Goal: Task Accomplishment & Management: Manage account settings

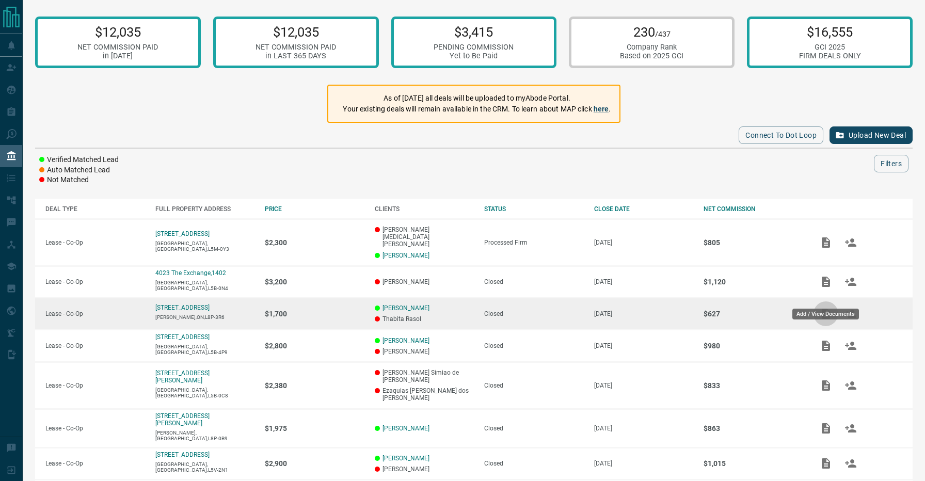
click at [827, 308] on icon "Add / View Documents" at bounding box center [826, 314] width 12 height 12
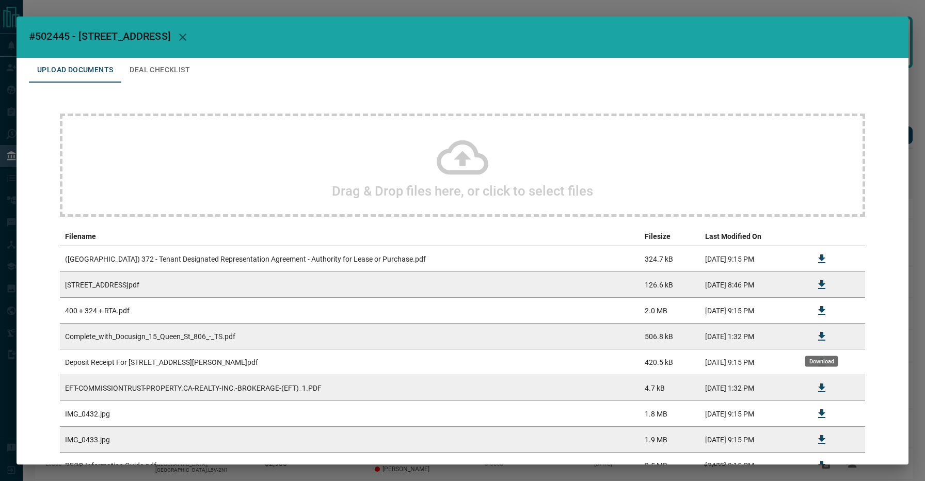
click at [822, 336] on icon "Download" at bounding box center [822, 336] width 7 height 9
click at [399, 8] on div "#502445 - [STREET_ADDRESS],806 Upload Documents Deal Checklist Drag & Drop file…" at bounding box center [462, 240] width 925 height 481
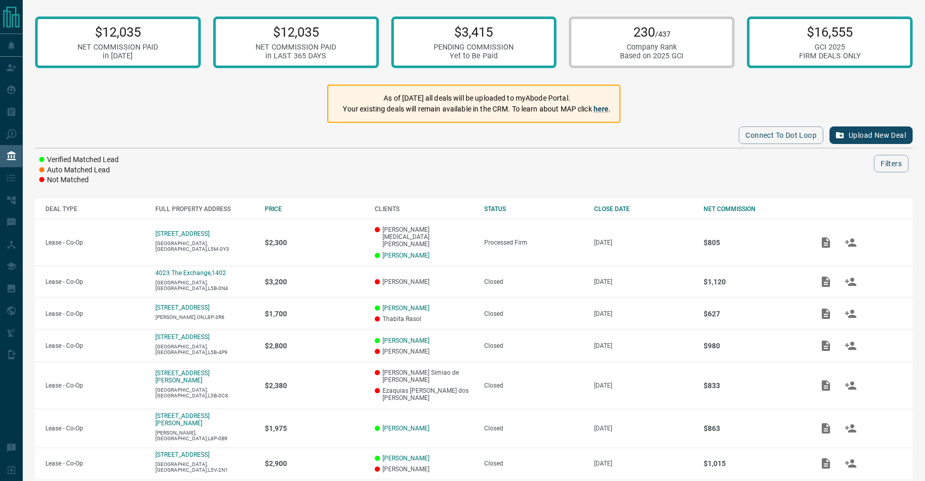
click at [313, 150] on div "Connect to Dot Loop Upload New Deal Verified Matched Lead Auto Matched Lead Not…" at bounding box center [474, 154] width 878 height 62
click at [420, 166] on div at bounding box center [505, 164] width 737 height 18
click at [367, 162] on div at bounding box center [505, 164] width 737 height 18
click at [209, 162] on div at bounding box center [505, 164] width 737 height 18
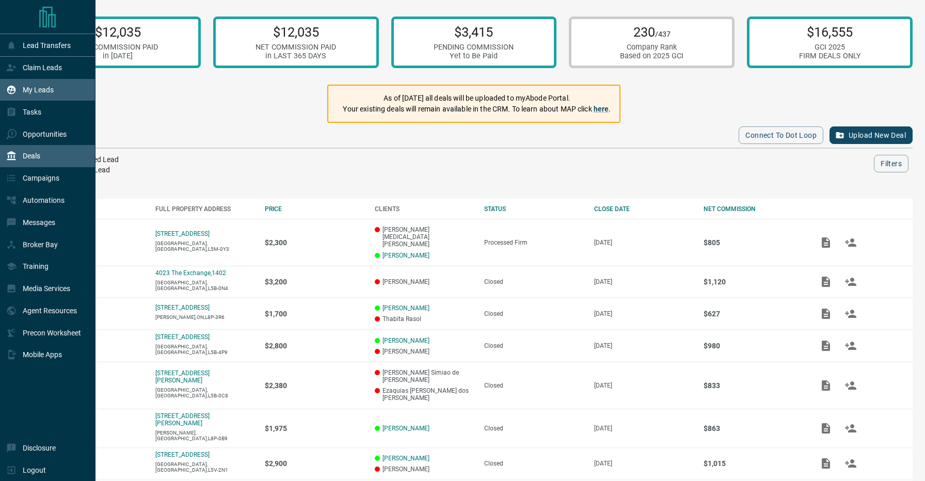
click at [37, 89] on p "My Leads" at bounding box center [38, 90] width 31 height 8
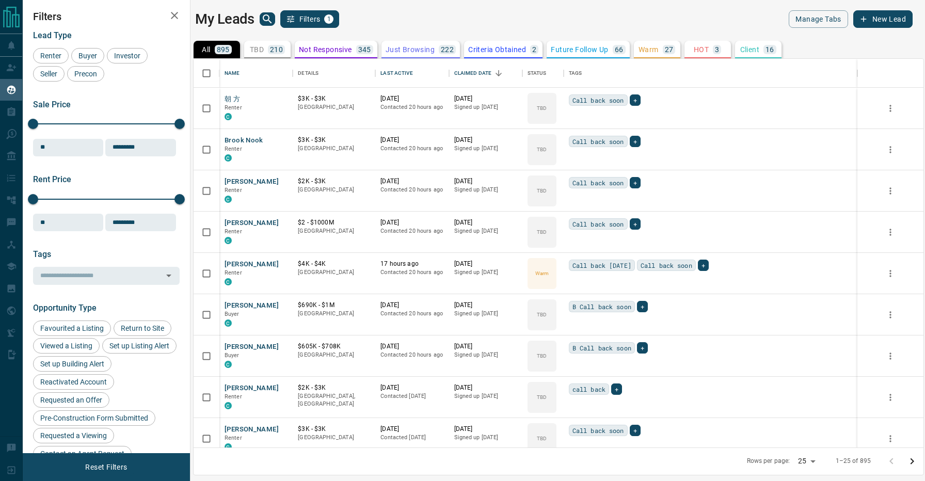
scroll to position [389, 730]
click at [75, 61] on div "Buyer" at bounding box center [87, 55] width 33 height 15
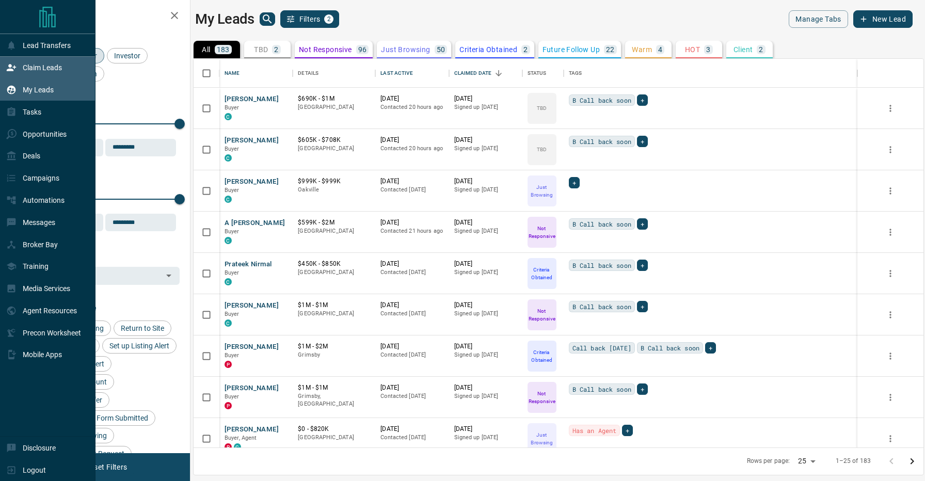
click at [32, 66] on p "Claim Leads" at bounding box center [42, 68] width 39 height 8
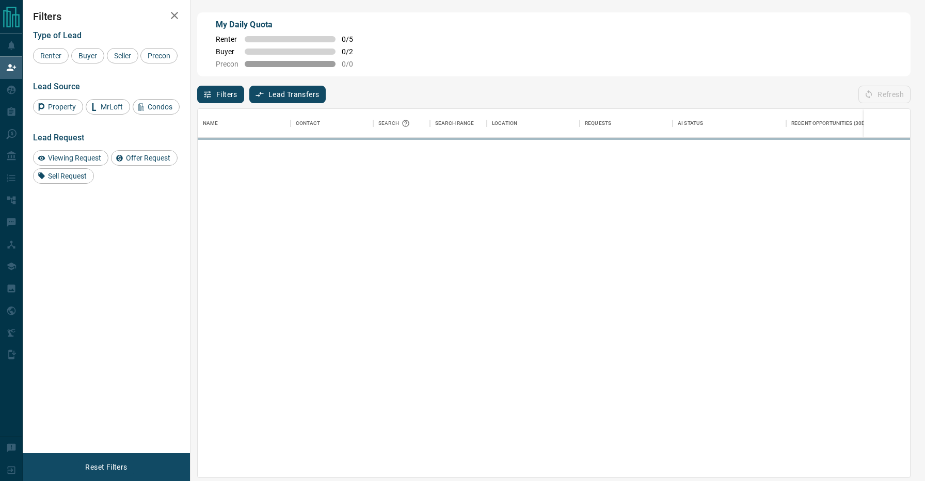
scroll to position [368, 713]
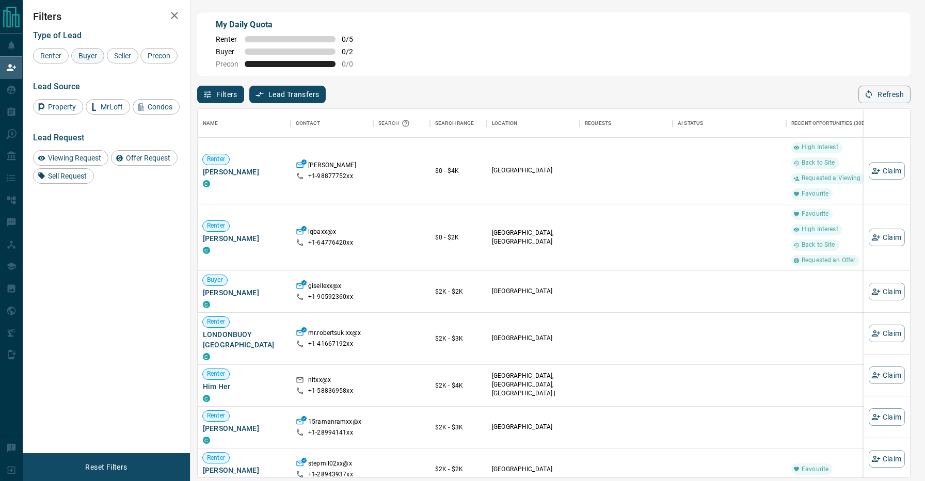
click at [80, 59] on span "Buyer" at bounding box center [88, 56] width 26 height 8
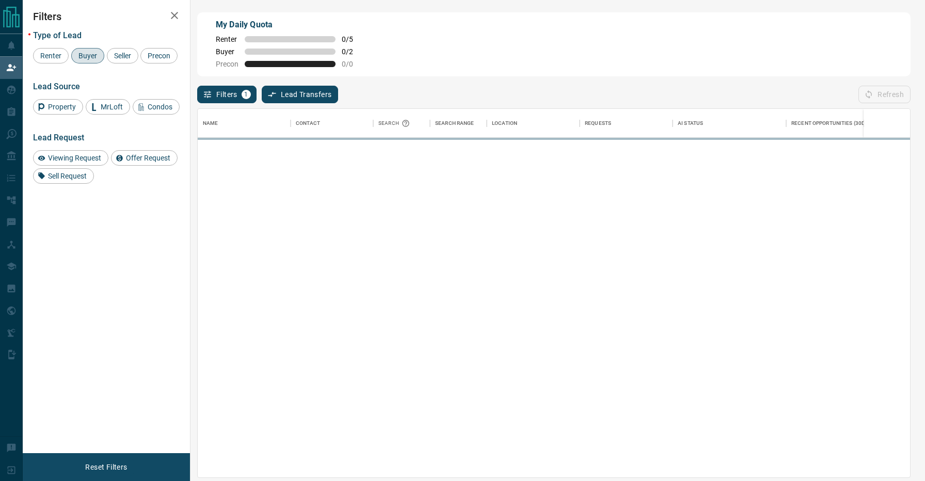
click at [504, 84] on div "Filters 1 Lead Transfers 0 Refresh" at bounding box center [554, 89] width 714 height 27
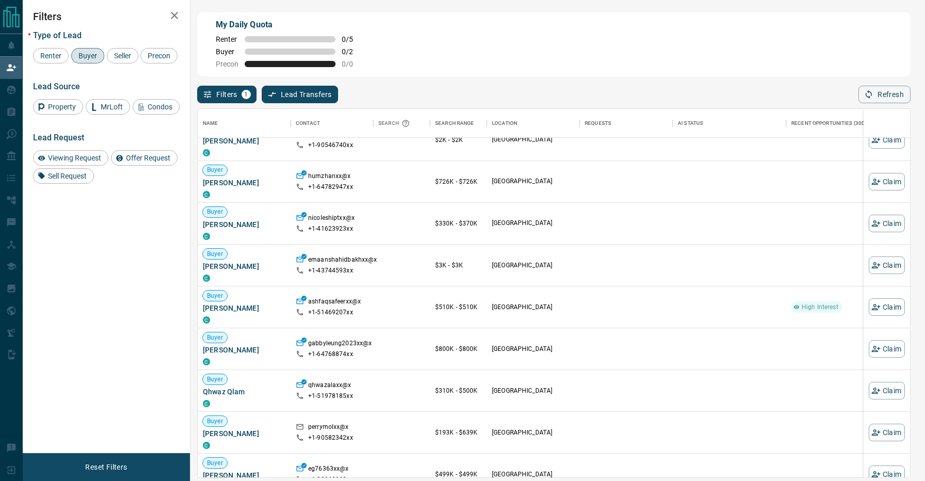
scroll to position [255, 0]
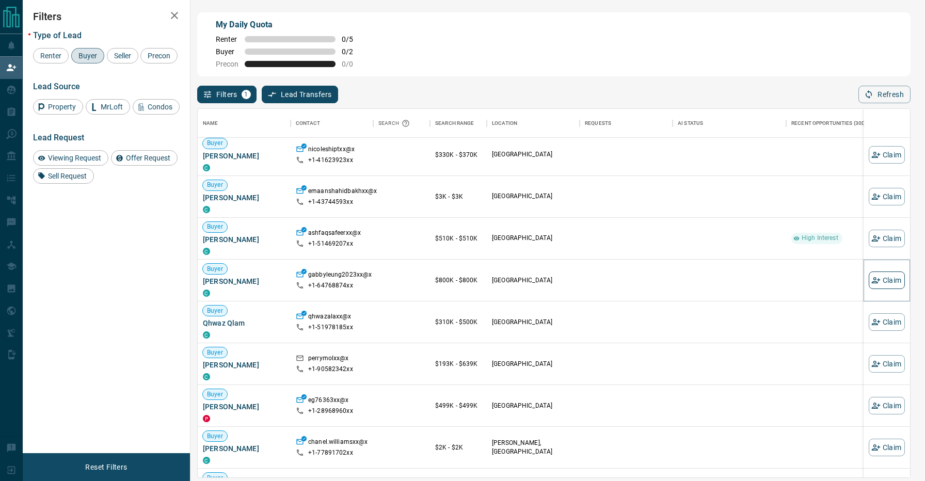
click at [899, 282] on button "Claim" at bounding box center [887, 281] width 36 height 18
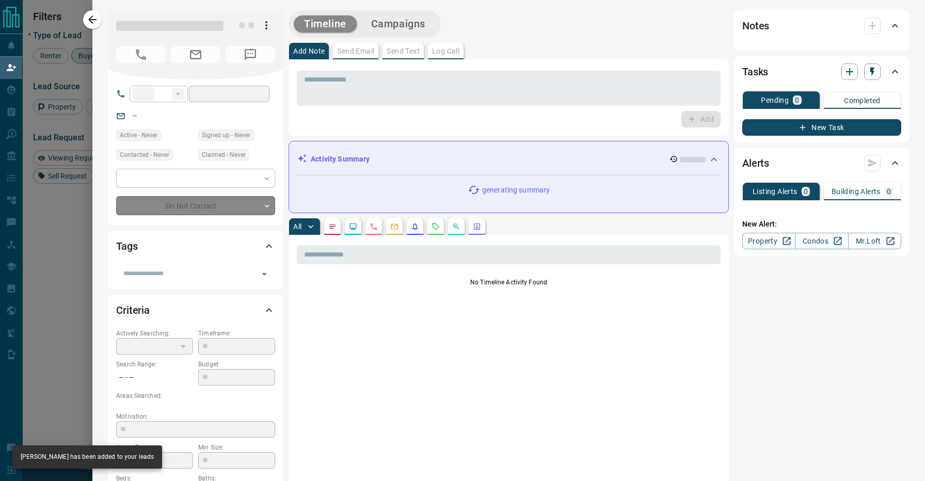
type input "**"
type input "**********"
type input "**"
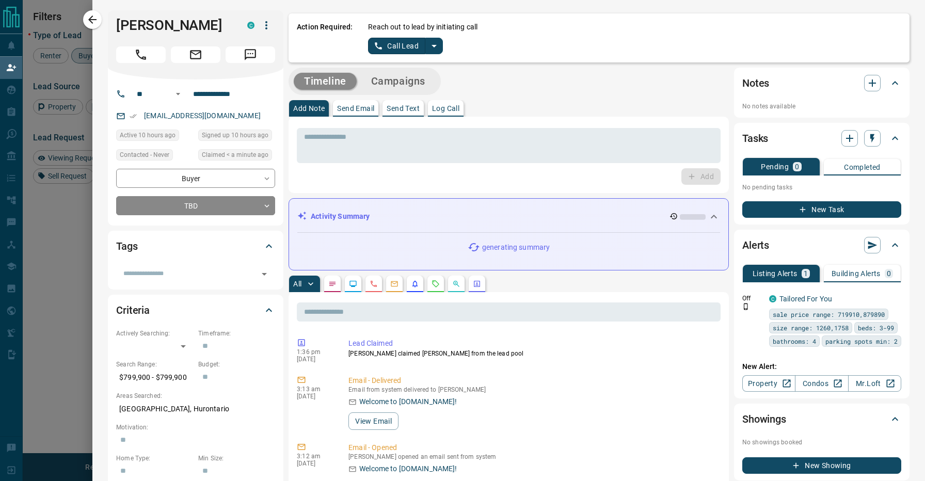
scroll to position [0, 0]
click at [439, 45] on icon "split button" at bounding box center [434, 46] width 12 height 12
click at [402, 75] on li "Log Manual Call" at bounding box center [405, 81] width 63 height 15
click at [401, 43] on button "Log Manual Call" at bounding box center [402, 46] width 68 height 17
click at [397, 45] on button "No" at bounding box center [397, 46] width 18 height 16
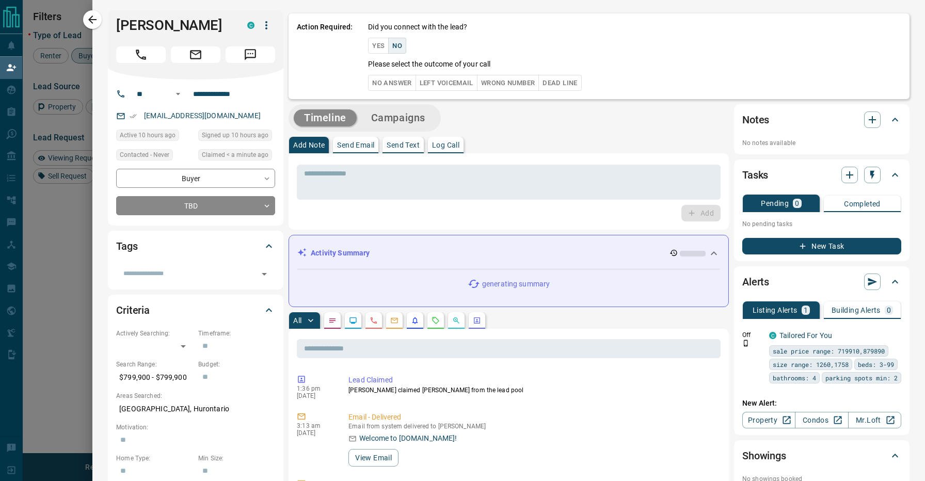
click at [395, 78] on button "No Answer" at bounding box center [392, 83] width 48 height 16
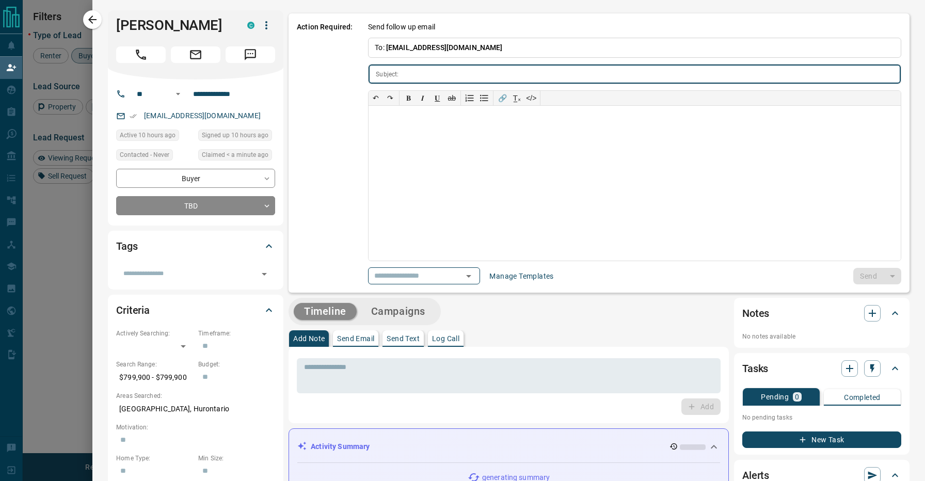
type input "**********"
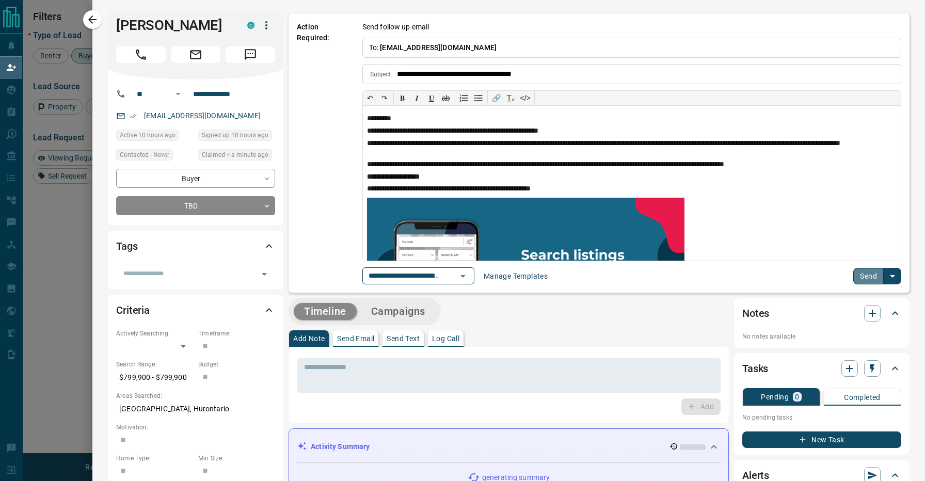
click at [864, 279] on button "Send" at bounding box center [869, 276] width 30 height 17
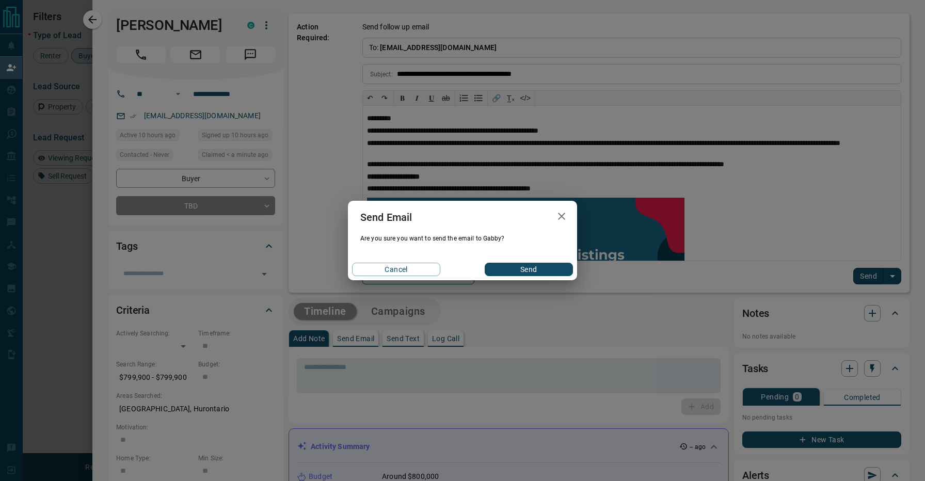
click at [526, 270] on button "Send" at bounding box center [529, 269] width 88 height 13
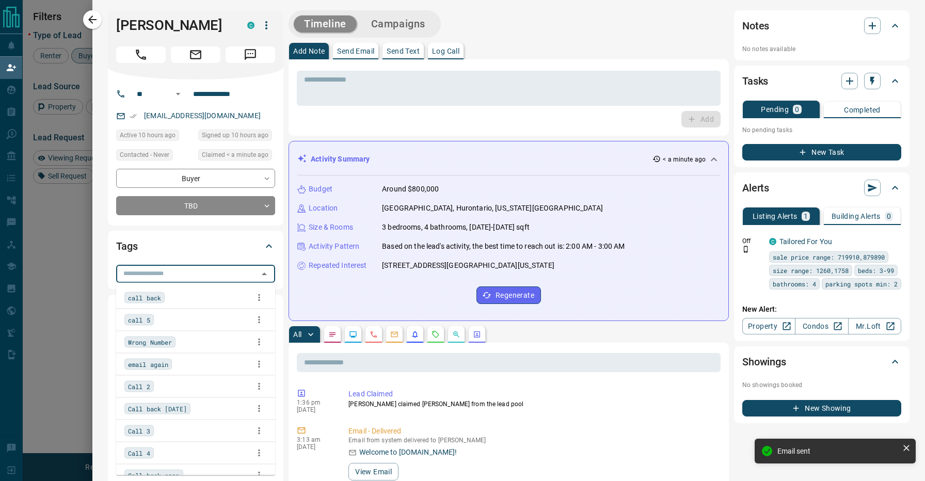
click at [193, 273] on input "text" at bounding box center [187, 273] width 136 height 11
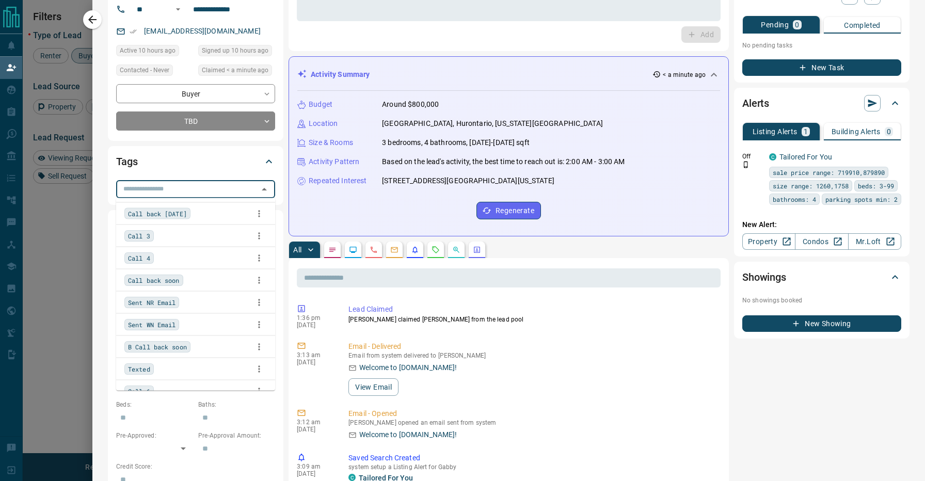
scroll to position [120, 0]
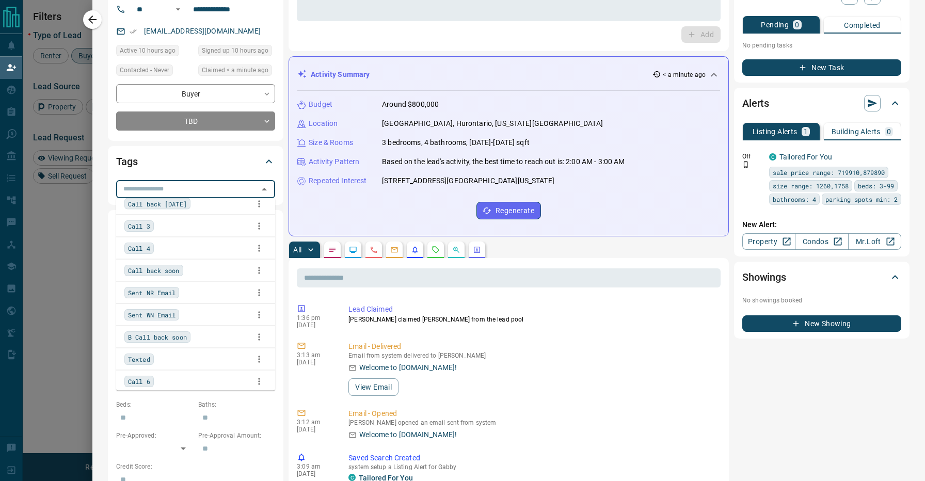
click at [203, 340] on div "B Call back soon" at bounding box center [195, 336] width 143 height 15
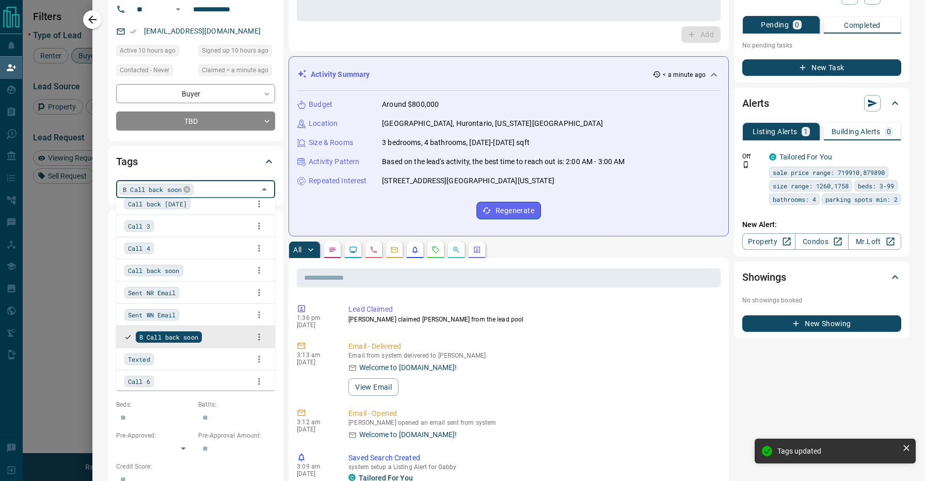
click at [92, 240] on div at bounding box center [462, 240] width 925 height 481
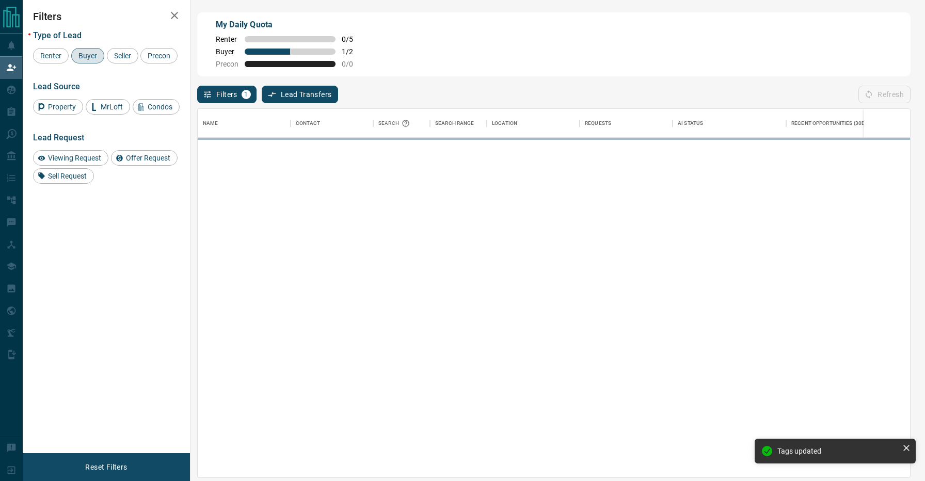
scroll to position [368, 713]
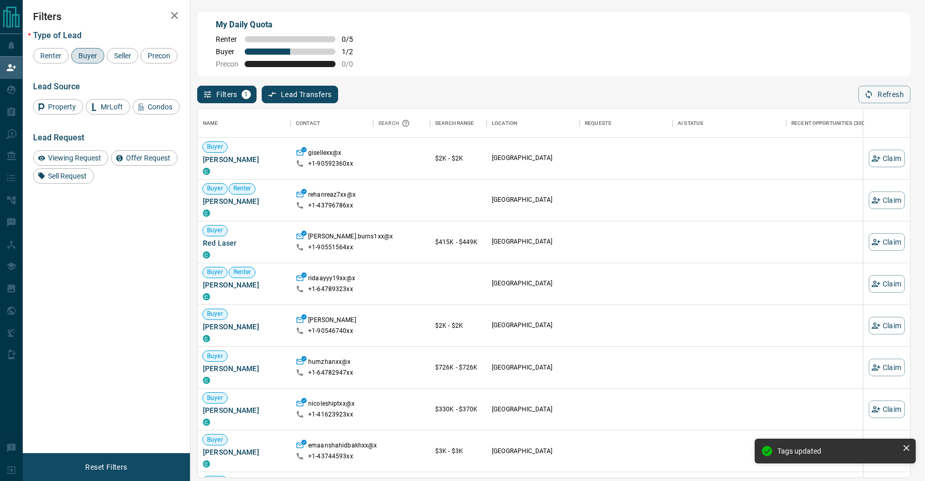
click at [419, 90] on div "Filters 1 Lead Transfers 0 Refresh" at bounding box center [554, 89] width 714 height 27
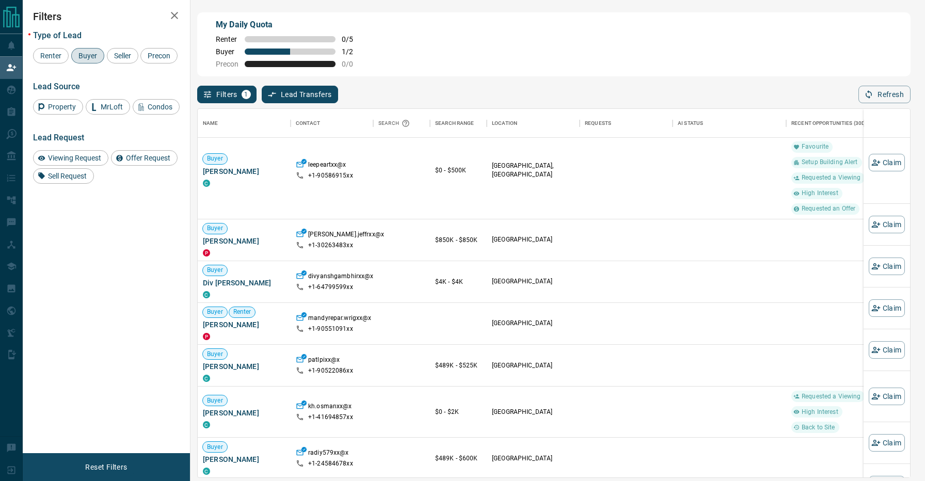
scroll to position [726, 0]
click at [898, 229] on button "Claim" at bounding box center [887, 226] width 36 height 18
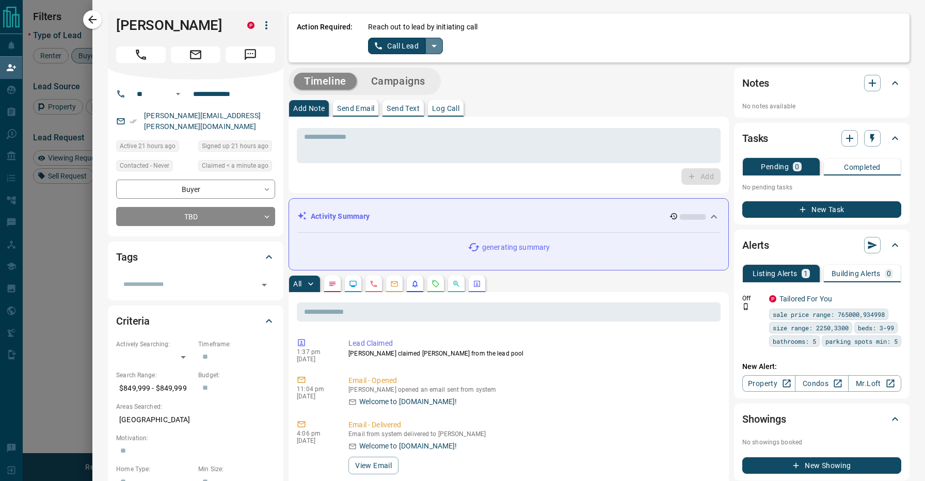
scroll to position [0, 0]
click at [436, 45] on icon "split button" at bounding box center [434, 46] width 12 height 12
click at [416, 75] on li "Log Manual Call" at bounding box center [405, 81] width 63 height 15
click at [403, 46] on button "Log Manual Call" at bounding box center [402, 46] width 68 height 17
click at [395, 45] on button "No" at bounding box center [397, 46] width 18 height 16
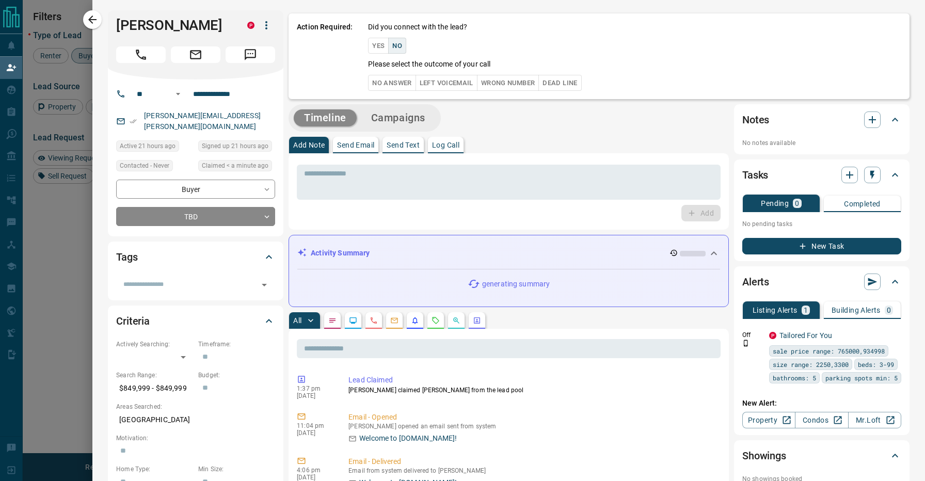
click at [389, 90] on button "No Answer" at bounding box center [392, 83] width 48 height 16
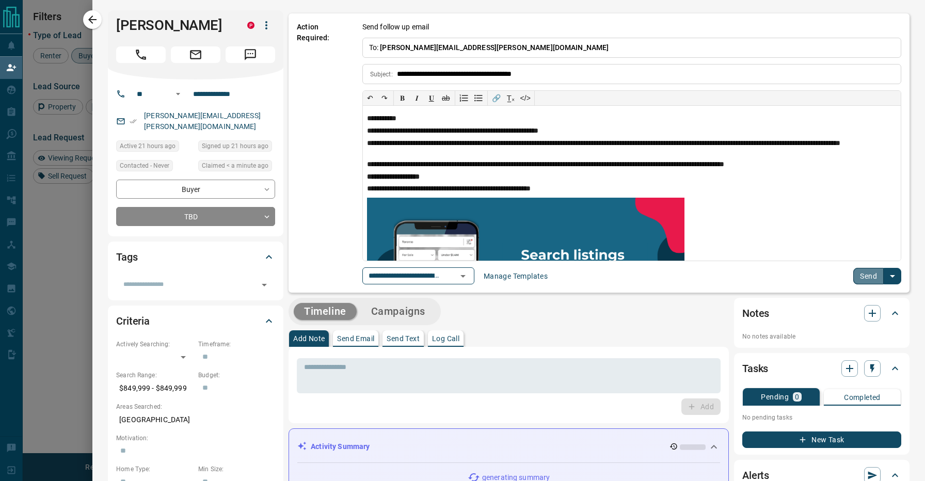
click at [881, 274] on button "Send" at bounding box center [869, 276] width 30 height 17
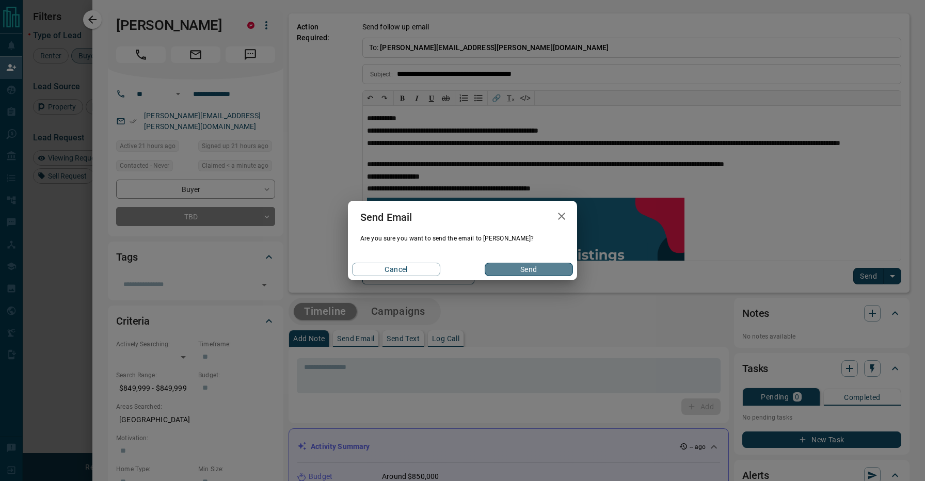
click at [542, 269] on button "Send" at bounding box center [529, 269] width 88 height 13
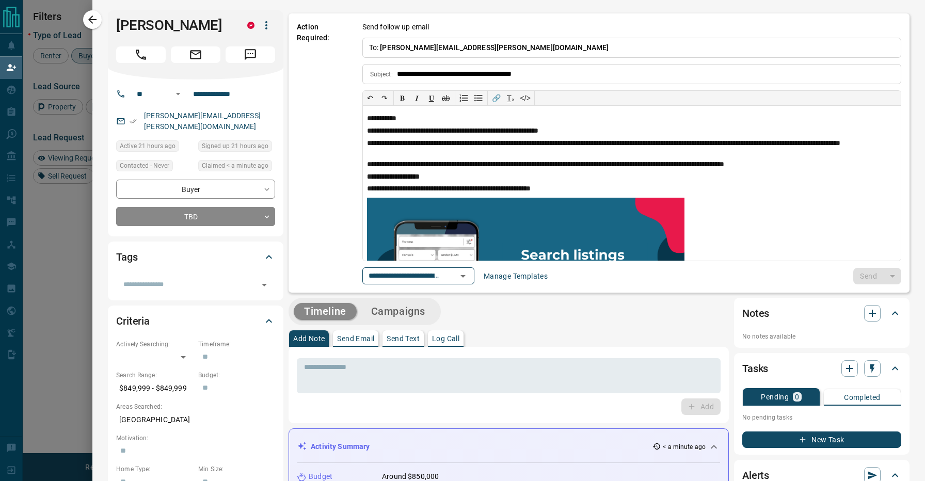
click at [245, 258] on div "Tags" at bounding box center [195, 257] width 159 height 25
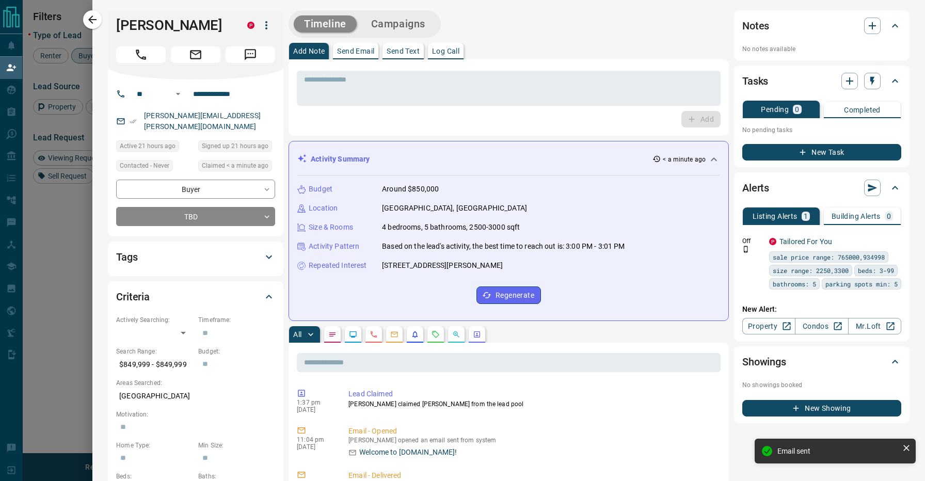
click at [221, 251] on div "Tags" at bounding box center [189, 257] width 147 height 17
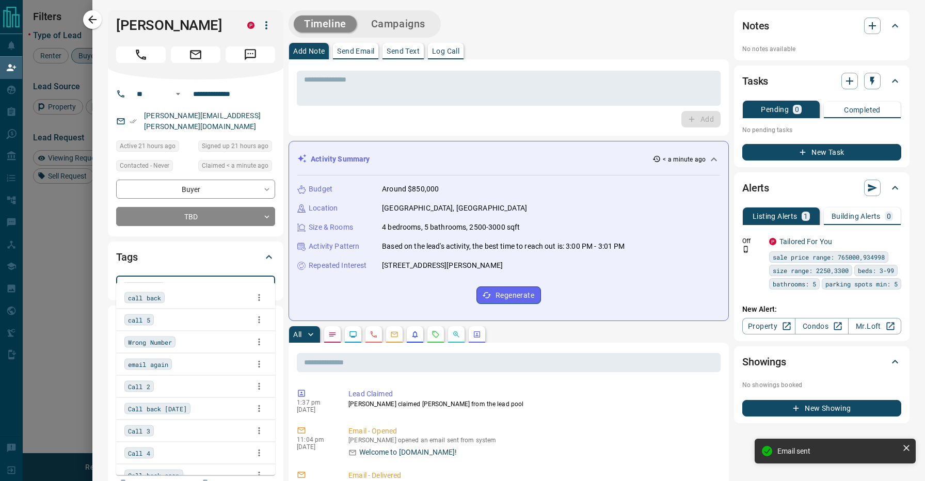
click at [188, 279] on input "text" at bounding box center [187, 284] width 136 height 11
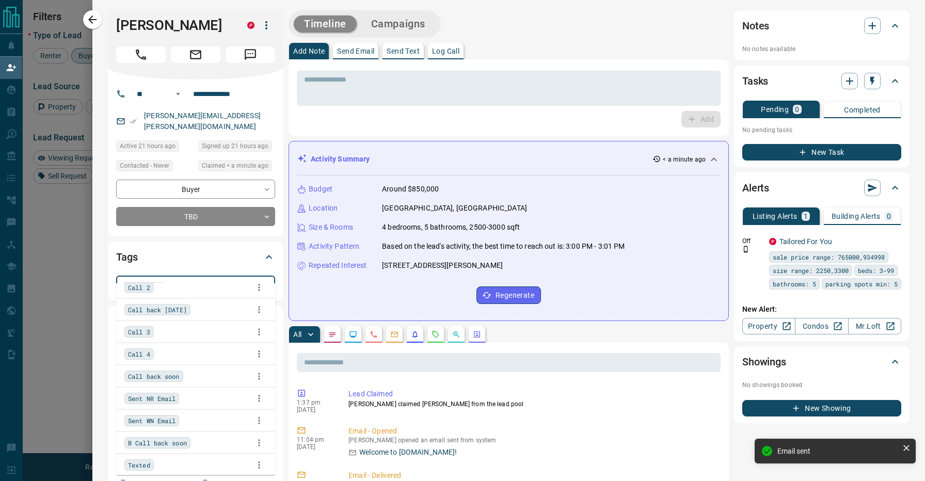
scroll to position [105, 0]
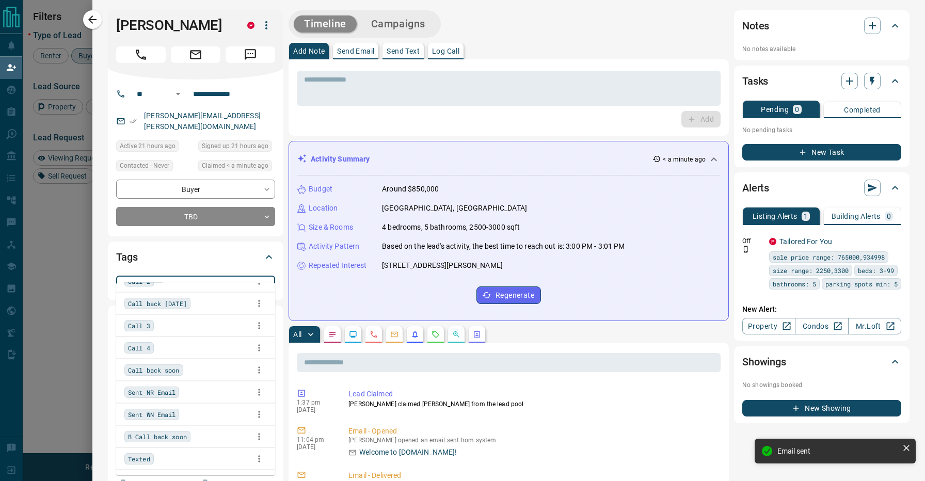
click at [203, 432] on div "B Call back soon" at bounding box center [195, 436] width 143 height 15
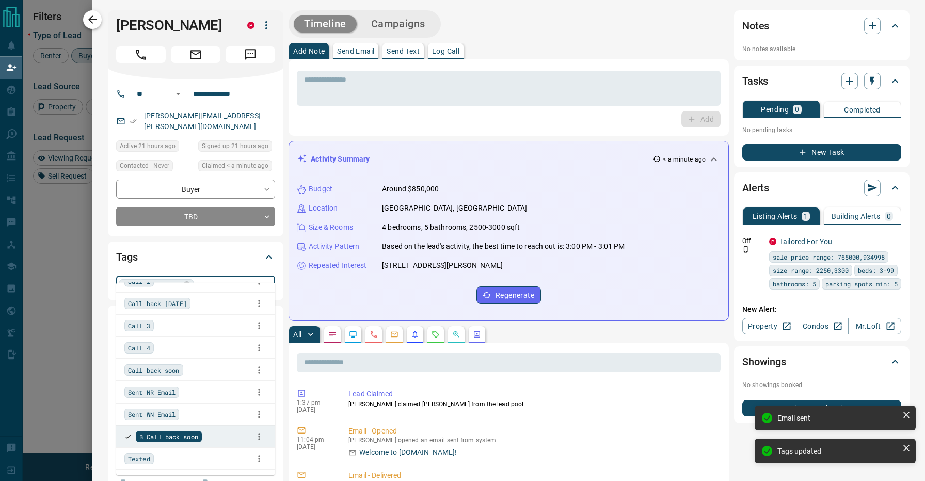
click at [99, 19] on icon "button" at bounding box center [92, 19] width 12 height 12
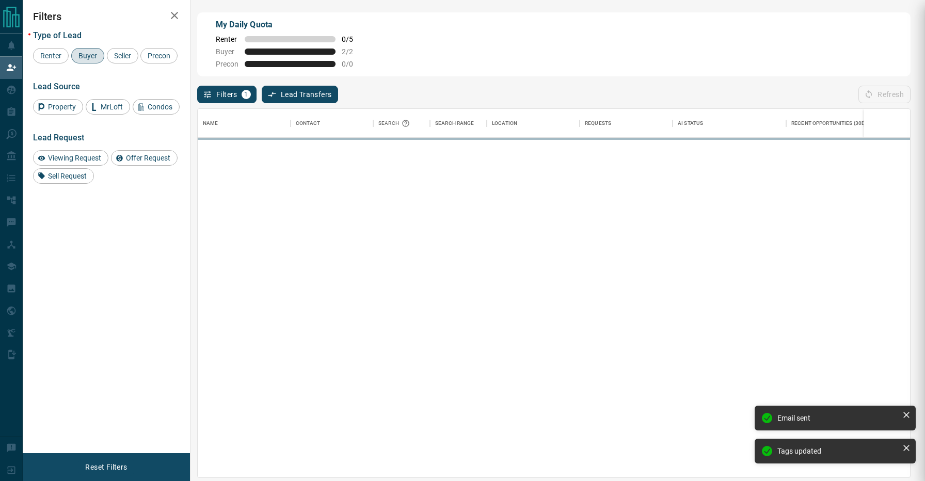
scroll to position [368, 713]
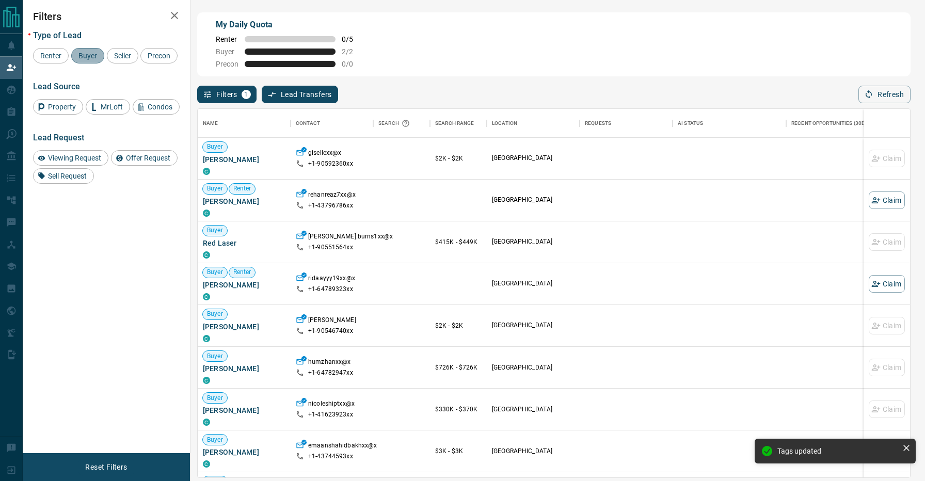
click at [88, 59] on span "Buyer" at bounding box center [88, 56] width 26 height 8
click at [55, 57] on span "Renter" at bounding box center [51, 56] width 28 height 8
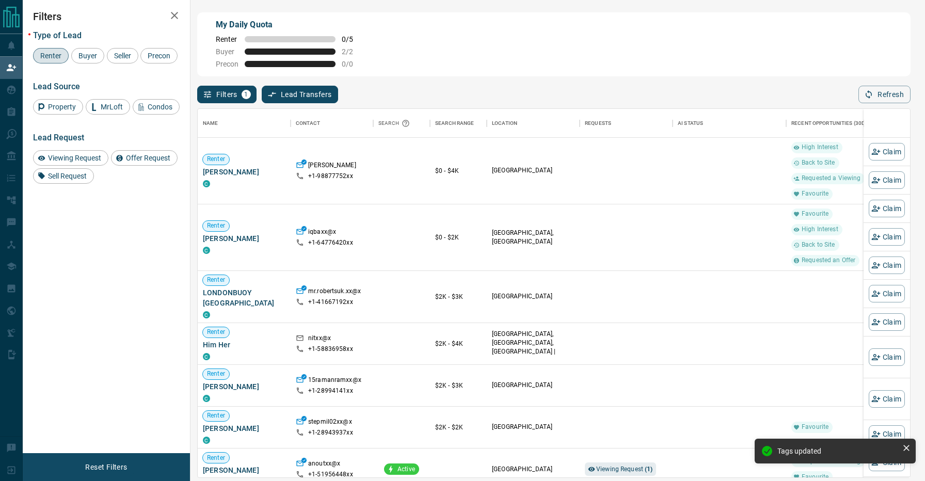
click at [454, 82] on div "Filters 1 Lead Transfers 0 Refresh" at bounding box center [554, 89] width 714 height 27
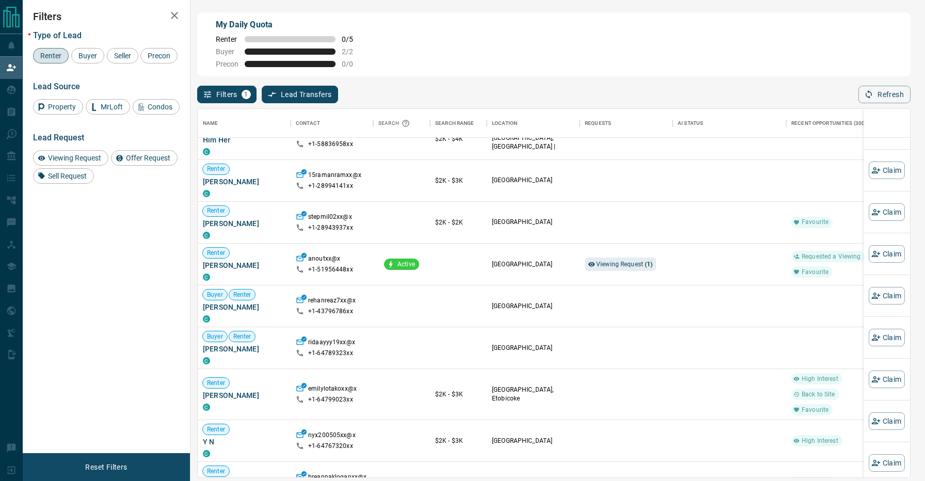
scroll to position [210, 0]
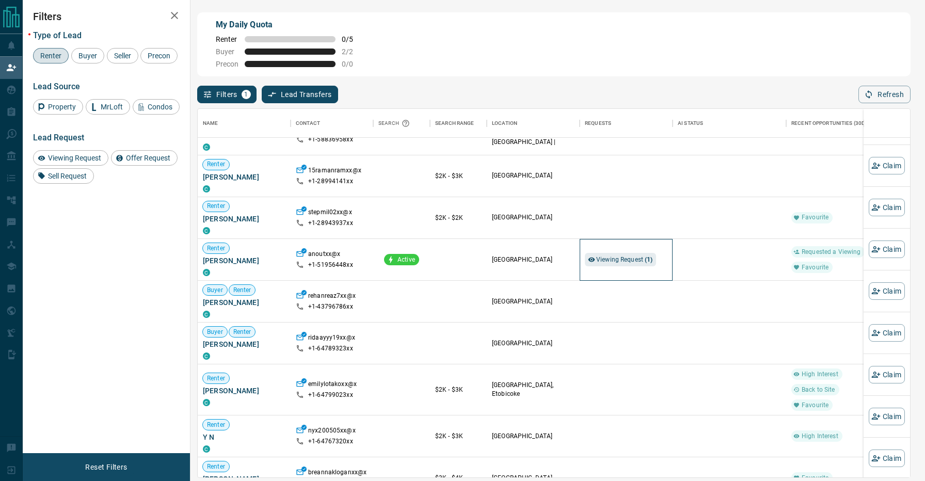
click at [621, 241] on div "Viewing Request ( 1 )" at bounding box center [626, 259] width 83 height 41
click at [624, 256] on span "Viewing Request ( 1 )" at bounding box center [624, 259] width 57 height 7
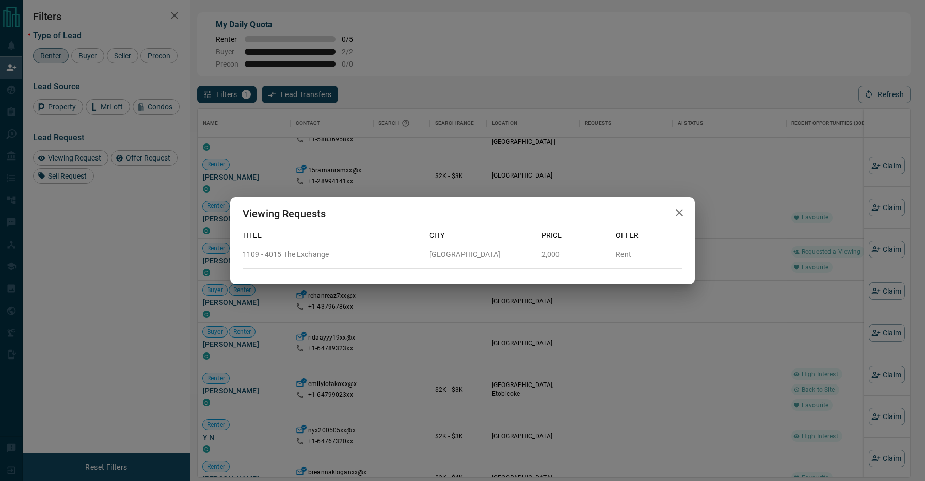
click at [475, 327] on div "Viewing Requests Title City Price Offer 1109 - 4015 [GEOGRAPHIC_DATA] 2,000 Rent" at bounding box center [462, 240] width 925 height 481
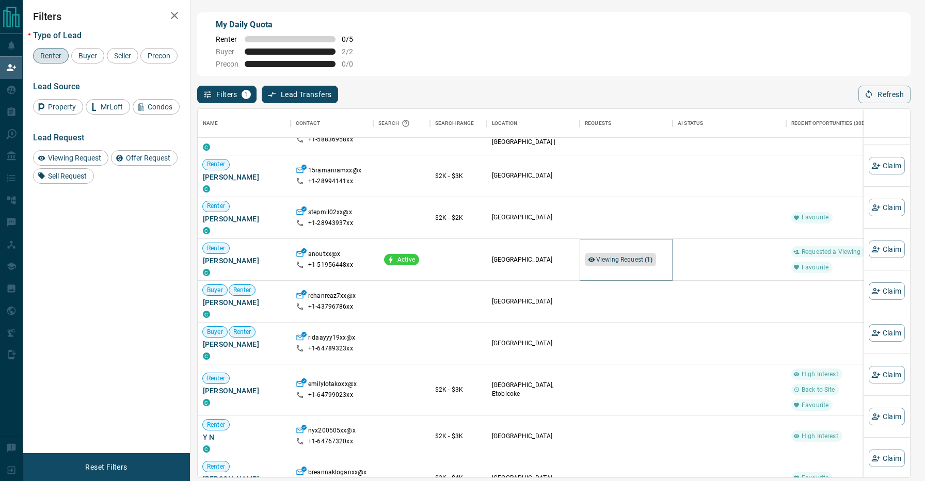
click at [606, 256] on span "Viewing Request ( 1 )" at bounding box center [624, 259] width 57 height 7
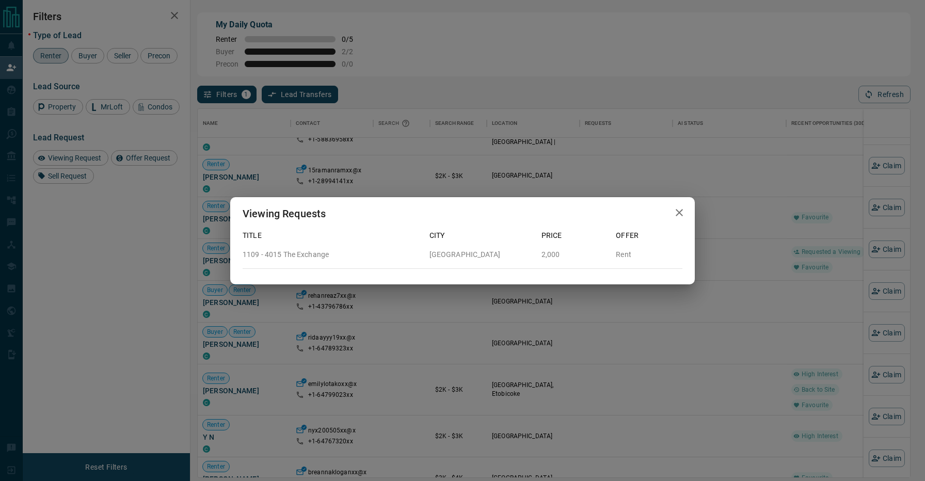
click at [482, 319] on div "Viewing Requests Title City Price Offer 1109 - 4015 [GEOGRAPHIC_DATA] 2,000 Rent" at bounding box center [462, 240] width 925 height 481
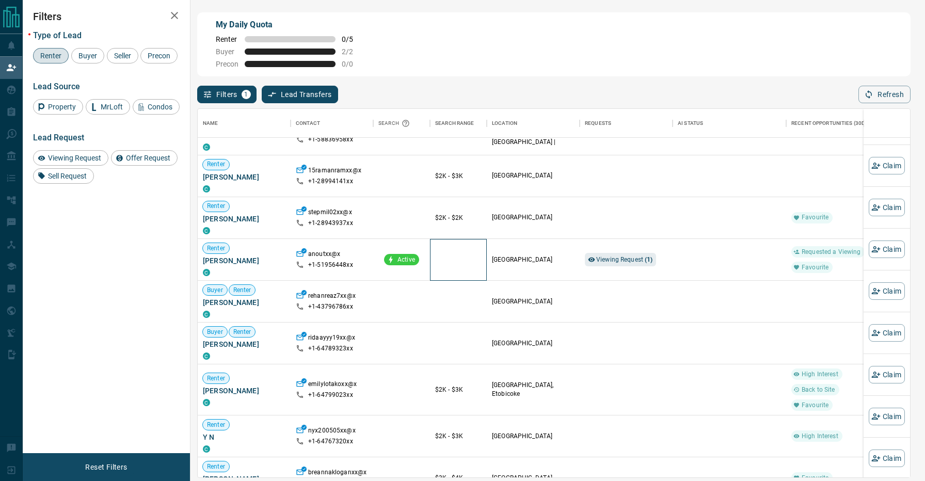
click at [440, 244] on div at bounding box center [458, 259] width 46 height 41
click at [123, 246] on div "Filters Type of Lead Renter Buyer Seller Precon Lead Source Property MrLoft Con…" at bounding box center [106, 226] width 167 height 453
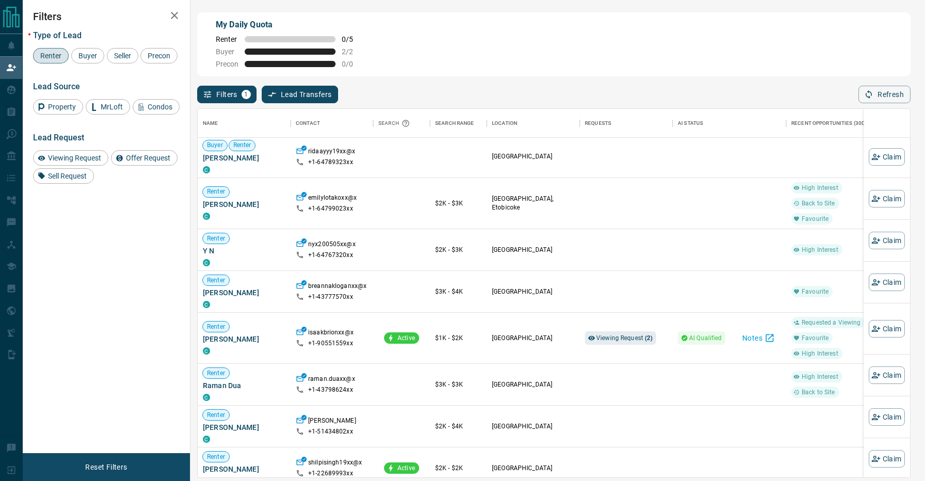
scroll to position [389, 0]
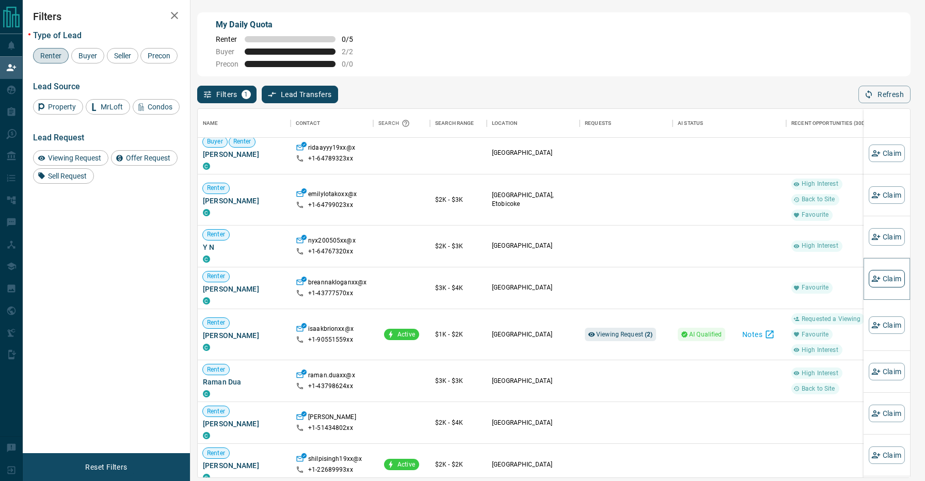
click at [886, 276] on button "Claim" at bounding box center [887, 279] width 36 height 18
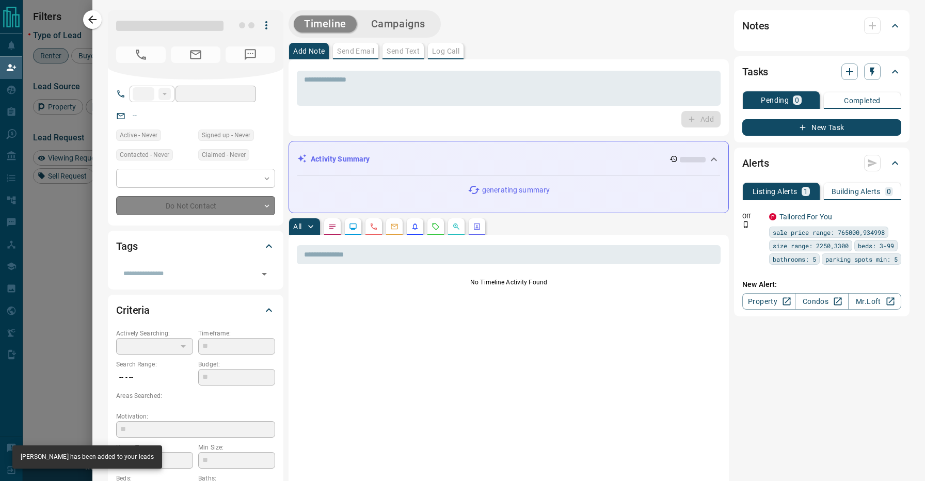
type input "**"
type input "**********"
type input "**"
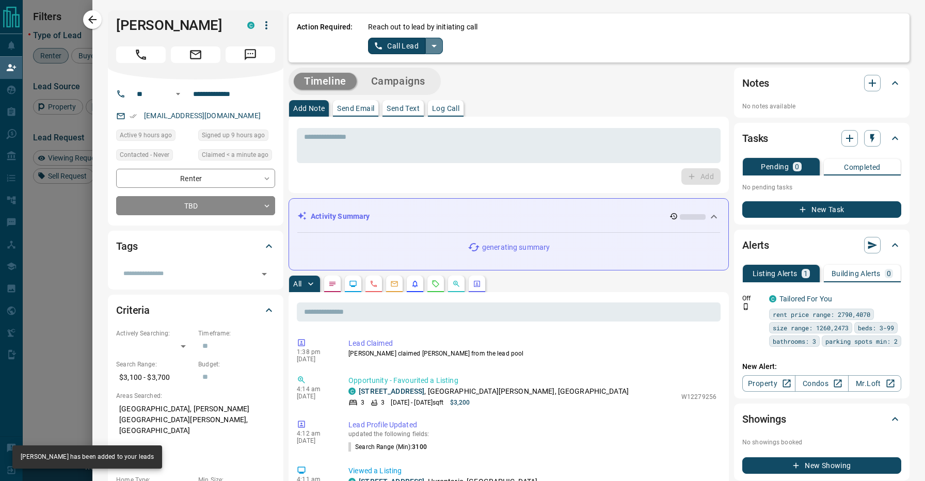
click at [435, 50] on icon "split button" at bounding box center [434, 46] width 12 height 12
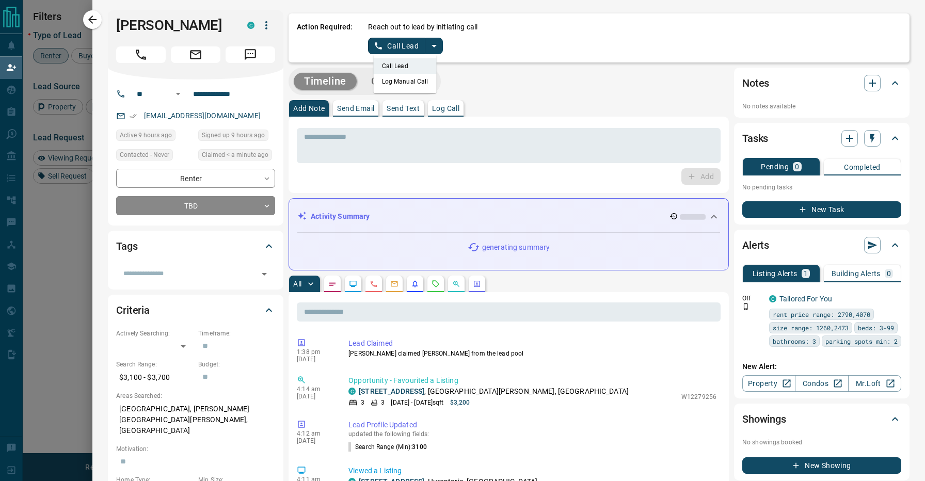
click at [402, 80] on li "Log Manual Call" at bounding box center [405, 81] width 63 height 15
click at [393, 49] on button "Log Manual Call" at bounding box center [402, 46] width 68 height 17
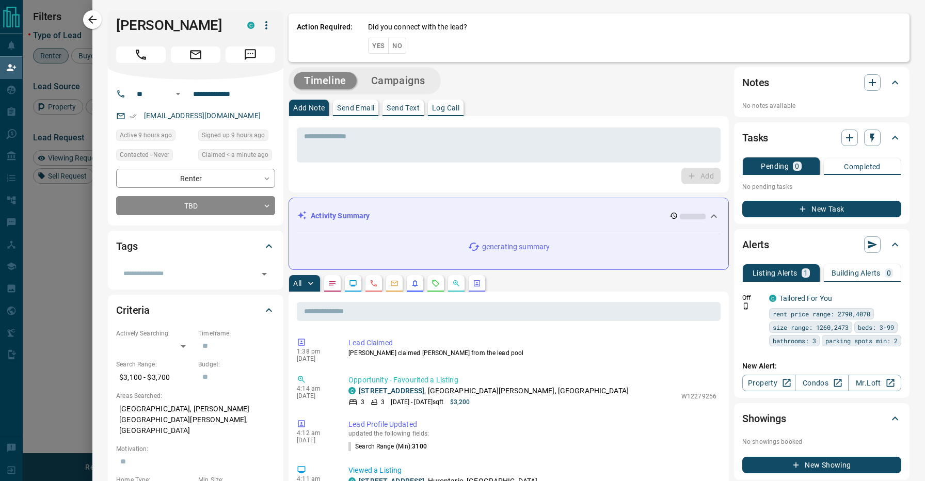
click at [401, 49] on button "No" at bounding box center [397, 46] width 18 height 16
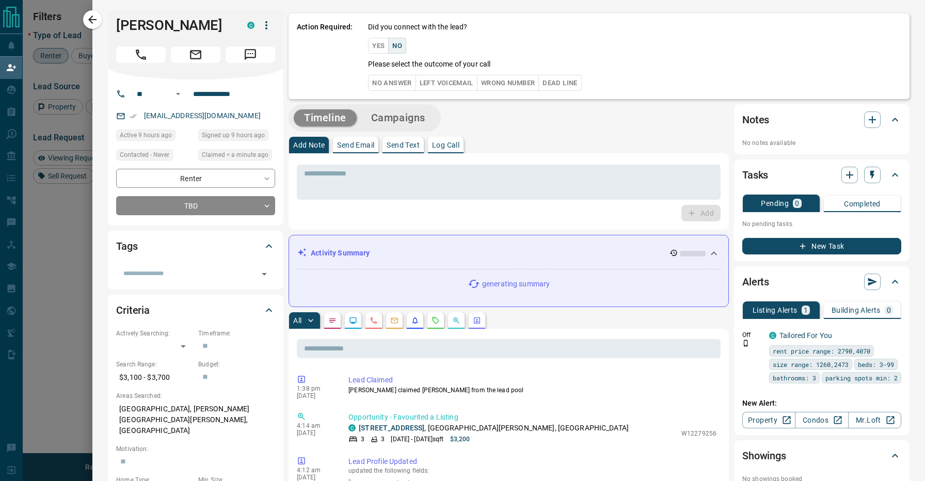
click at [388, 73] on div "Did you connect with the lead? Yes No Please select the outcome of your call No…" at bounding box center [634, 56] width 533 height 69
click at [390, 80] on button "No Answer" at bounding box center [392, 83] width 48 height 16
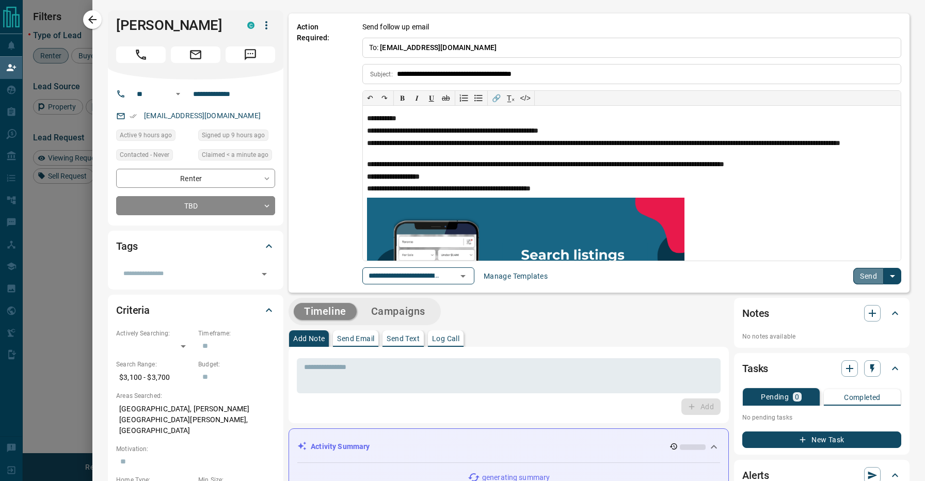
click at [869, 274] on button "Send" at bounding box center [869, 276] width 30 height 17
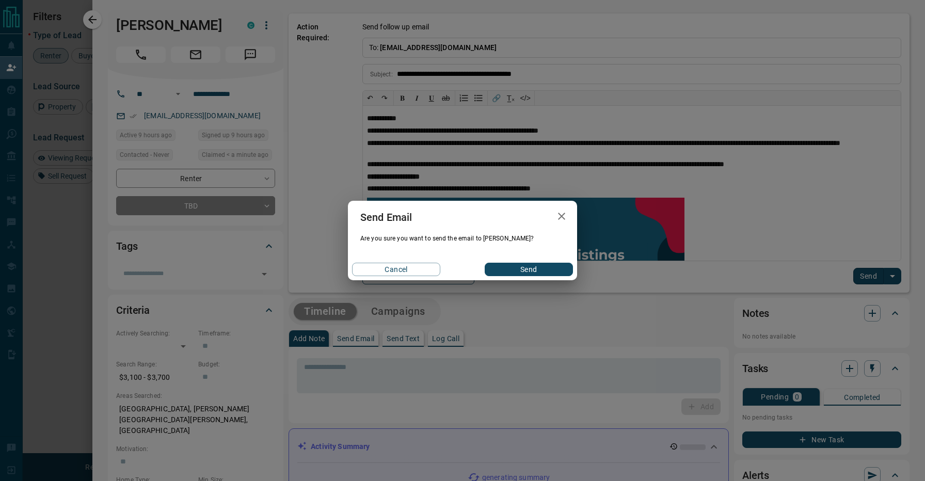
click at [557, 259] on div "Cancel Send" at bounding box center [462, 270] width 229 height 22
click at [557, 267] on button "Send" at bounding box center [529, 269] width 88 height 13
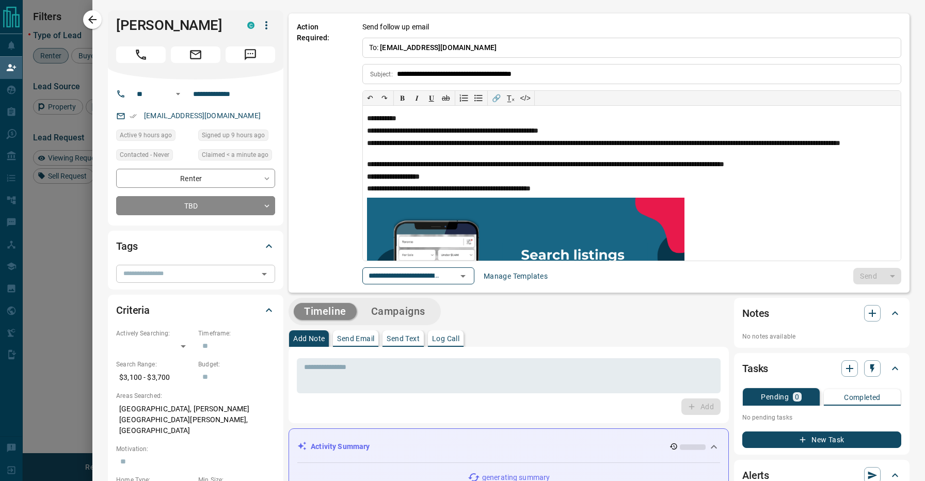
click at [174, 272] on input "text" at bounding box center [187, 273] width 136 height 11
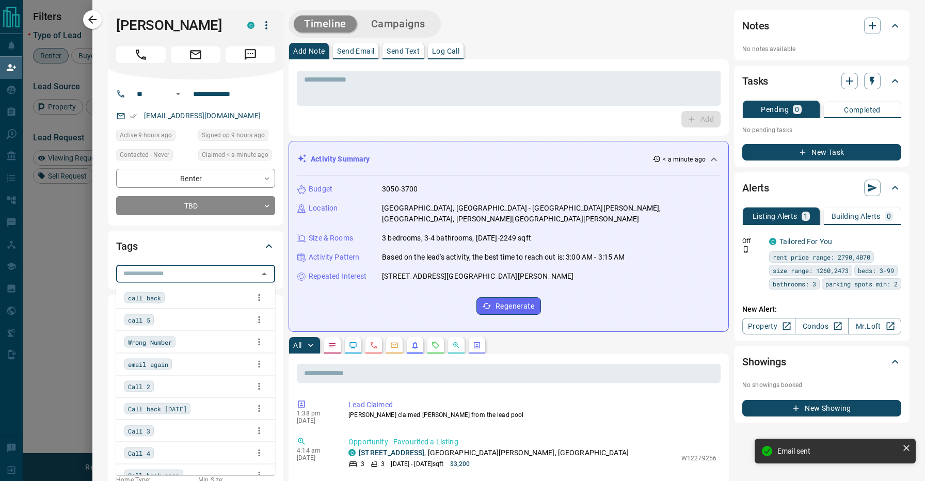
click at [213, 405] on div "Call back [DATE]" at bounding box center [195, 408] width 143 height 15
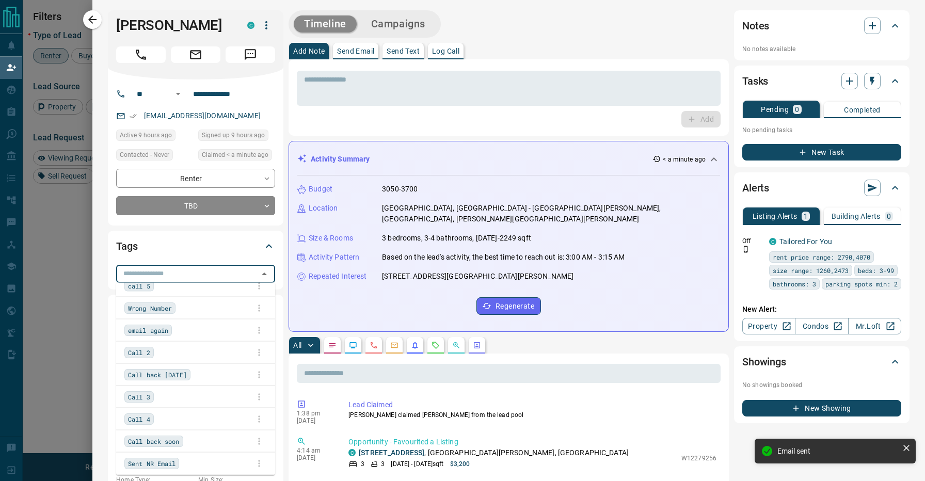
scroll to position [36, 0]
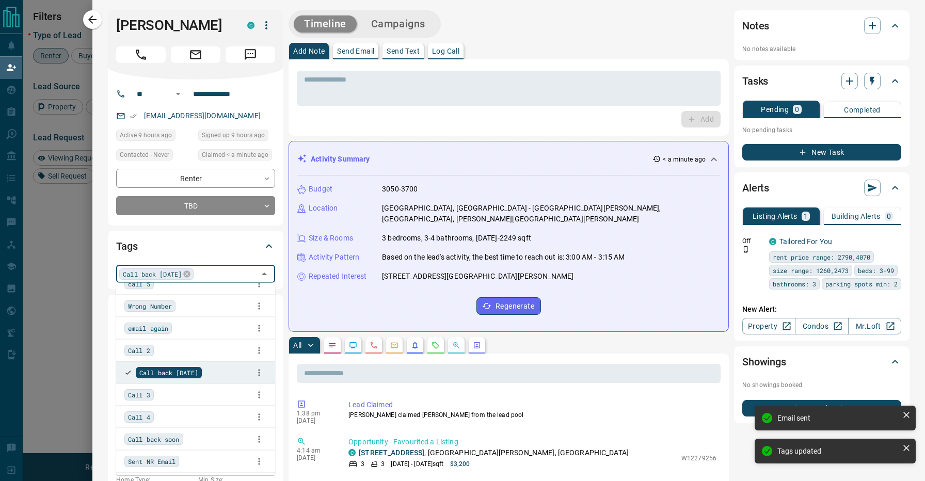
click at [209, 438] on div "Call back soon" at bounding box center [195, 439] width 143 height 15
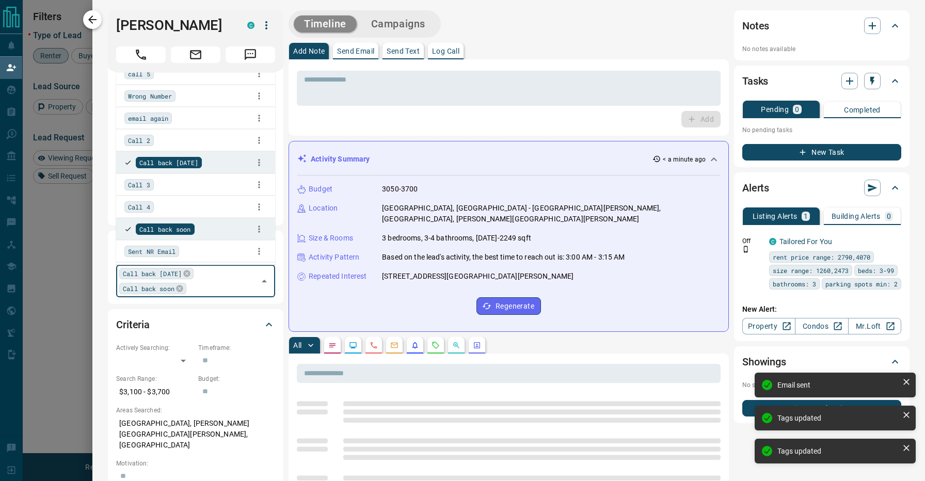
click at [91, 14] on icon "button" at bounding box center [92, 19] width 12 height 12
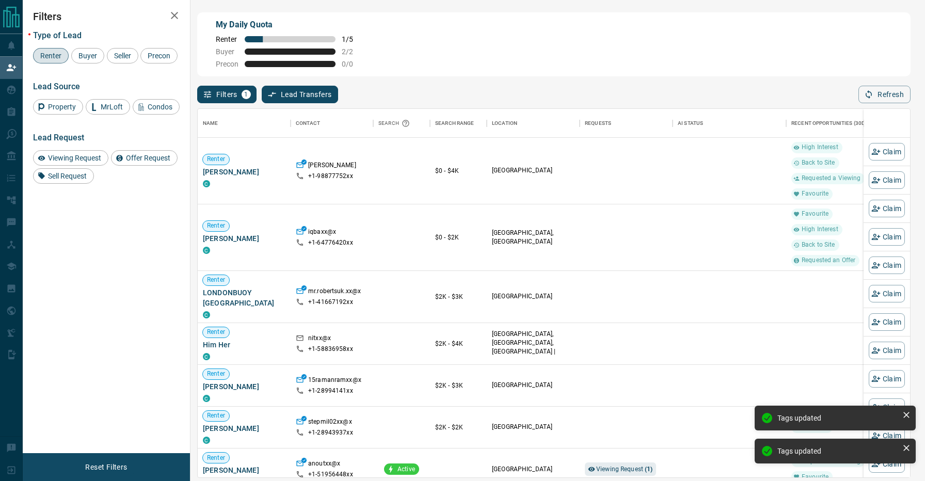
scroll to position [368, 713]
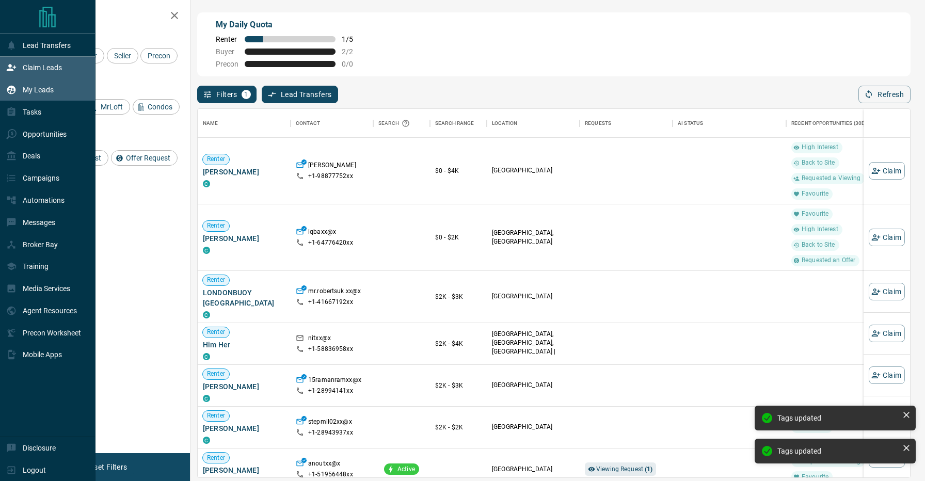
click at [14, 91] on icon at bounding box center [11, 90] width 10 height 10
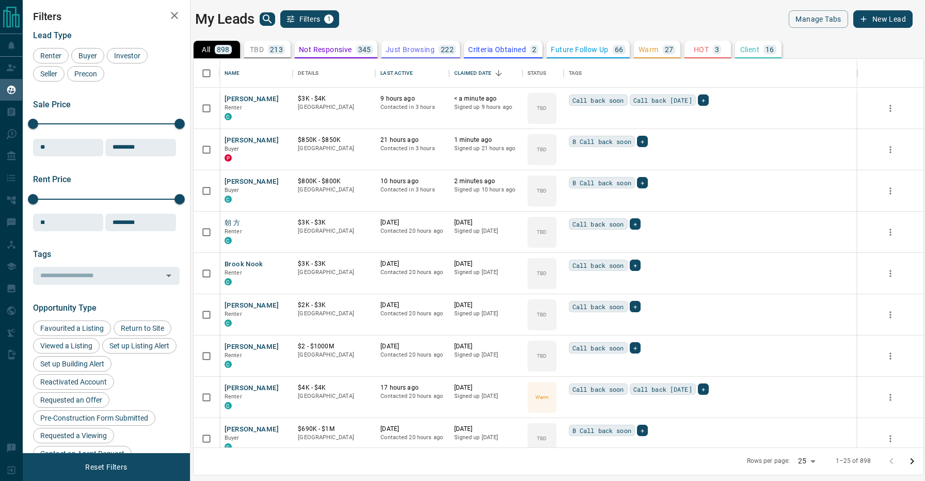
scroll to position [1, 1]
click at [406, 75] on div "Last Active" at bounding box center [397, 73] width 32 height 29
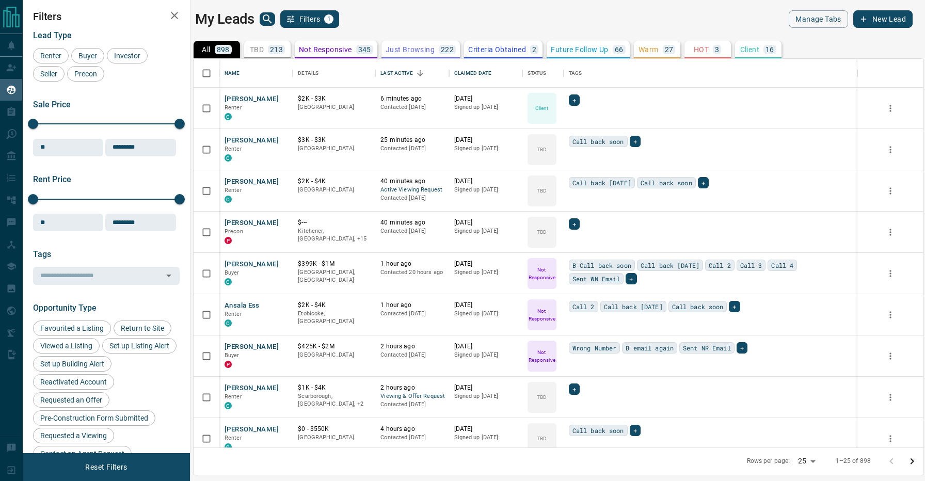
click at [404, 22] on div "My Leads Filters 1" at bounding box center [374, 19] width 359 height 18
click at [78, 58] on span "Buyer" at bounding box center [88, 56] width 26 height 8
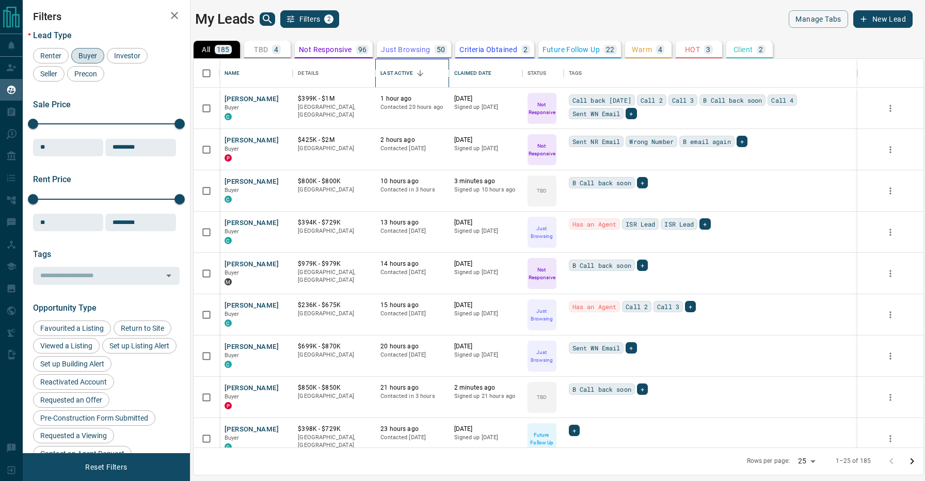
click at [399, 68] on div "Last Active" at bounding box center [397, 73] width 32 height 29
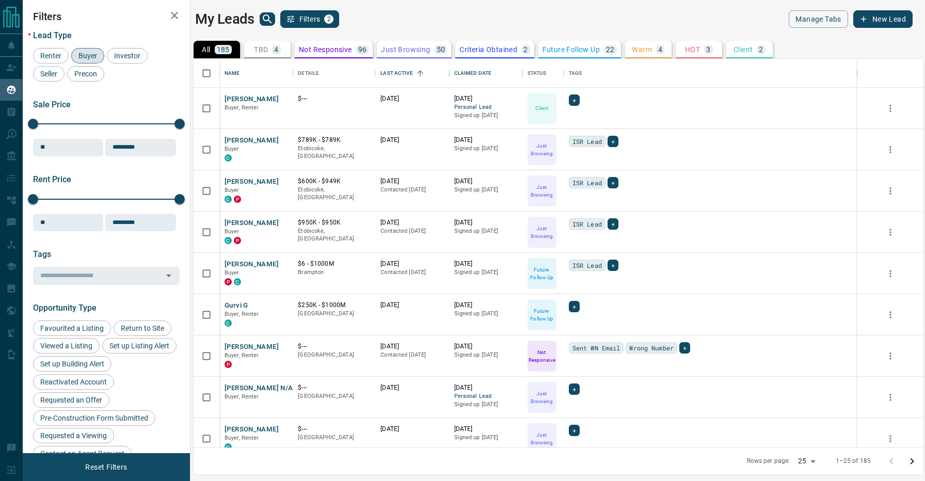
click at [404, 26] on div "My Leads Filters 2" at bounding box center [374, 19] width 359 height 18
click at [406, 74] on div "Last Active" at bounding box center [397, 73] width 32 height 29
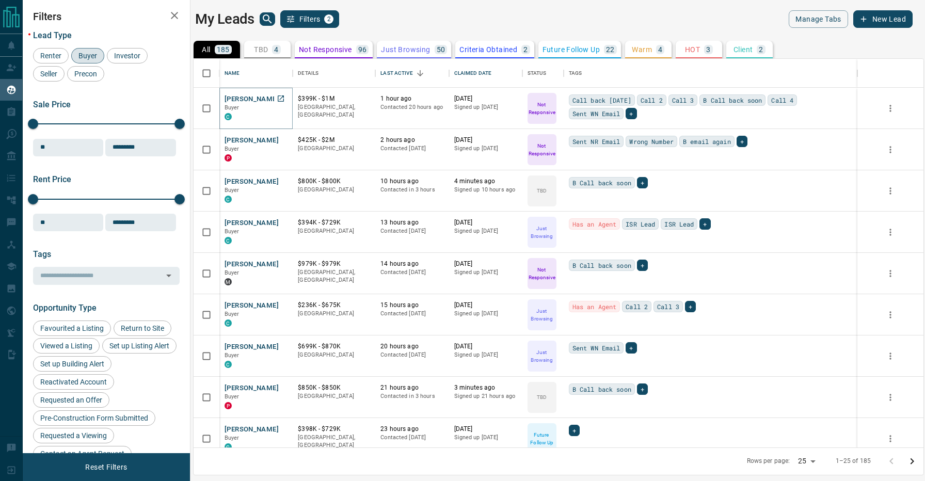
click at [241, 97] on button "[PERSON_NAME]" at bounding box center [252, 100] width 54 height 10
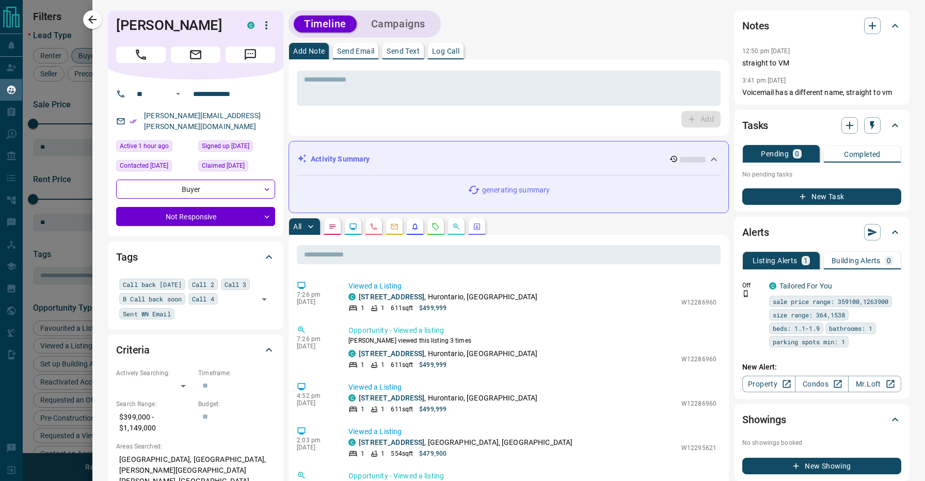
click at [366, 51] on p "Send Email" at bounding box center [355, 51] width 37 height 7
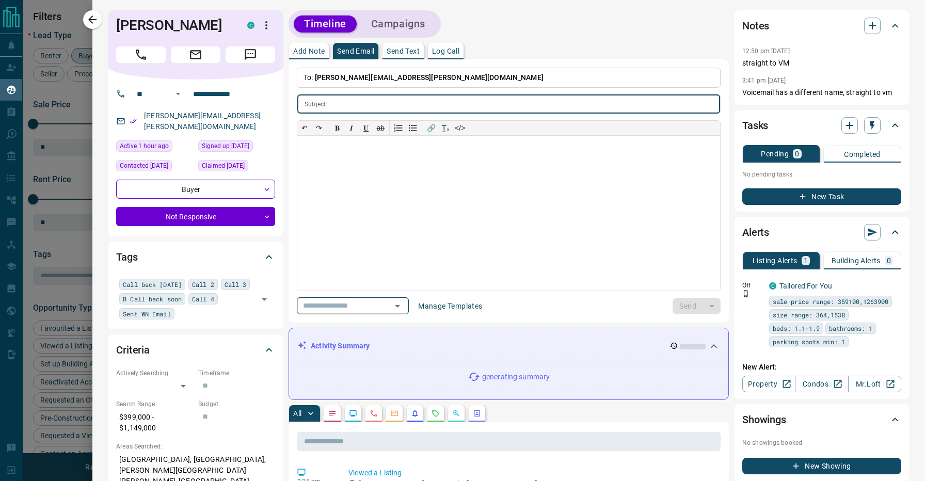
click at [364, 298] on div "​" at bounding box center [353, 305] width 112 height 17
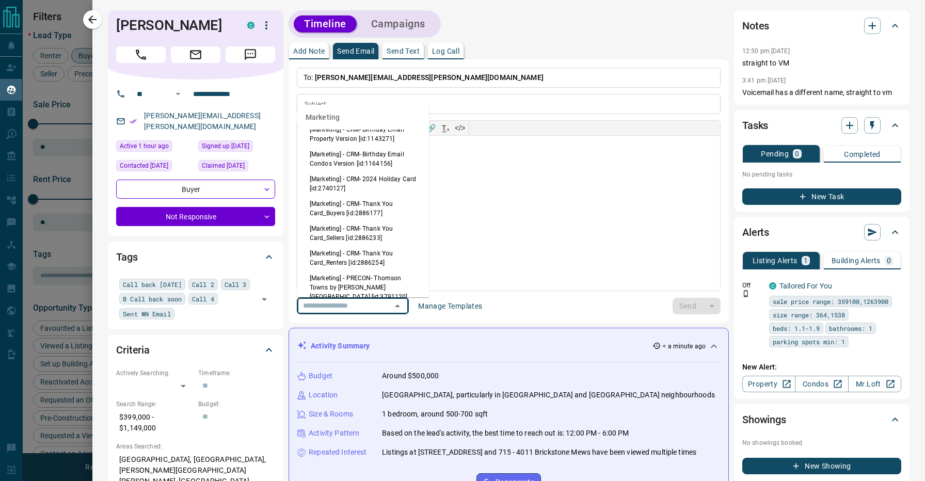
scroll to position [733, 0]
click at [356, 254] on li "[Marketing] - CRM- Thank You Card_Renters [id:2886254]" at bounding box center [363, 256] width 132 height 25
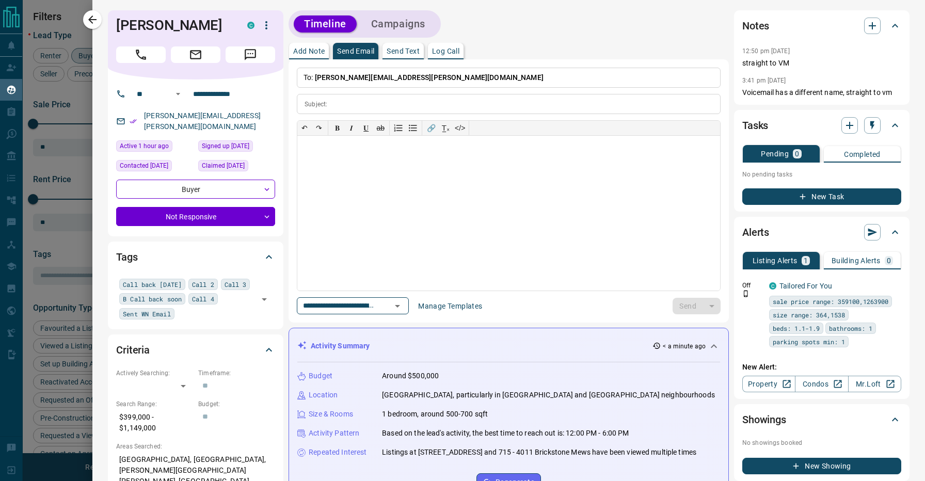
type input "**********"
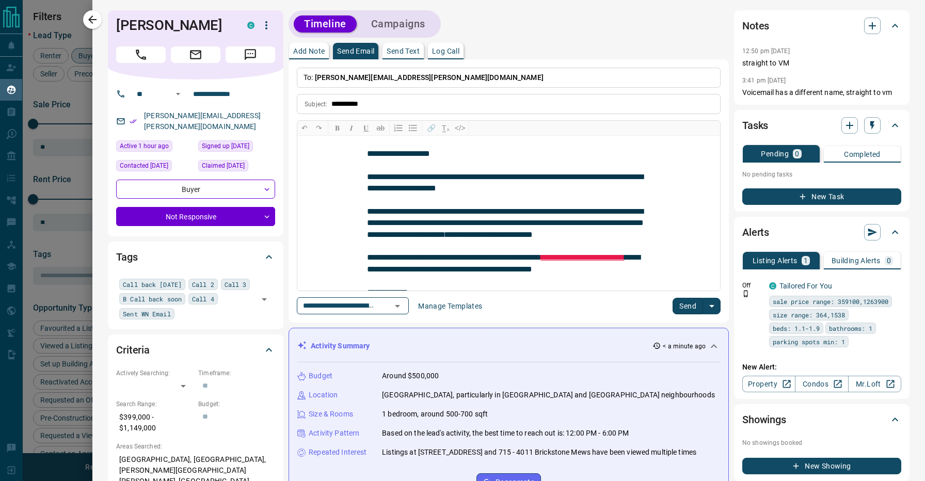
scroll to position [188, 0]
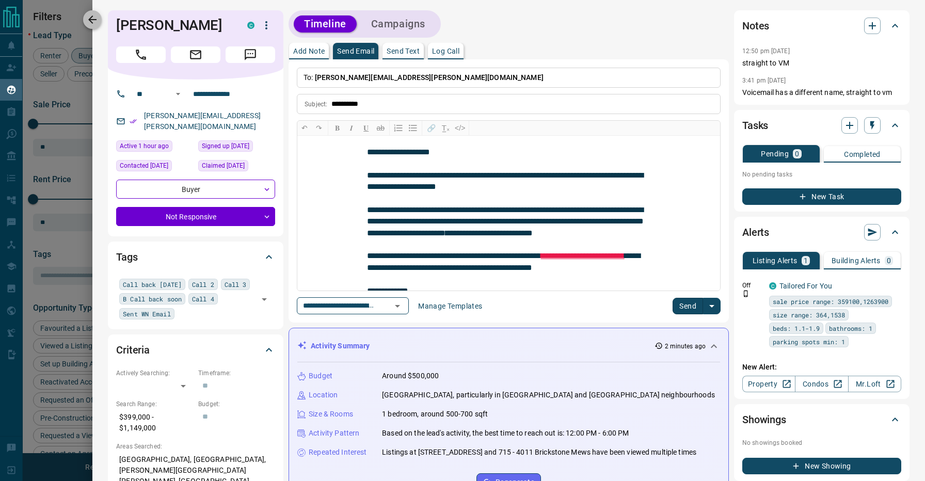
click at [100, 24] on button "button" at bounding box center [92, 19] width 19 height 19
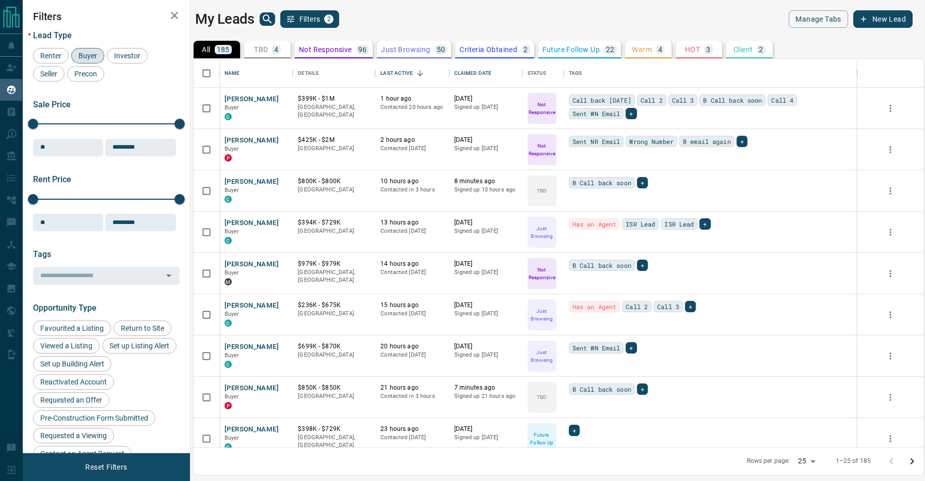
click at [753, 54] on div "Client 2" at bounding box center [750, 49] width 32 height 9
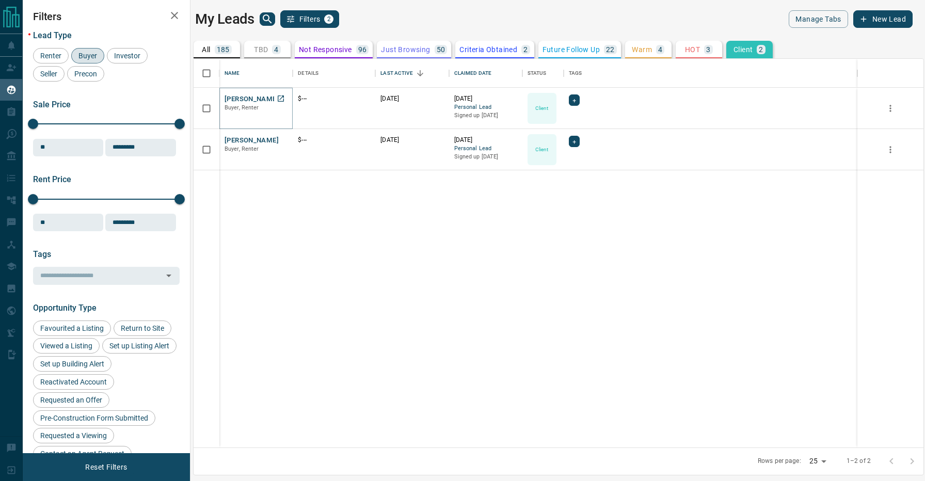
click at [261, 98] on button "[PERSON_NAME]" at bounding box center [252, 100] width 54 height 10
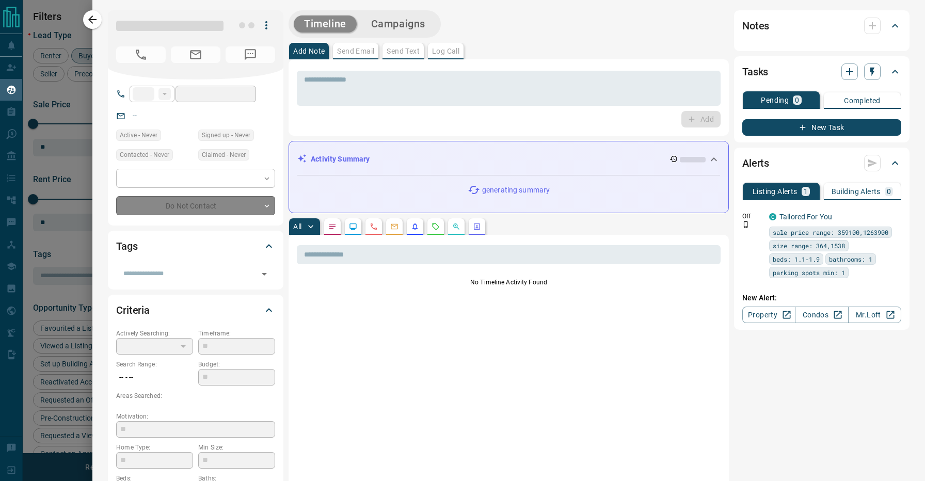
type input "**"
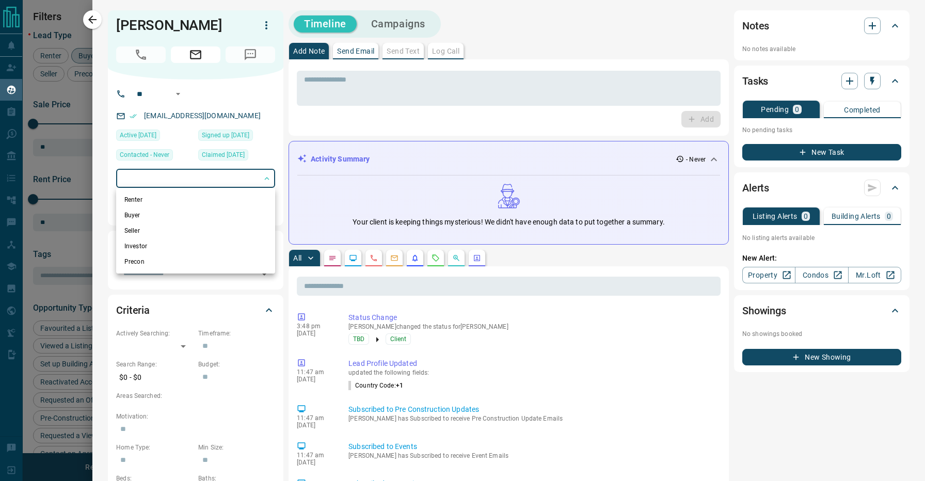
click at [185, 176] on body "Lead Transfers Claim Leads My Leads Tasks Opportunities Deals Campaigns Automat…" at bounding box center [462, 234] width 925 height 468
click at [144, 201] on li "Renter" at bounding box center [195, 199] width 159 height 15
type input "**********"
click at [489, 22] on div at bounding box center [462, 240] width 925 height 481
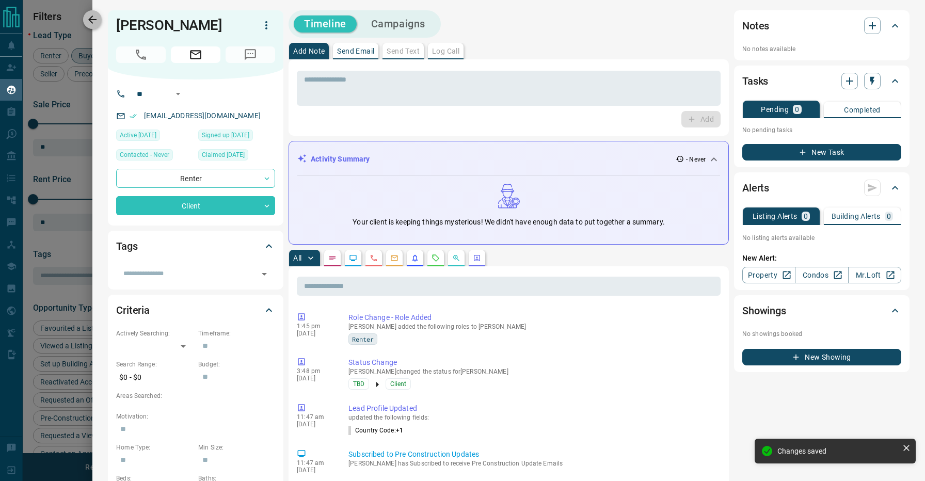
click at [94, 14] on icon "button" at bounding box center [92, 19] width 12 height 12
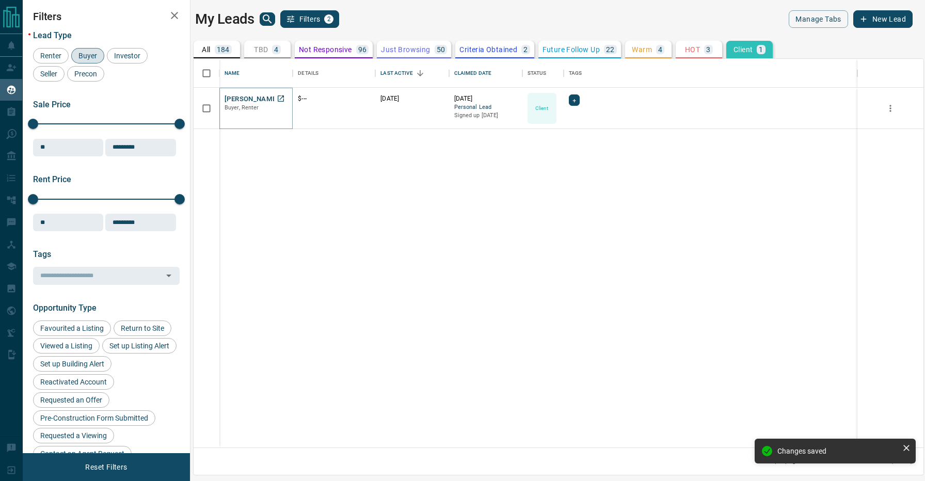
click at [247, 99] on button "[PERSON_NAME]" at bounding box center [252, 100] width 54 height 10
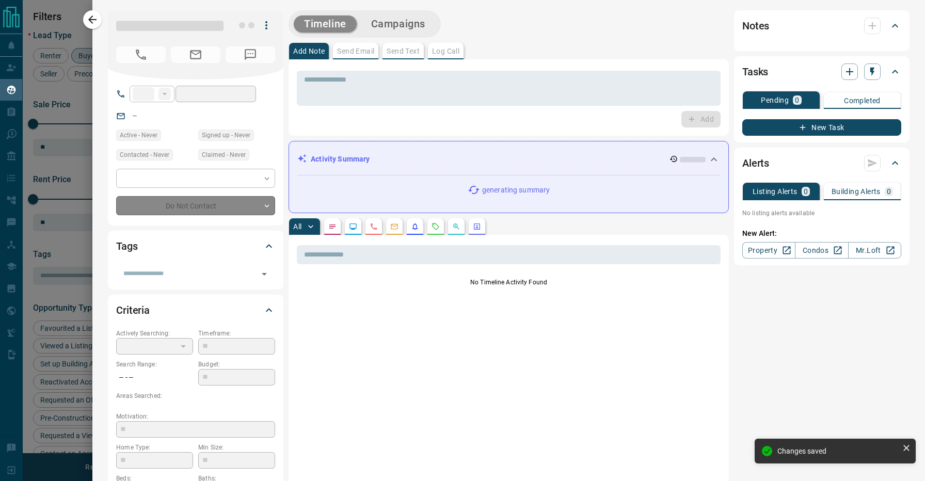
type input "**"
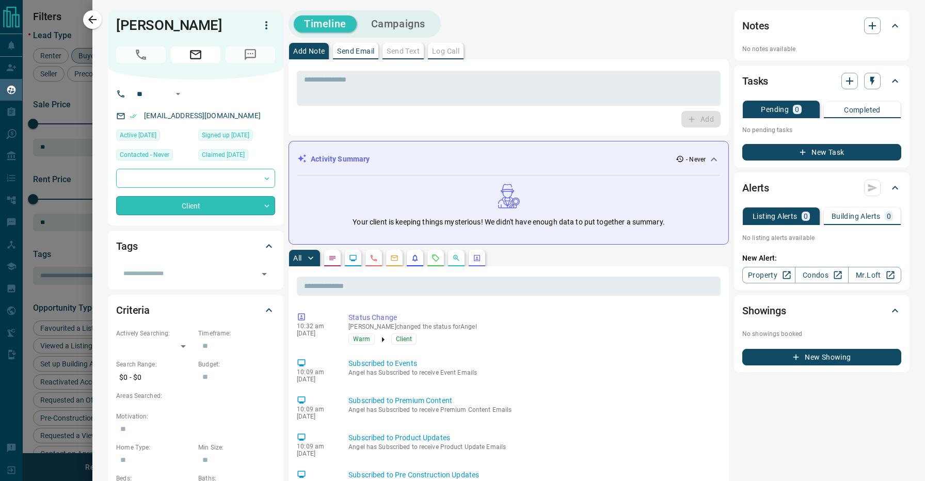
click at [209, 206] on body "Lead Transfers Claim Leads My Leads Tasks Opportunities Deals Campaigns Automat…" at bounding box center [462, 234] width 925 height 468
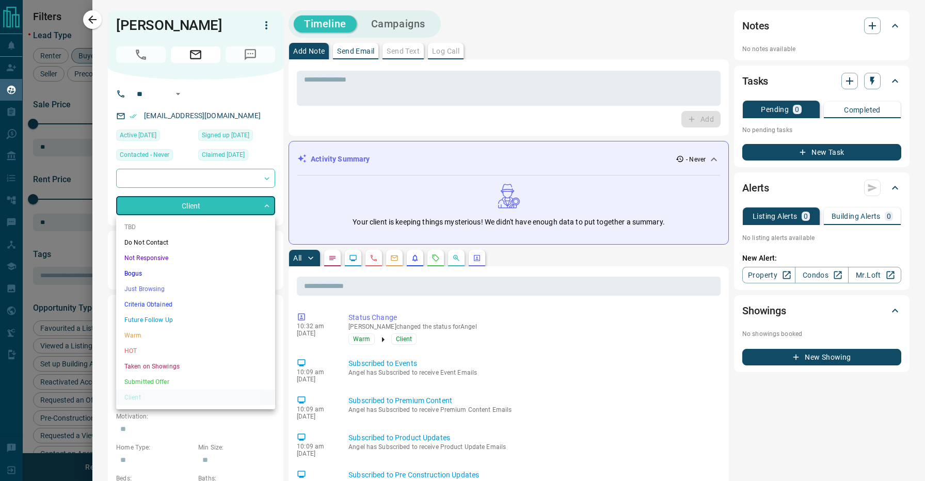
click at [146, 171] on div at bounding box center [462, 240] width 925 height 481
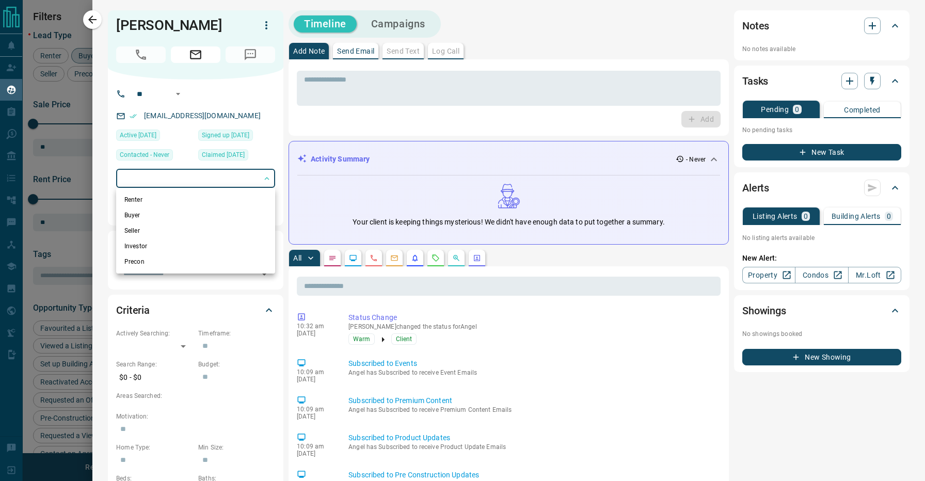
click at [178, 175] on body "Lead Transfers Claim Leads My Leads Tasks Opportunities Deals Campaigns Automat…" at bounding box center [462, 234] width 925 height 468
click at [160, 202] on li "Renter" at bounding box center [195, 199] width 159 height 15
type input "**********"
click at [93, 23] on div at bounding box center [462, 240] width 925 height 481
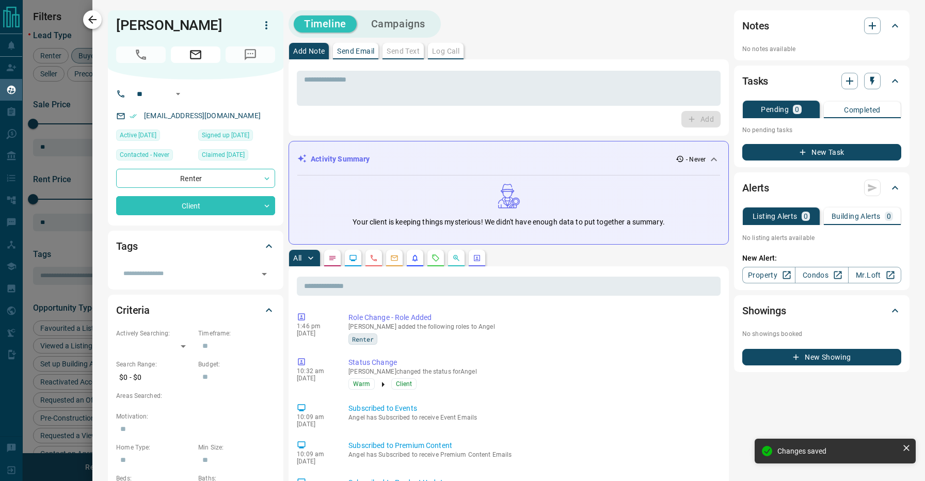
click at [93, 18] on icon "button" at bounding box center [92, 19] width 12 height 12
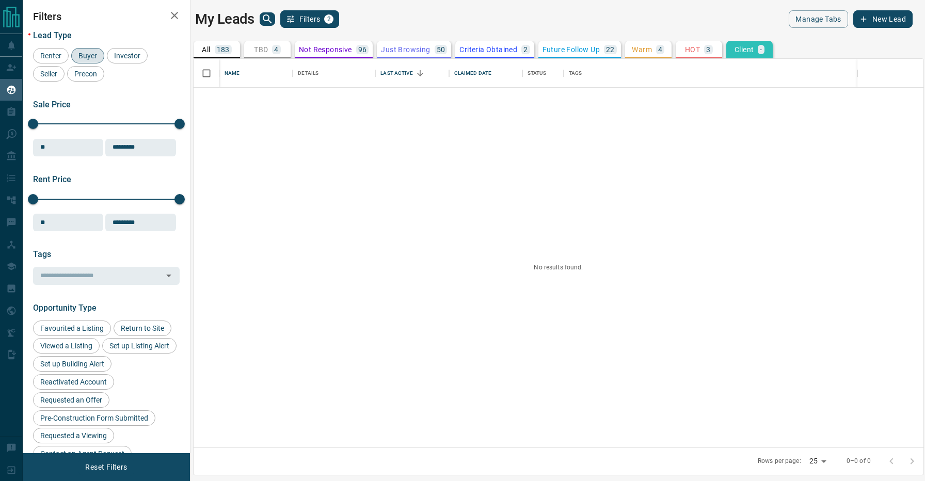
click at [89, 57] on span "Buyer" at bounding box center [88, 56] width 26 height 8
click at [478, 11] on div "My Leads Filters 1" at bounding box center [374, 19] width 359 height 18
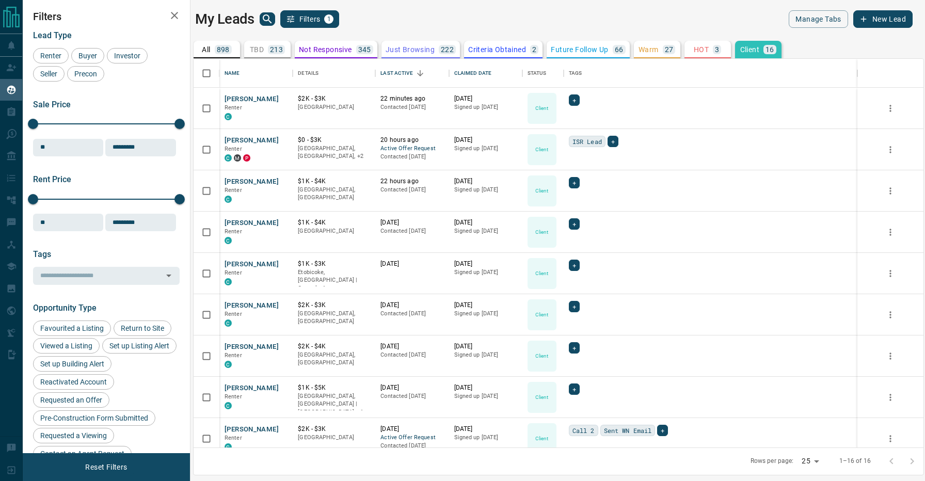
scroll to position [0, 0]
click at [267, 18] on icon "search button" at bounding box center [267, 19] width 12 height 12
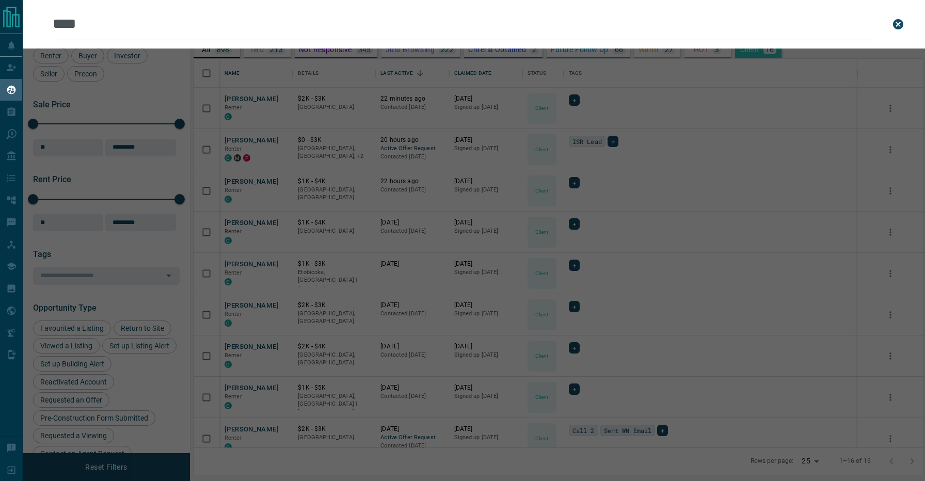
type input "*****"
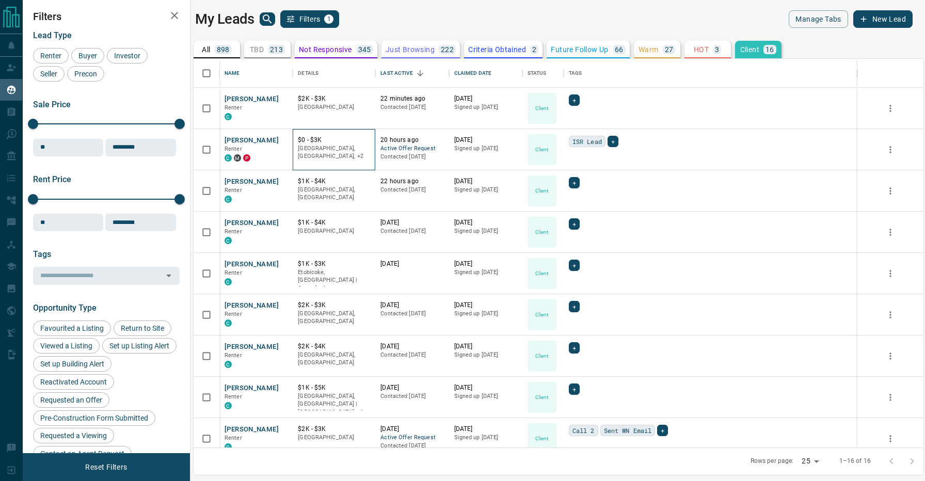
click at [341, 134] on div "$0 - $3K Downtown, [GEOGRAPHIC_DATA], +2" at bounding box center [334, 149] width 83 height 41
click at [264, 101] on button "[PERSON_NAME]" at bounding box center [252, 100] width 54 height 10
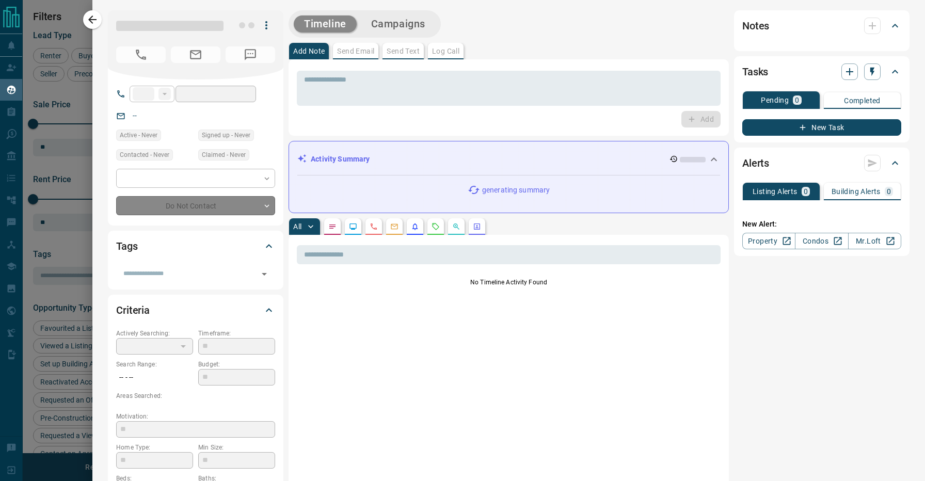
type input "**"
type input "**********"
type input "**"
type input "*"
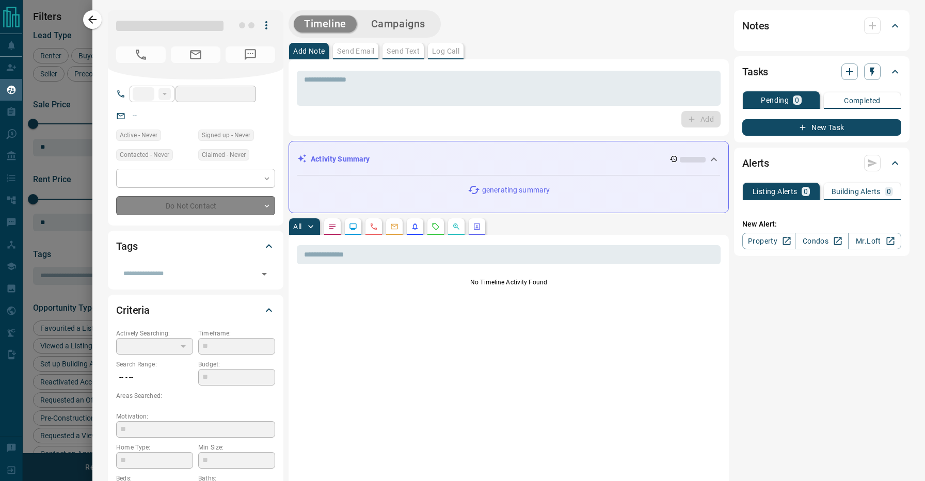
type input "**********"
type input "*******"
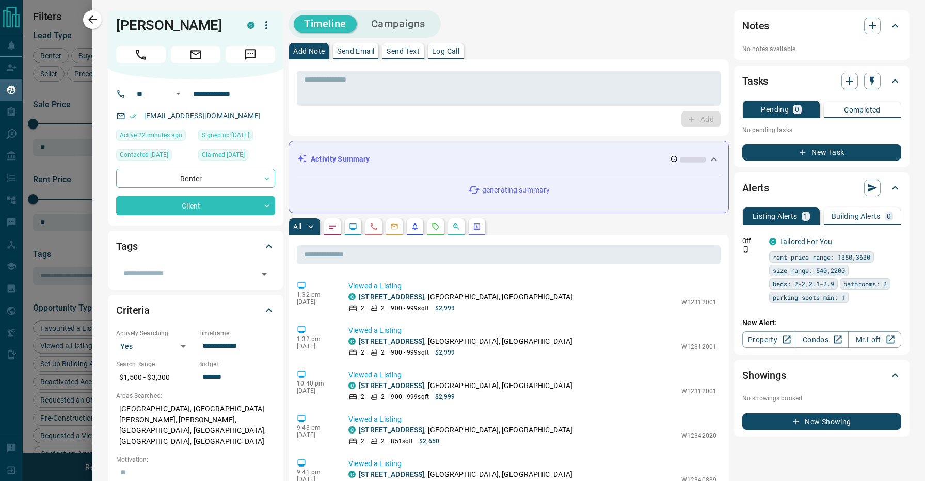
click at [506, 29] on div "Timeline Campaigns" at bounding box center [509, 23] width 440 height 27
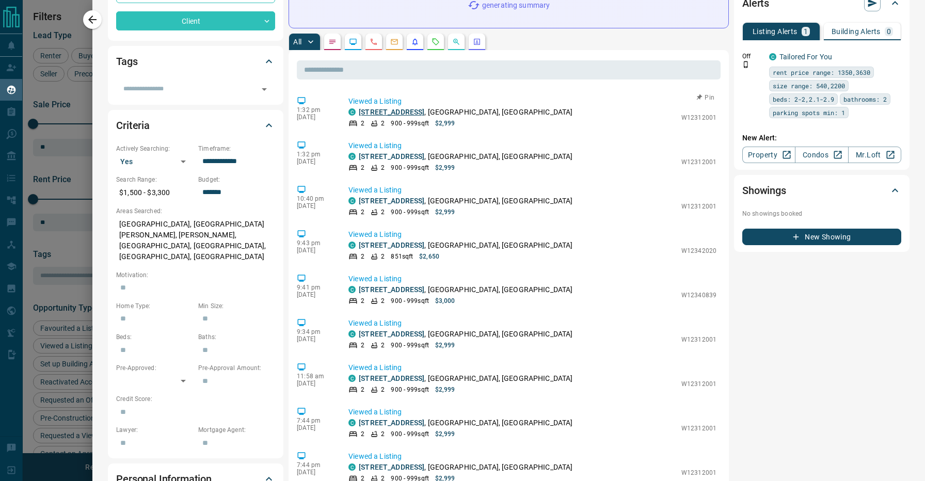
click at [415, 112] on link "[STREET_ADDRESS]" at bounding box center [392, 112] width 66 height 8
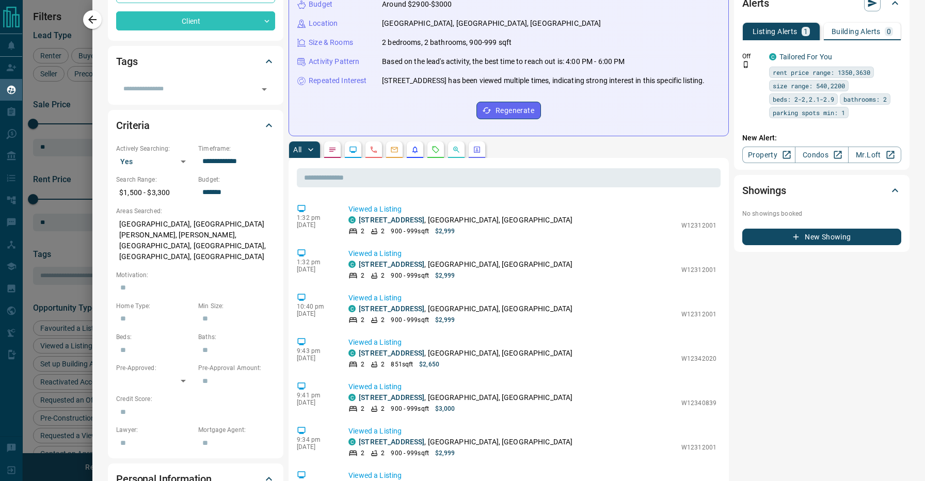
click at [84, 149] on div at bounding box center [462, 240] width 925 height 481
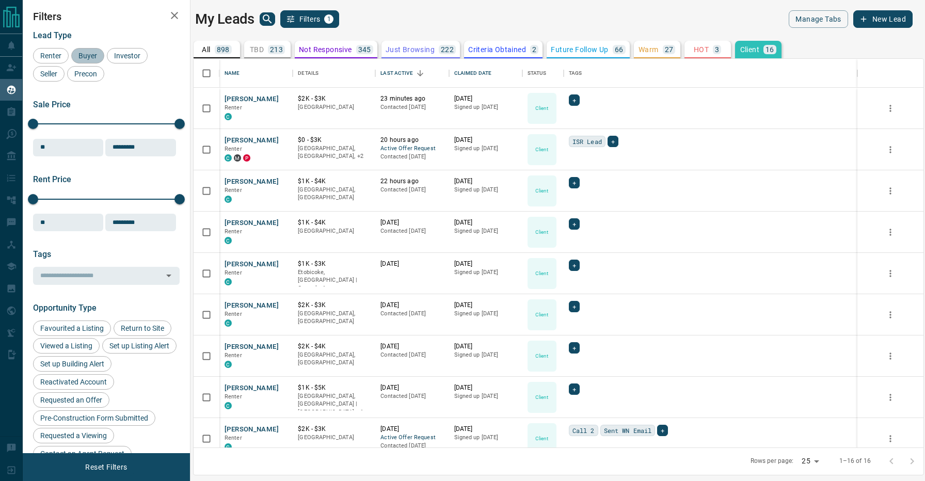
click at [87, 58] on span "Buyer" at bounding box center [88, 56] width 26 height 8
click at [759, 49] on button "Client 16" at bounding box center [758, 50] width 46 height 18
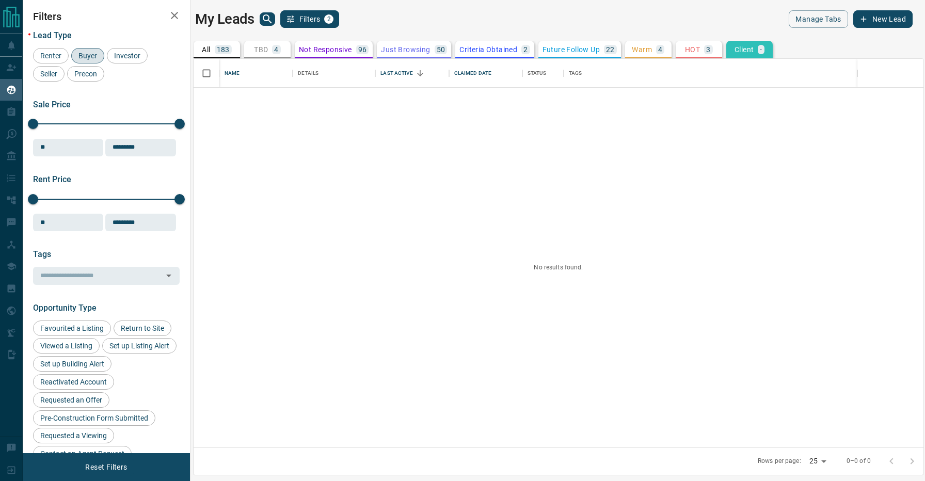
click at [256, 50] on p "TBD" at bounding box center [261, 49] width 14 height 7
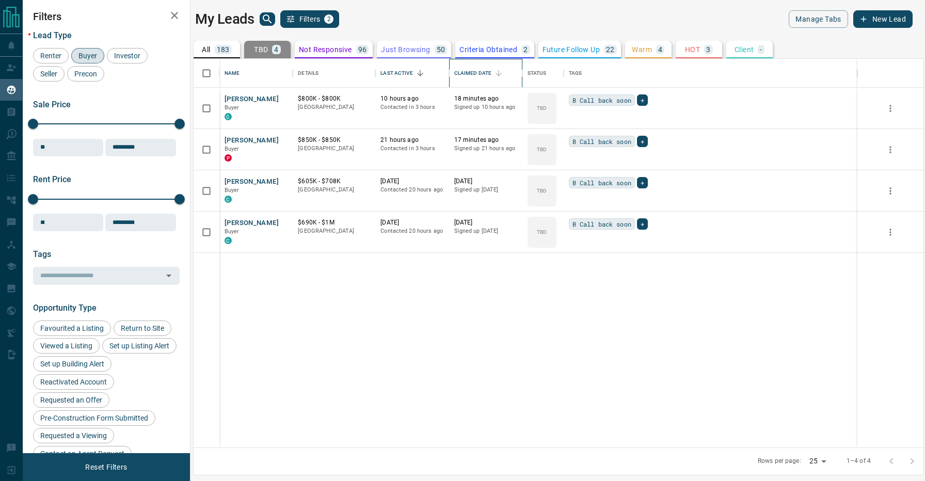
click at [479, 75] on div "Claimed Date" at bounding box center [473, 73] width 38 height 29
click at [247, 98] on button "[PERSON_NAME]" at bounding box center [252, 100] width 54 height 10
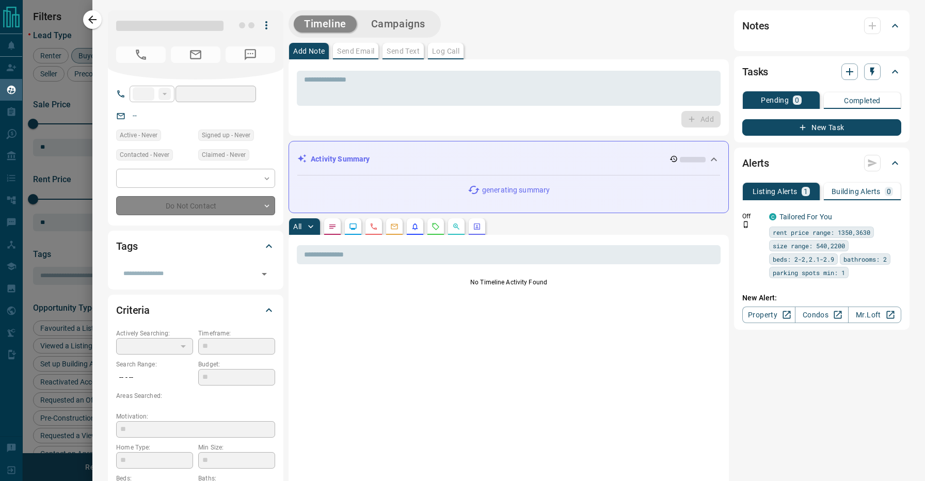
type input "**"
type input "**********"
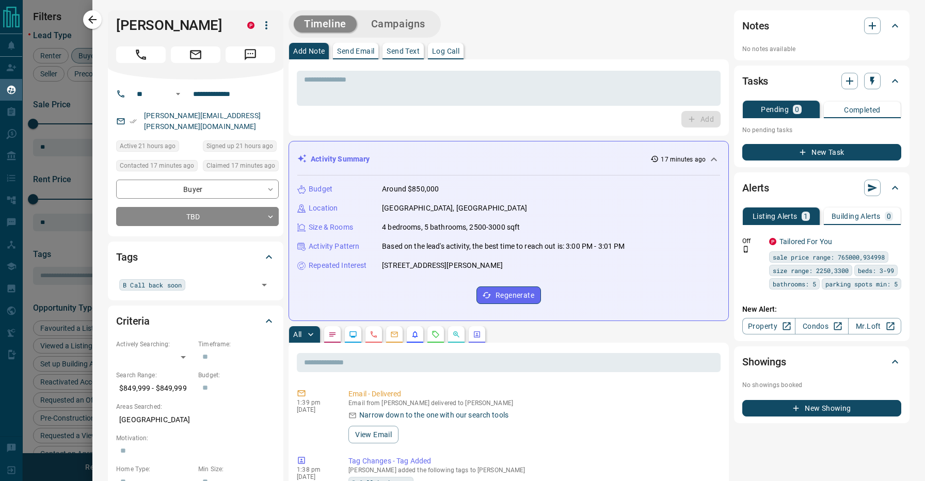
click at [544, 47] on div "Add Note Send Email Send Text Log Call" at bounding box center [509, 51] width 440 height 17
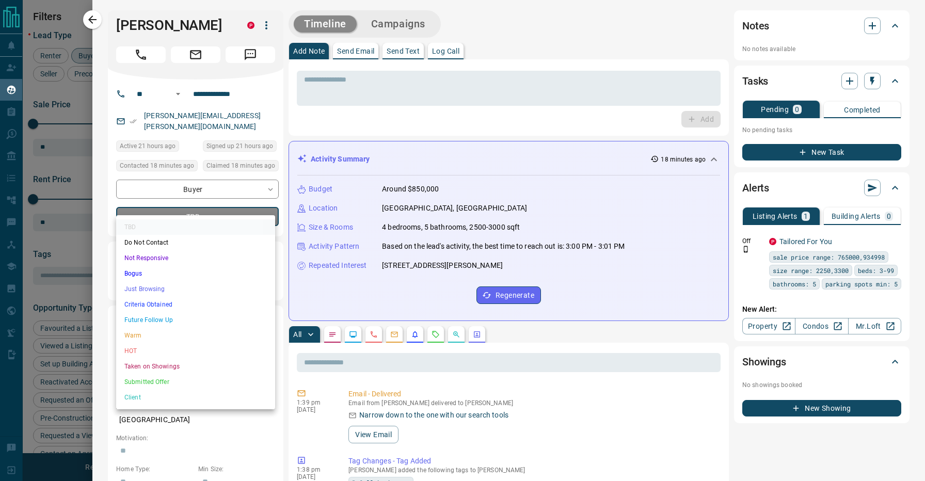
click at [214, 210] on body "Lead Transfers Claim Leads My Leads Tasks Opportunities Deals Campaigns Automat…" at bounding box center [462, 234] width 925 height 468
click at [163, 258] on li "Not Responsive" at bounding box center [195, 257] width 159 height 15
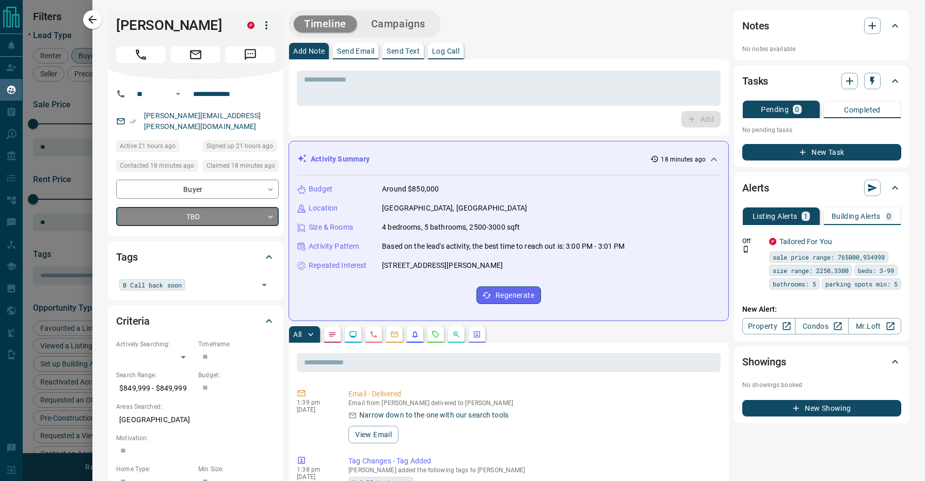
type input "*"
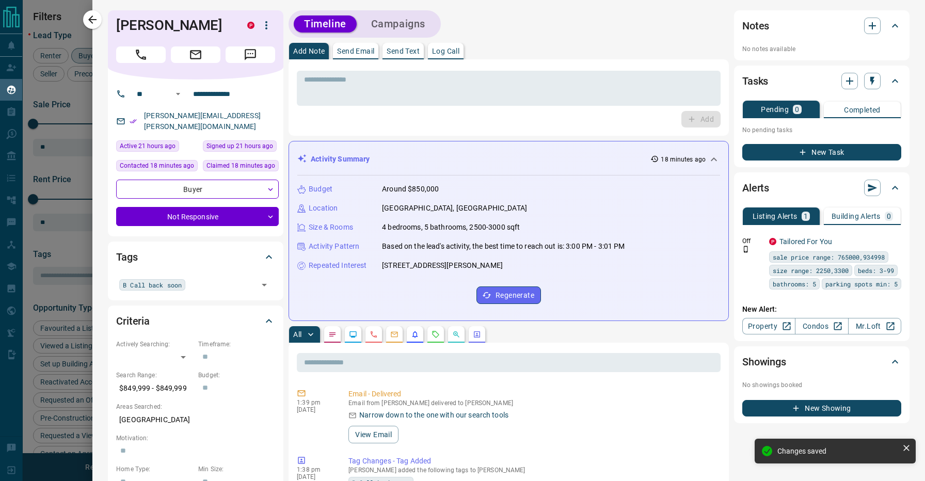
click at [492, 25] on div "Timeline Campaigns" at bounding box center [509, 23] width 440 height 27
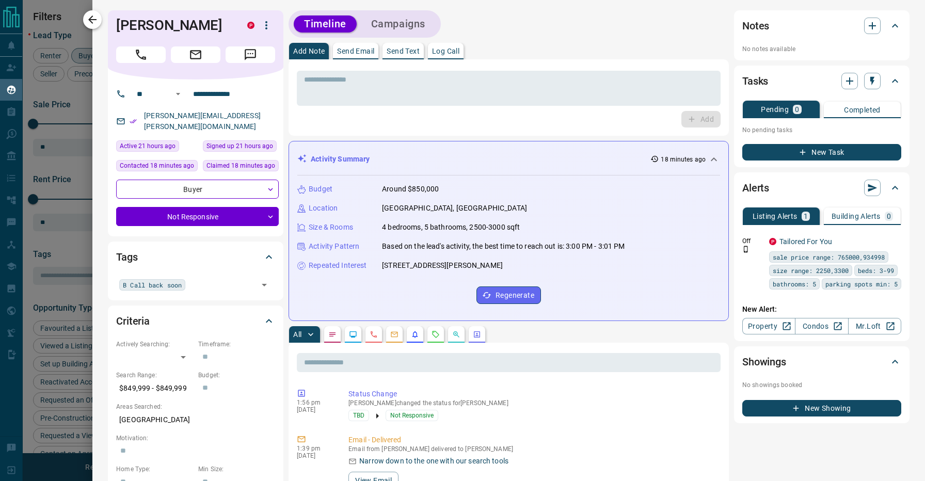
click at [98, 15] on icon "button" at bounding box center [92, 19] width 12 height 12
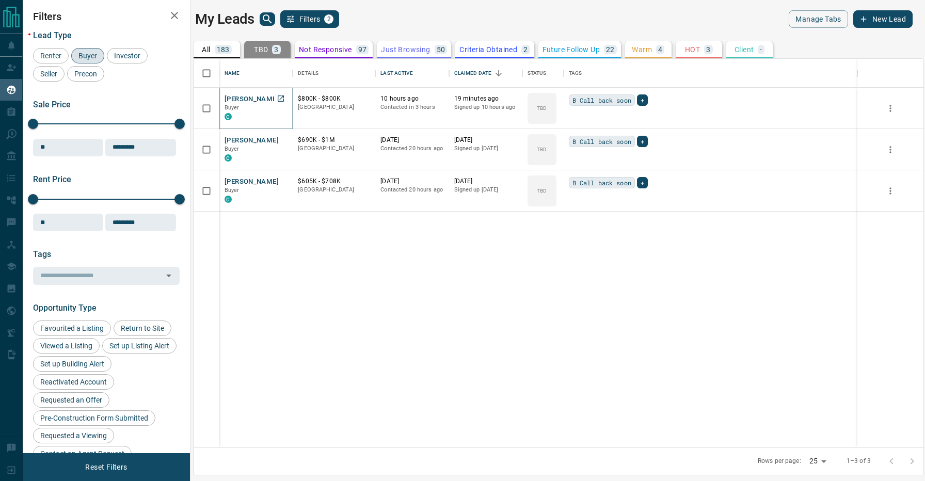
click at [247, 103] on button "[PERSON_NAME]" at bounding box center [252, 100] width 54 height 10
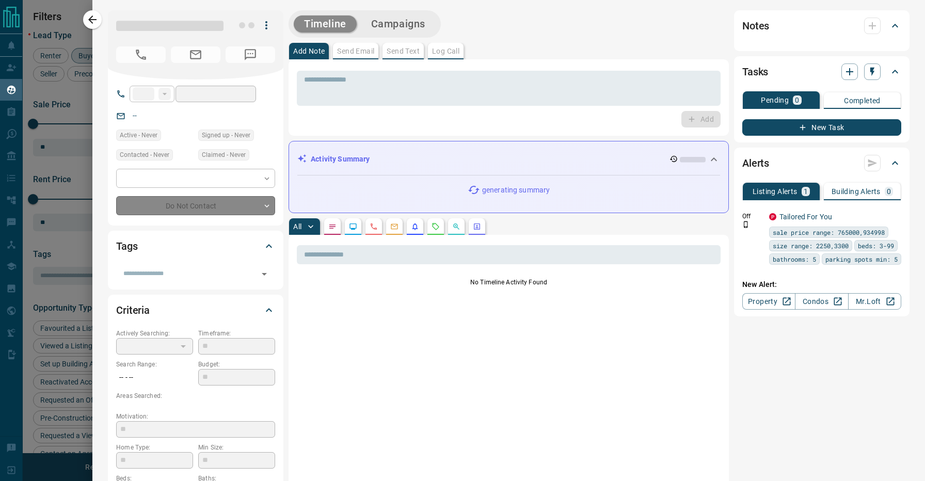
type input "**"
type input "**********"
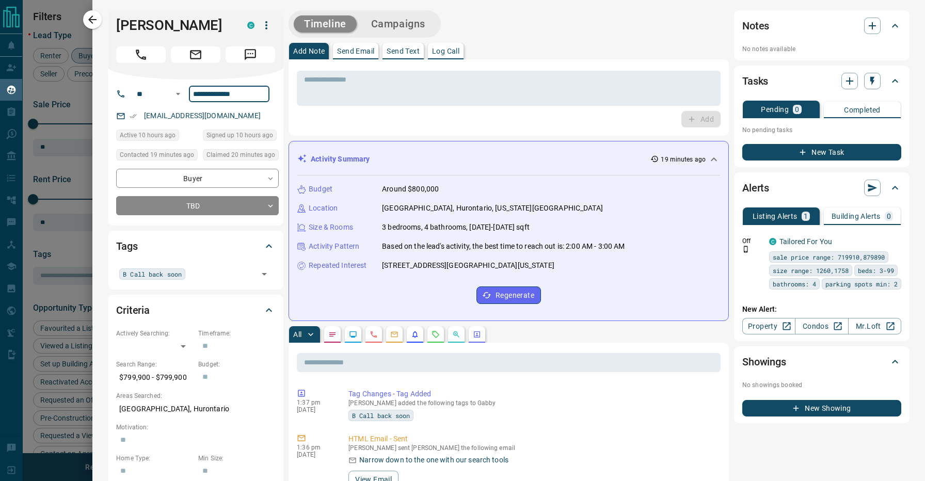
click at [552, 28] on div "Timeline Campaigns" at bounding box center [509, 23] width 440 height 27
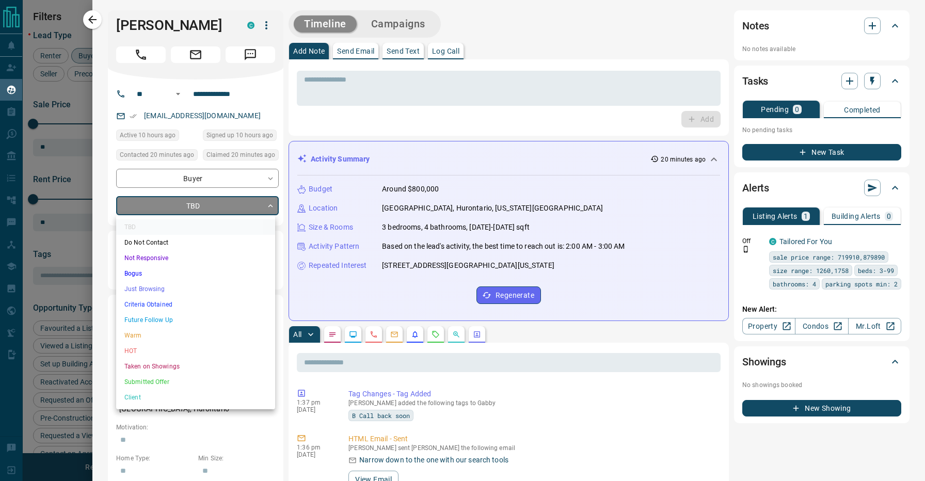
click at [219, 210] on body "Lead Transfers Claim Leads My Leads Tasks Opportunities Deals Campaigns Automat…" at bounding box center [462, 234] width 925 height 468
click at [167, 259] on li "Not Responsive" at bounding box center [195, 257] width 159 height 15
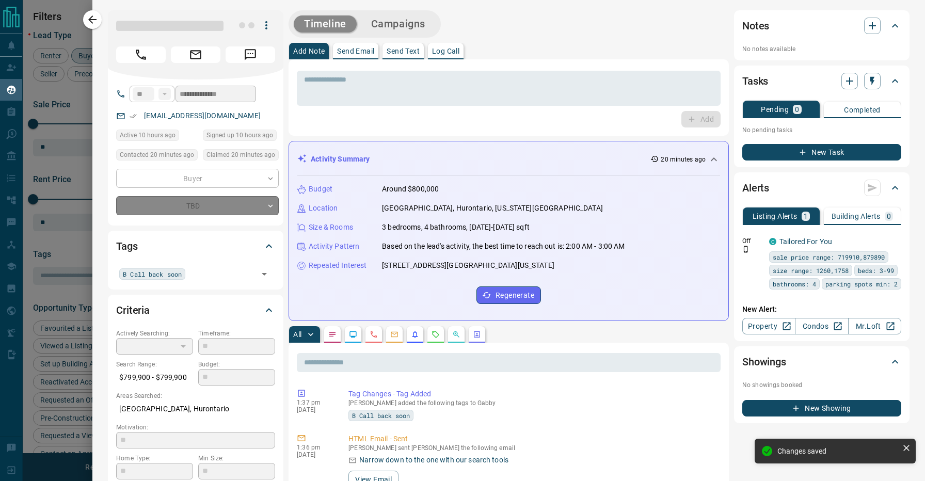
type input "*"
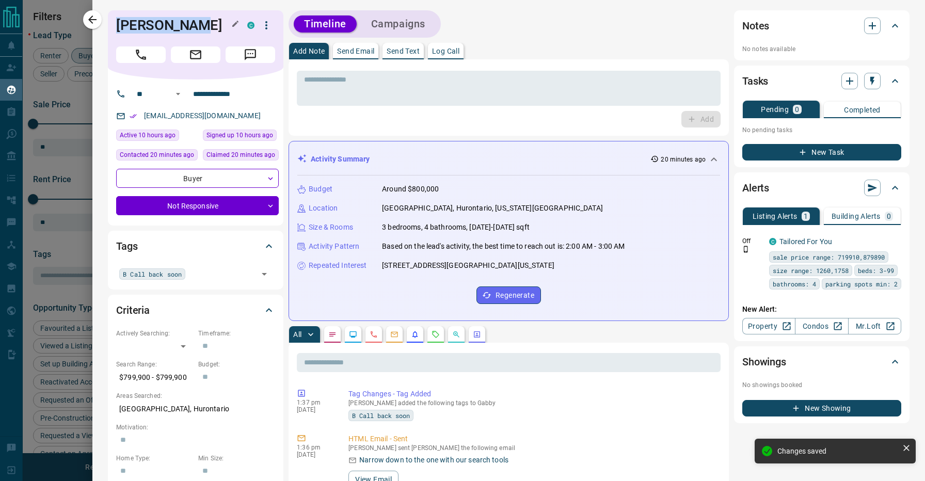
drag, startPoint x: 118, startPoint y: 26, endPoint x: 215, endPoint y: 26, distance: 97.1
click at [215, 26] on h1 "[PERSON_NAME]" at bounding box center [174, 25] width 116 height 17
copy h1 "[PERSON_NAME]"
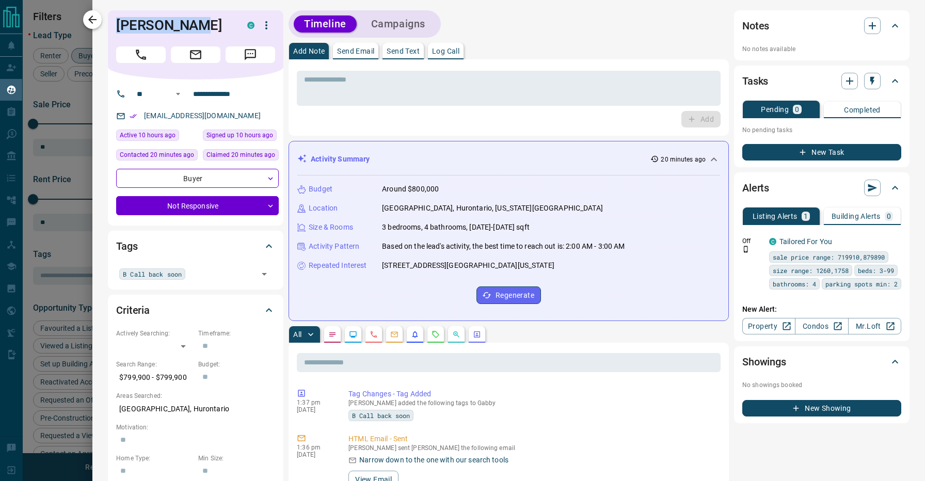
click at [97, 22] on icon "button" at bounding box center [92, 19] width 12 height 12
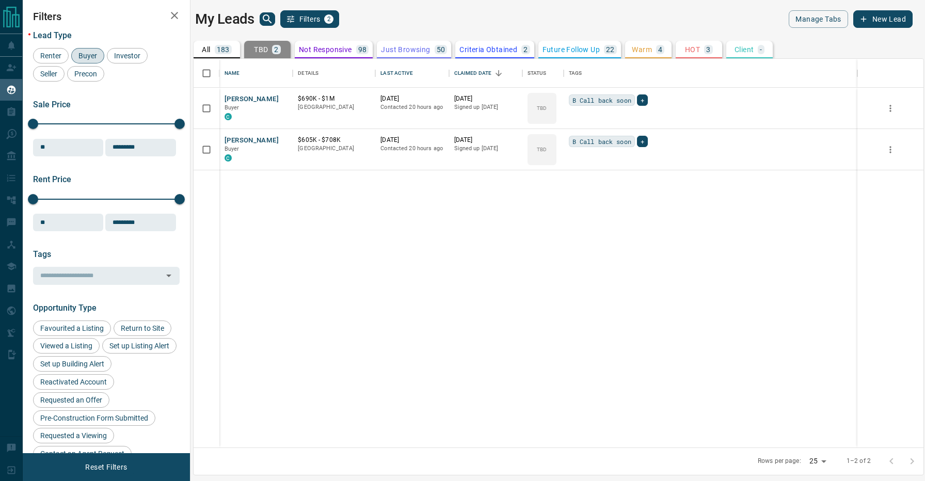
click at [222, 47] on p "183" at bounding box center [223, 49] width 13 height 7
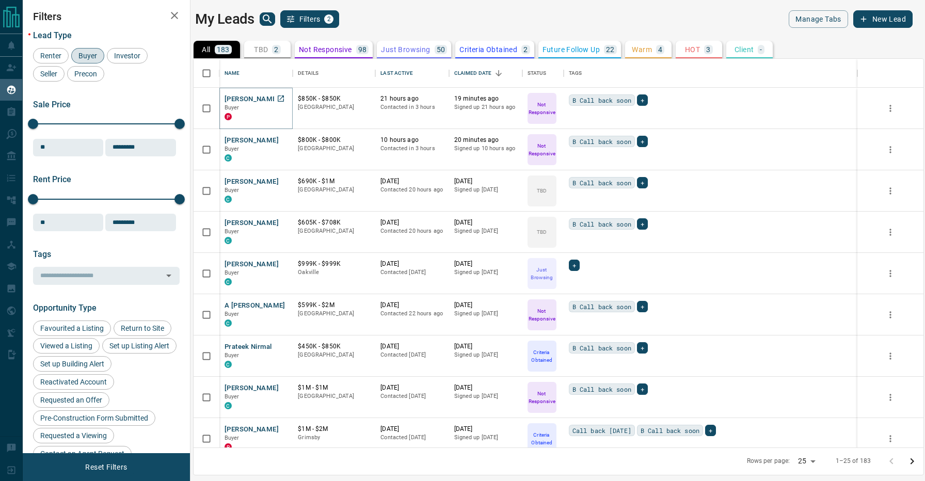
click at [260, 98] on button "[PERSON_NAME]" at bounding box center [252, 100] width 54 height 10
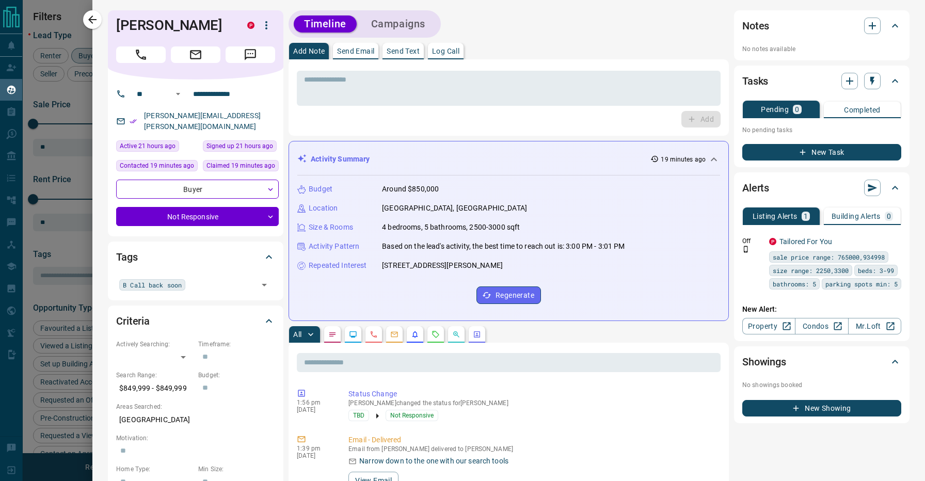
drag, startPoint x: 208, startPoint y: 25, endPoint x: 111, endPoint y: 26, distance: 97.1
click at [111, 26] on div "[PERSON_NAME] P" at bounding box center [196, 44] width 176 height 69
copy h1 "[PERSON_NAME]"
click at [98, 18] on icon "button" at bounding box center [92, 19] width 12 height 12
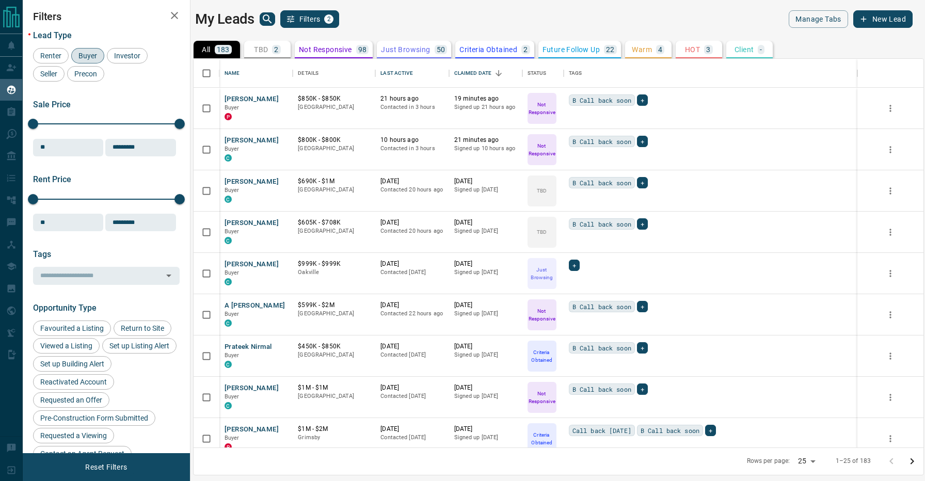
click at [424, 19] on div "My Leads Filters 2" at bounding box center [374, 19] width 359 height 18
click at [263, 49] on p "TBD" at bounding box center [261, 49] width 14 height 7
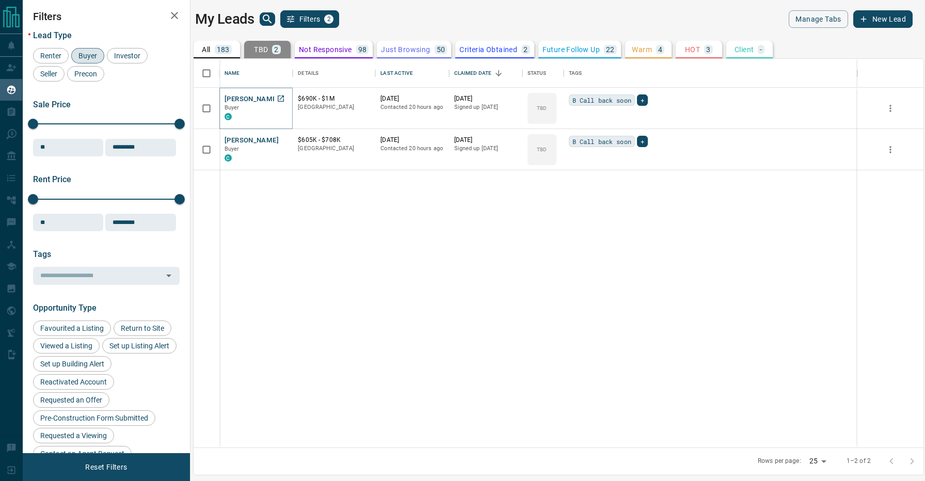
click at [242, 95] on button "[PERSON_NAME]" at bounding box center [252, 100] width 54 height 10
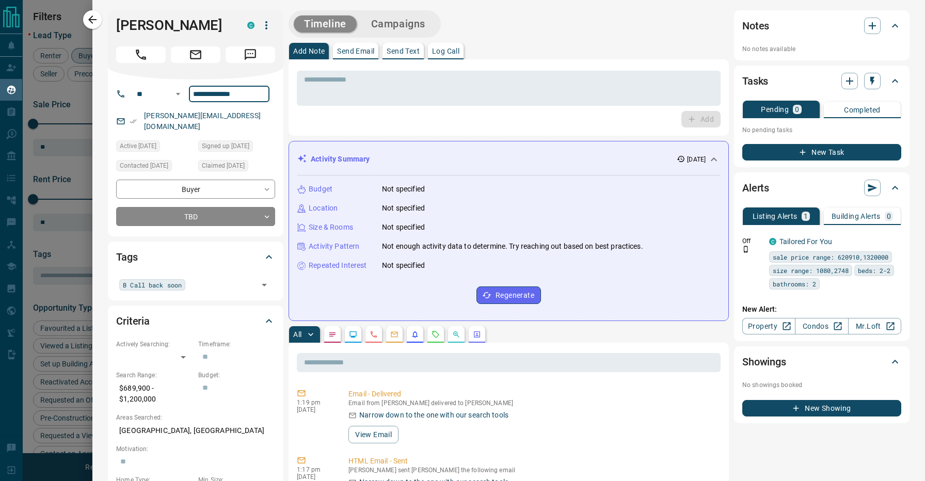
click at [520, 19] on div "Timeline Campaigns" at bounding box center [509, 23] width 440 height 27
click at [544, 56] on div "Add Note Send Email Send Text Log Call" at bounding box center [509, 51] width 440 height 17
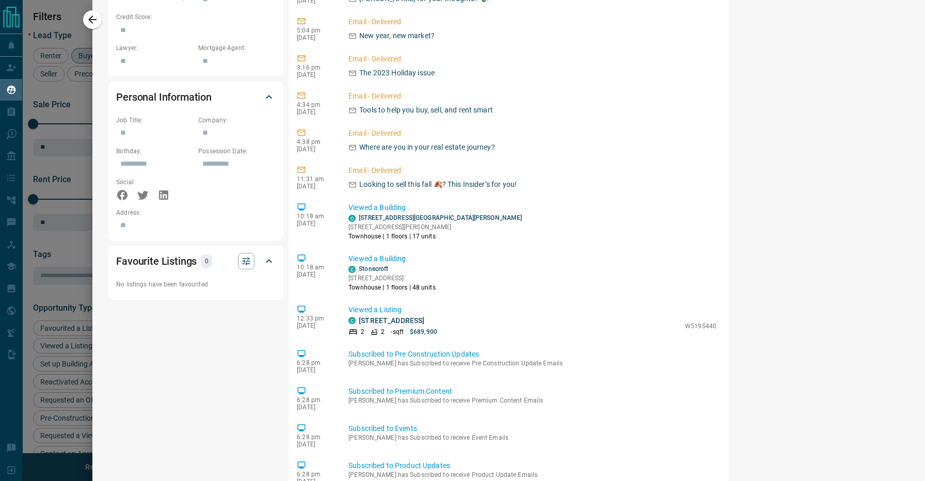
scroll to position [555, 0]
click at [779, 337] on div "Notes No notes available Tasks Pending 0 Completed No pending tasks New Task Al…" at bounding box center [822, 61] width 176 height 1212
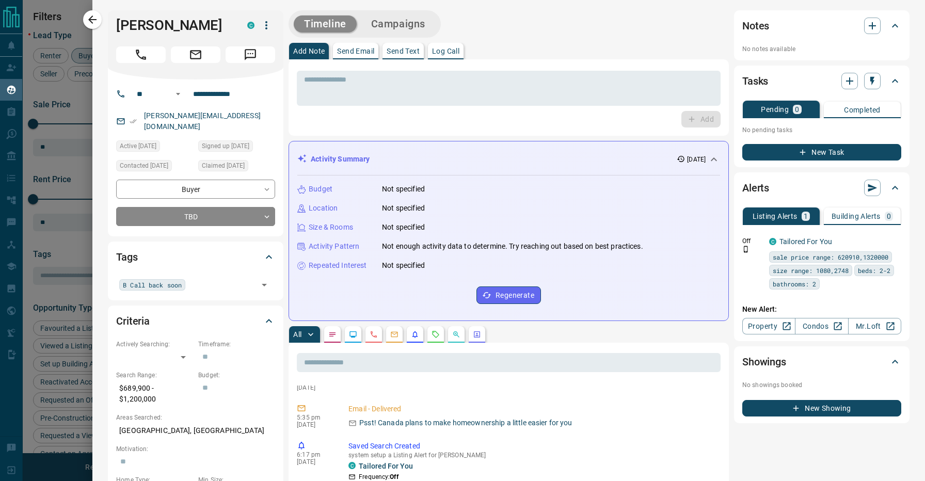
scroll to position [0, 0]
click at [494, 22] on div "Timeline Campaigns" at bounding box center [509, 23] width 440 height 27
click at [715, 157] on icon at bounding box center [714, 159] width 12 height 12
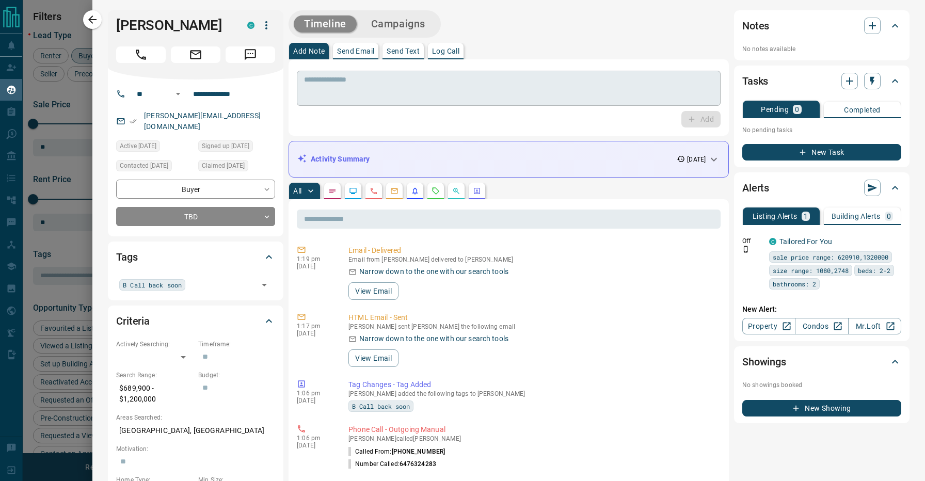
click at [394, 96] on textarea at bounding box center [509, 88] width 410 height 26
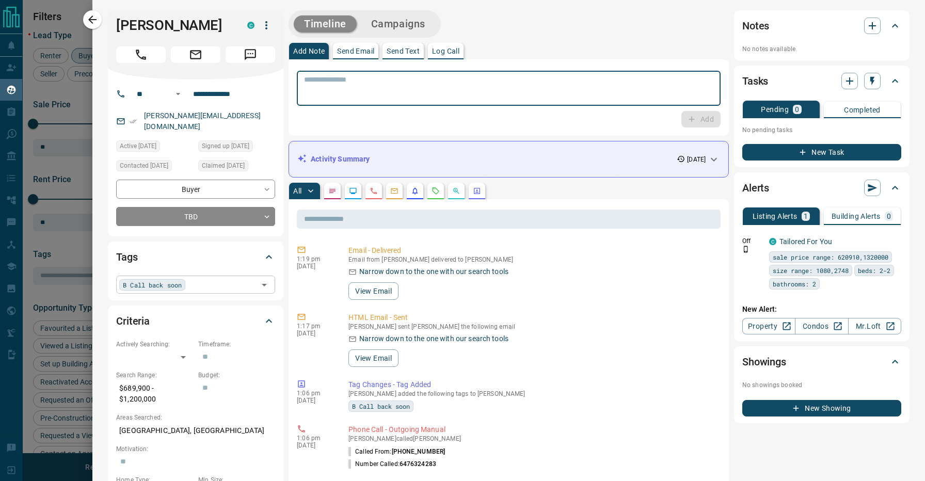
click at [221, 279] on input "text" at bounding box center [221, 284] width 67 height 11
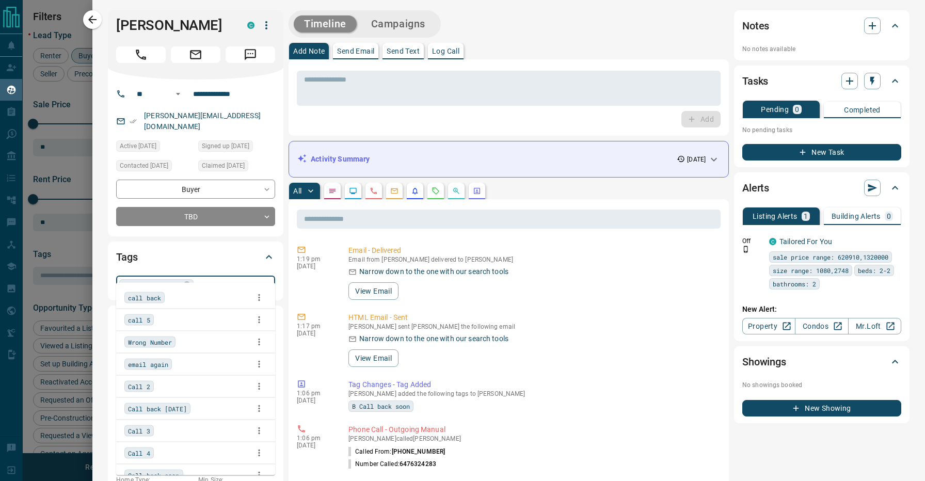
scroll to position [77, 0]
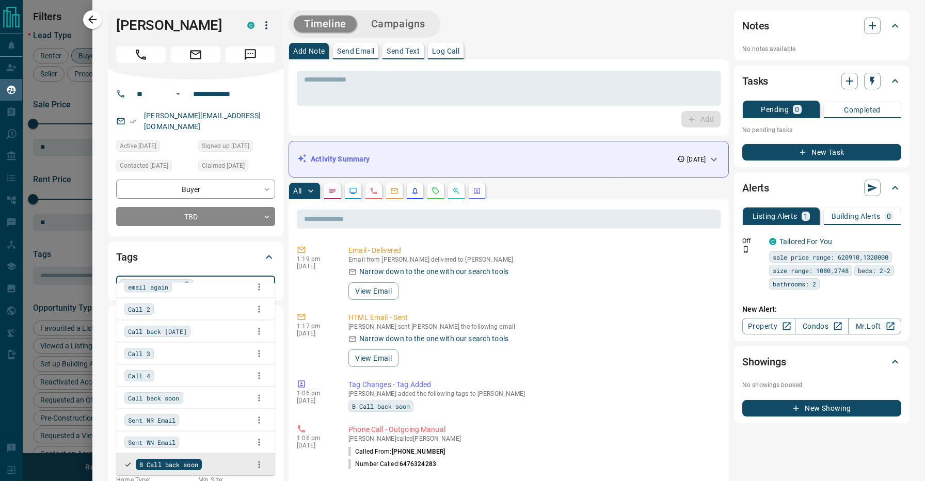
click at [190, 281] on icon at bounding box center [186, 284] width 7 height 7
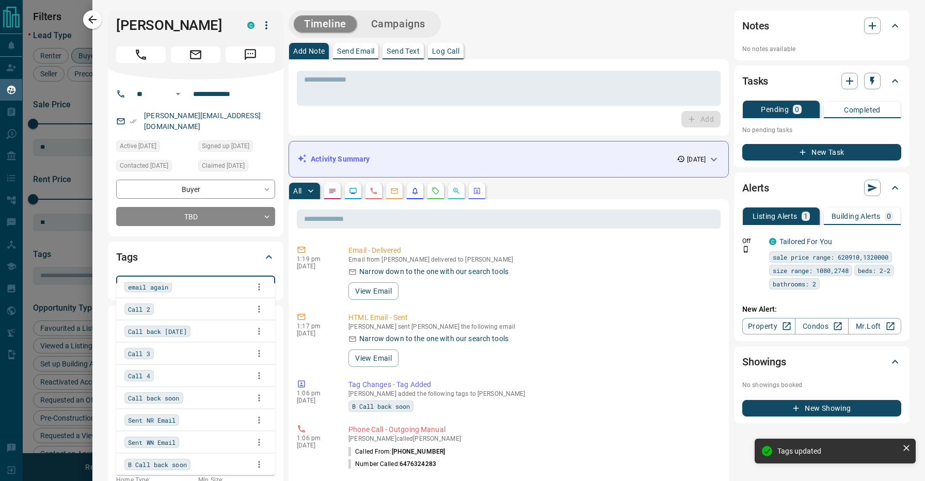
click at [363, 51] on p "Send Email" at bounding box center [355, 51] width 37 height 7
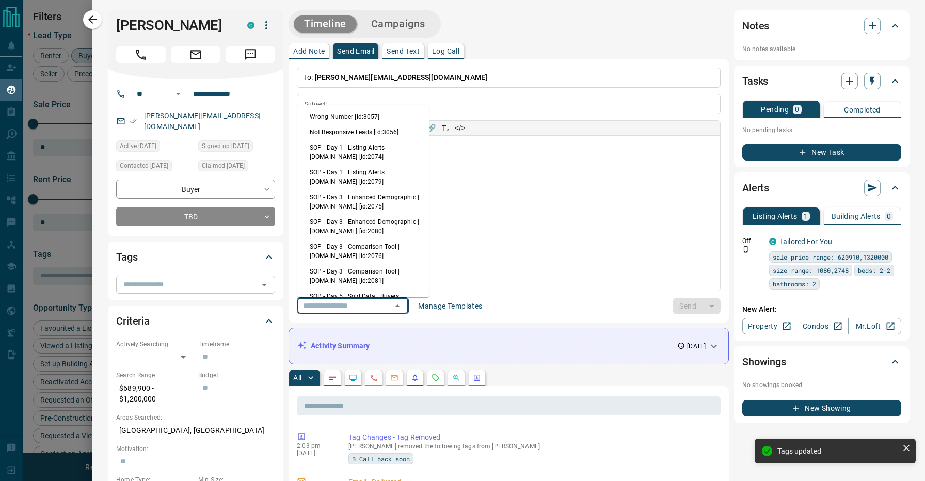
click at [377, 305] on input "text" at bounding box center [338, 306] width 78 height 13
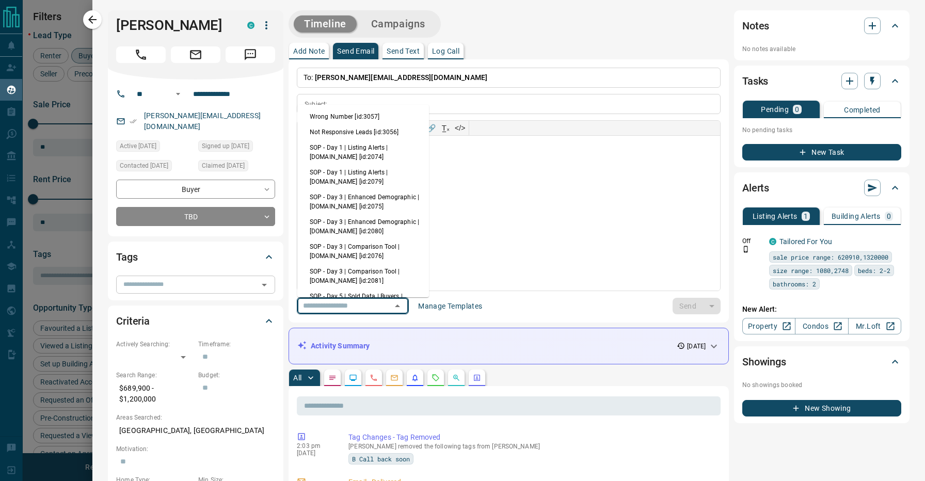
click at [362, 156] on li "SOP - Day 1 | Listing Alerts | [DOMAIN_NAME] [id:2074]" at bounding box center [363, 152] width 132 height 25
type input "**********"
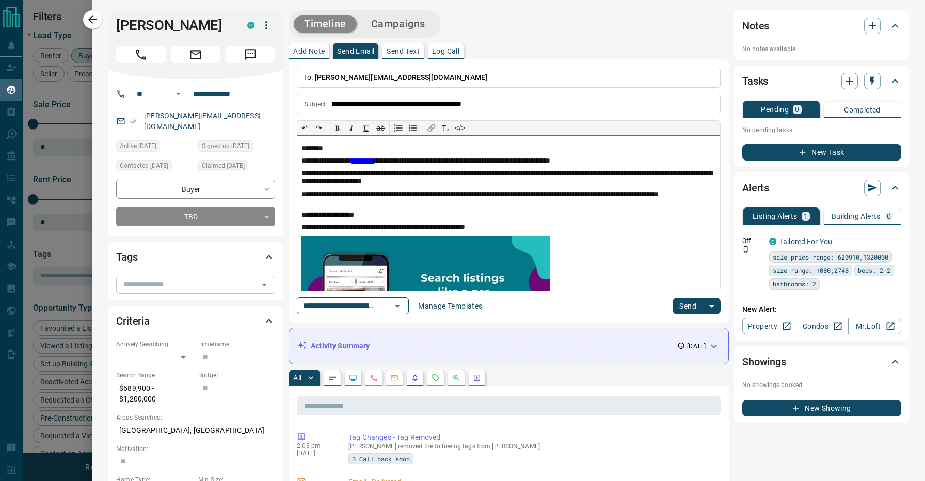
click at [462, 200] on p "**********" at bounding box center [509, 199] width 415 height 17
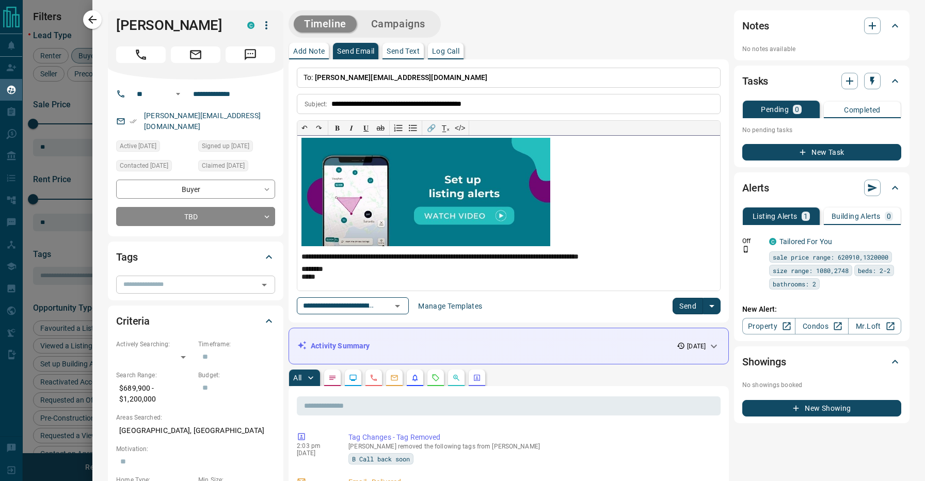
scroll to position [238, 0]
click at [398, 371] on button "button" at bounding box center [394, 378] width 17 height 17
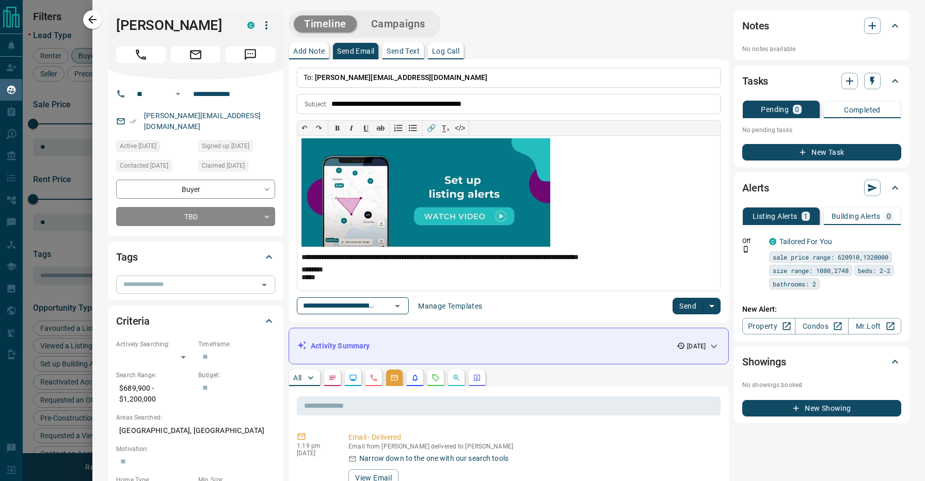
scroll to position [0, 0]
click at [197, 204] on body "Lead Transfers Claim Leads My Leads Tasks Opportunities Deals Campaigns Automat…" at bounding box center [462, 234] width 925 height 468
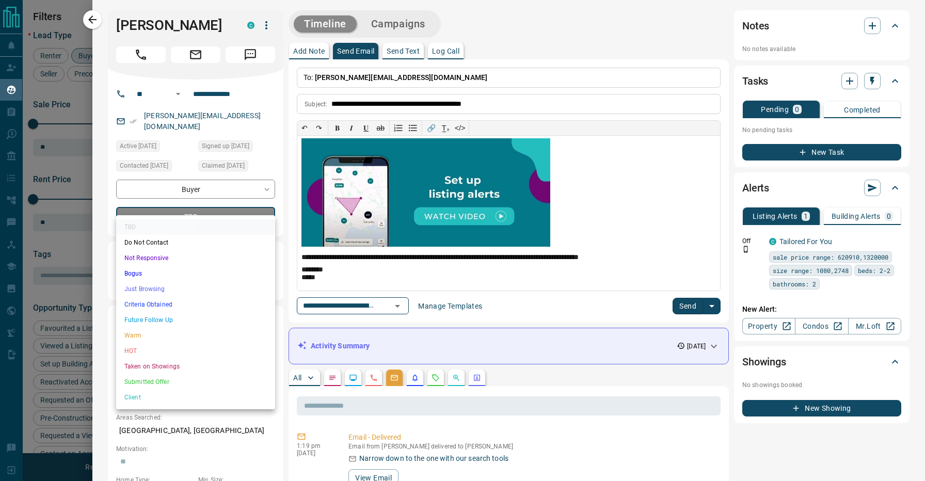
click at [170, 285] on li "Just Browsing" at bounding box center [195, 288] width 159 height 15
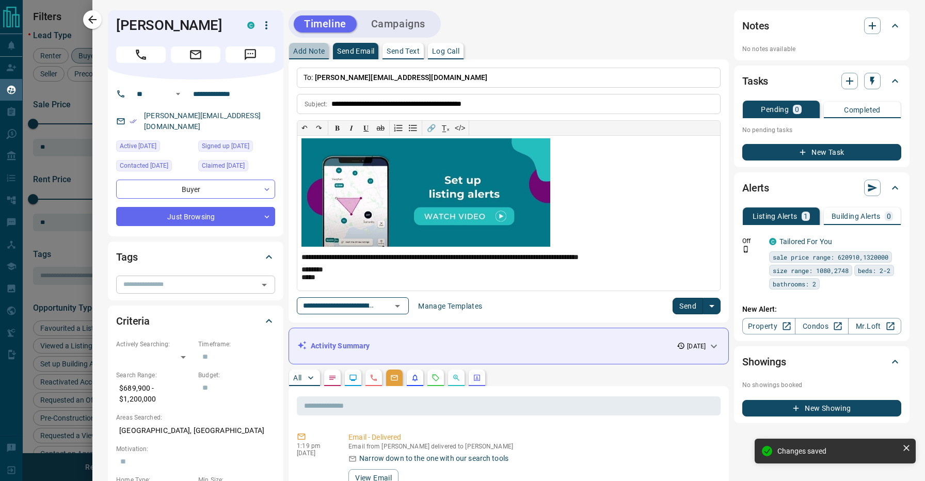
type input "*"
click at [307, 49] on p "Add Note" at bounding box center [309, 51] width 32 height 7
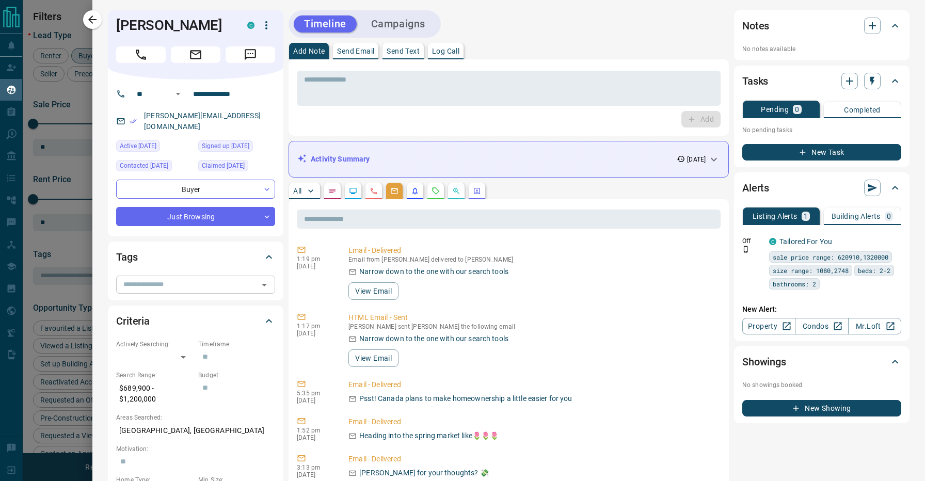
click at [204, 279] on input "text" at bounding box center [187, 284] width 136 height 11
type input "****"
click at [213, 298] on div "Texted" at bounding box center [195, 297] width 143 height 15
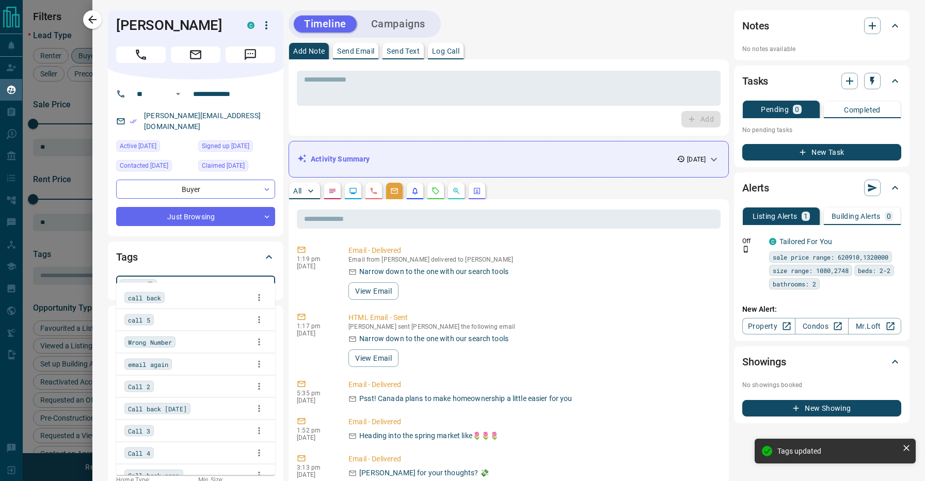
click at [818, 43] on div "No notes available" at bounding box center [822, 45] width 159 height 15
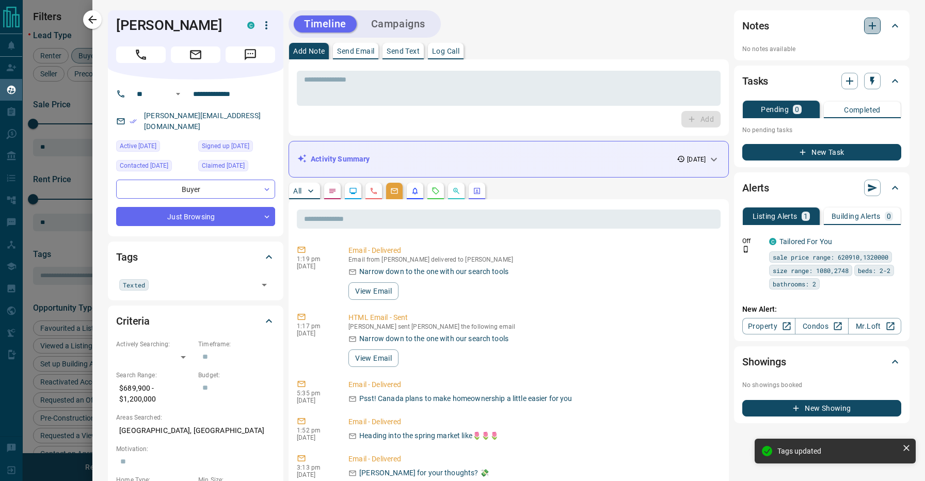
click at [877, 23] on icon "button" at bounding box center [873, 26] width 12 height 12
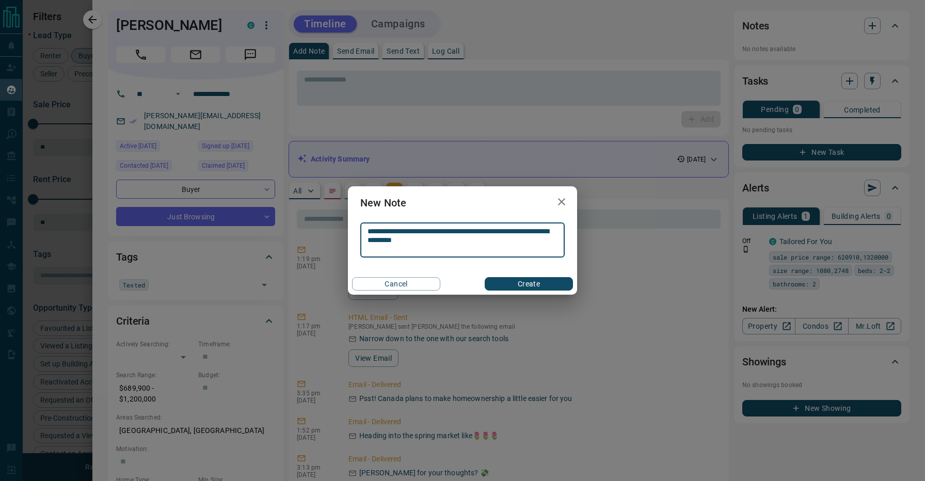
type textarea "**********"
click at [513, 279] on button "Create" at bounding box center [529, 283] width 88 height 13
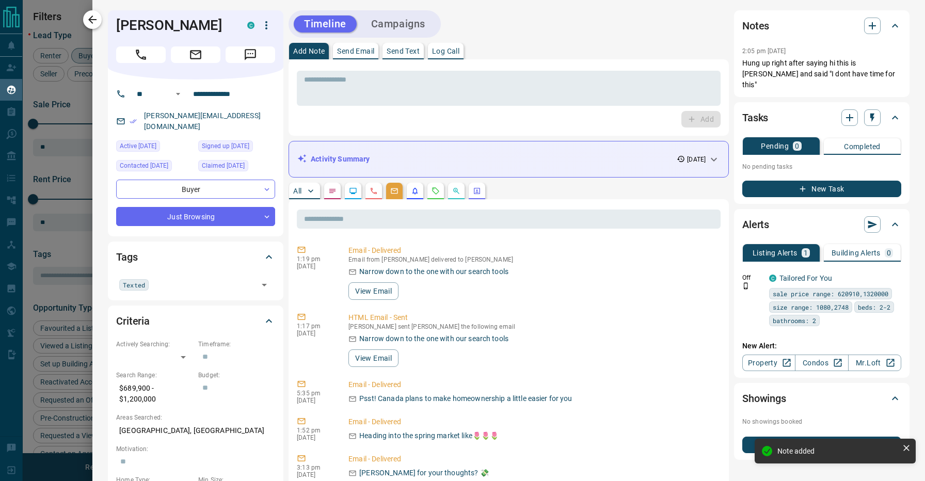
click at [96, 18] on icon "button" at bounding box center [92, 19] width 12 height 12
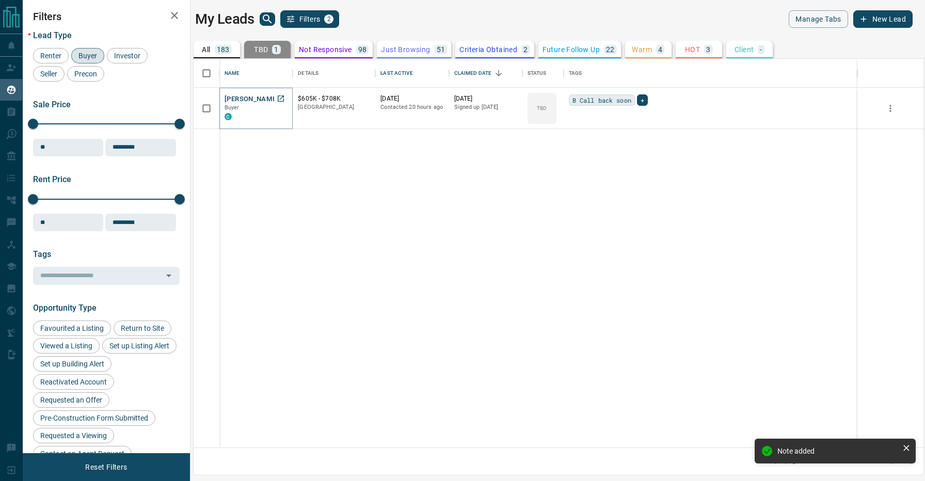
click at [247, 101] on button "[PERSON_NAME]" at bounding box center [252, 100] width 54 height 10
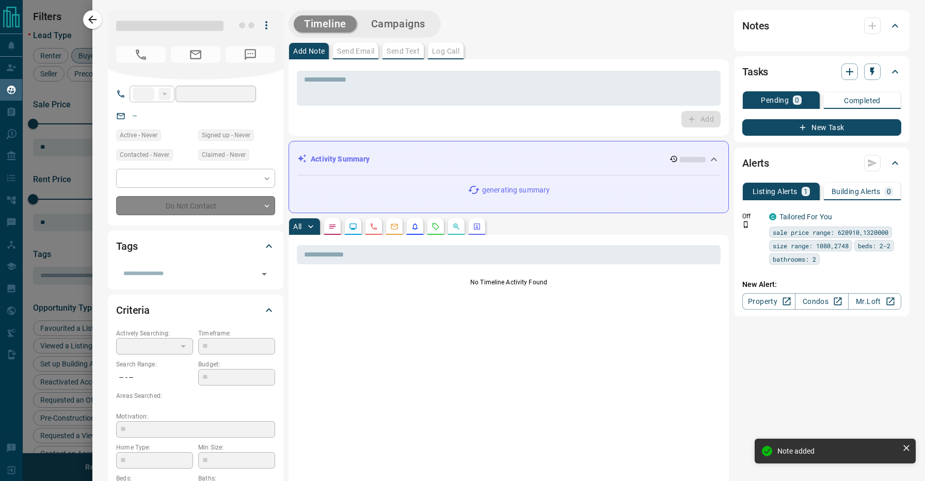
type input "**"
type input "**********"
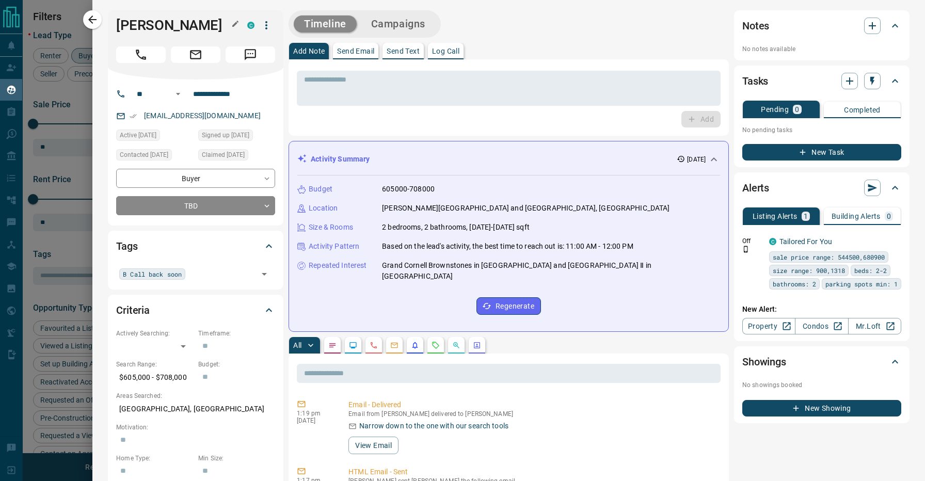
click at [121, 29] on h1 "[PERSON_NAME]" at bounding box center [174, 25] width 116 height 17
click at [492, 36] on div "Timeline Campaigns" at bounding box center [509, 23] width 440 height 27
click at [537, 45] on div "Add Note Send Email Send Text Log Call" at bounding box center [509, 51] width 440 height 17
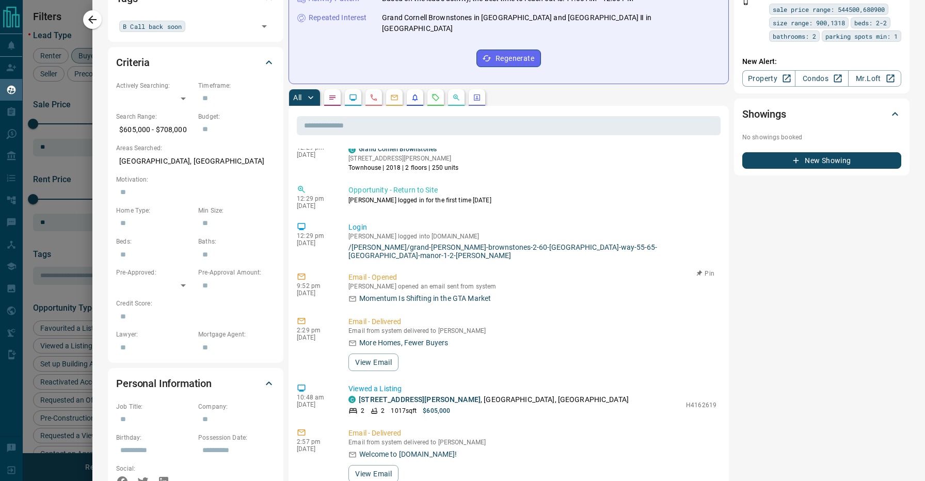
scroll to position [645, 0]
click at [509, 89] on div "All" at bounding box center [509, 97] width 440 height 17
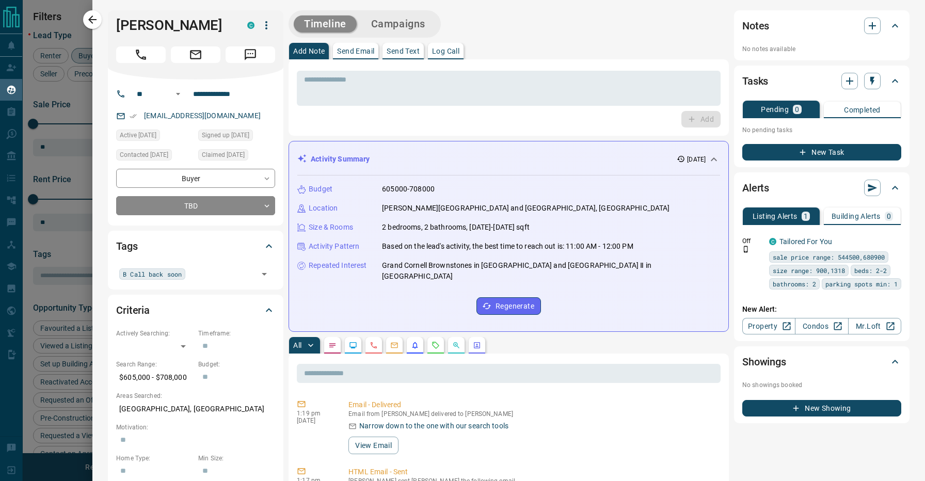
scroll to position [0, 0]
click at [182, 217] on div "**********" at bounding box center [196, 153] width 176 height 146
click at [182, 209] on body "Lead Transfers Claim Leads My Leads Tasks Opportunities Deals Campaigns Automat…" at bounding box center [462, 234] width 925 height 468
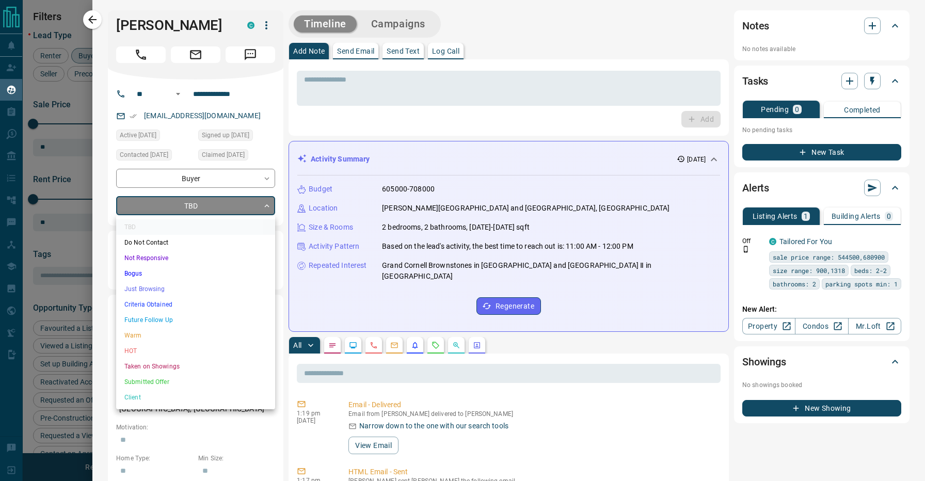
click at [165, 257] on li "Not Responsive" at bounding box center [195, 257] width 159 height 15
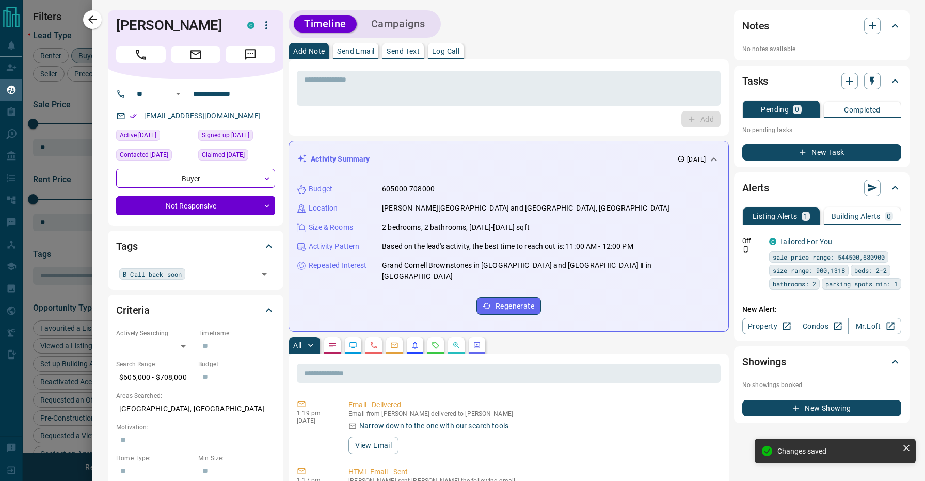
type input "*"
drag, startPoint x: 120, startPoint y: 23, endPoint x: 204, endPoint y: 23, distance: 84.7
click at [204, 23] on h1 "[PERSON_NAME]" at bounding box center [174, 25] width 116 height 17
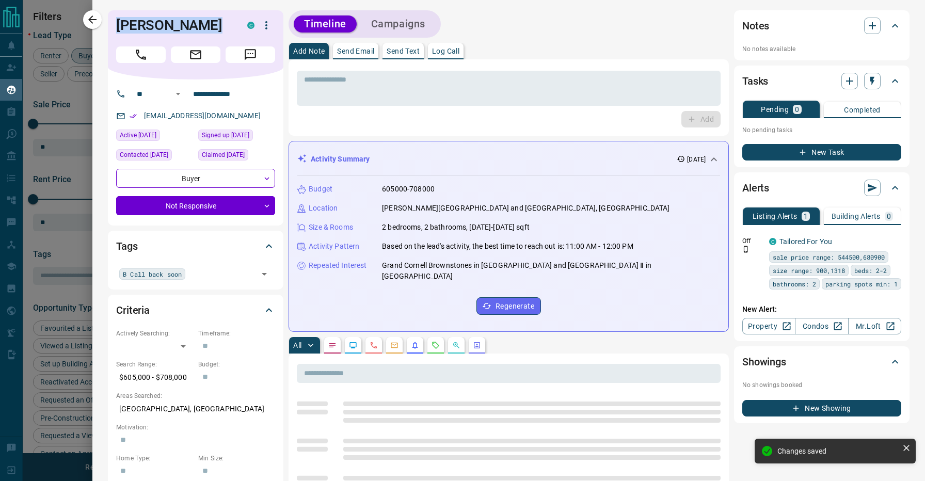
copy h1 "[PERSON_NAME]"
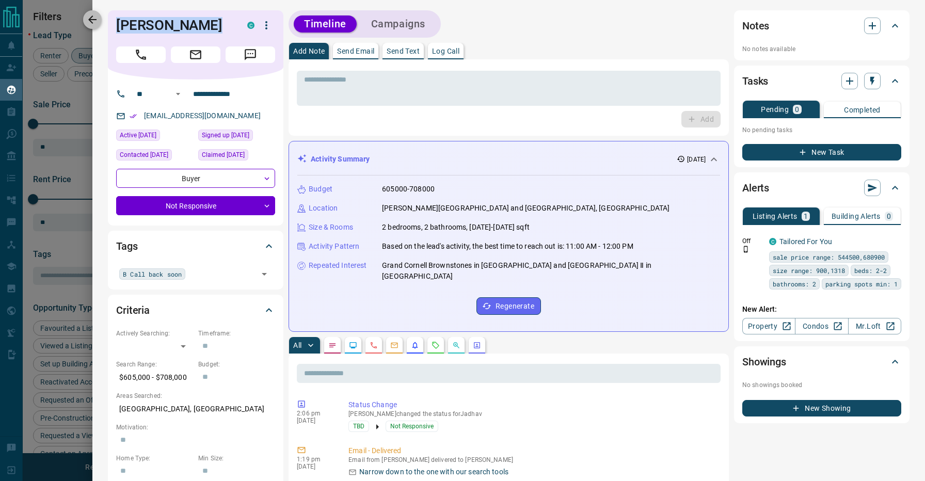
click at [92, 17] on icon "button" at bounding box center [92, 19] width 8 height 8
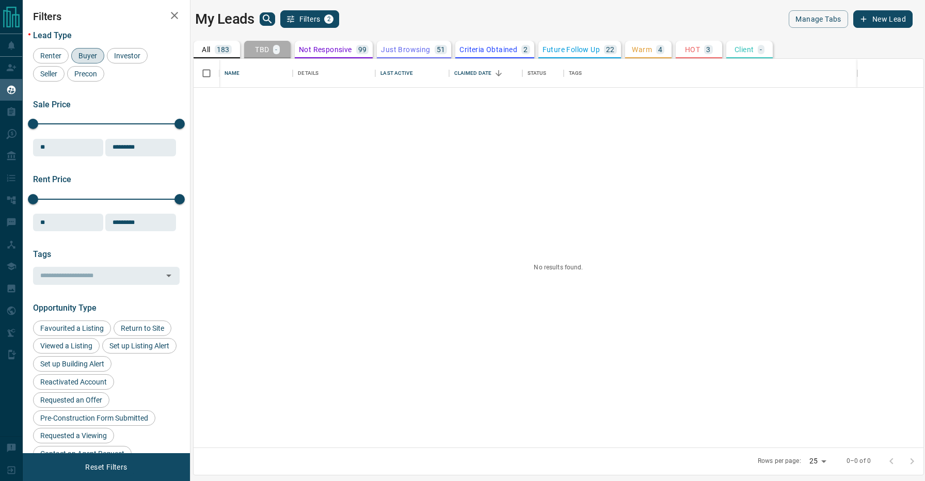
click at [270, 46] on div "TBD -" at bounding box center [267, 49] width 25 height 9
click at [220, 50] on p "183" at bounding box center [223, 49] width 13 height 7
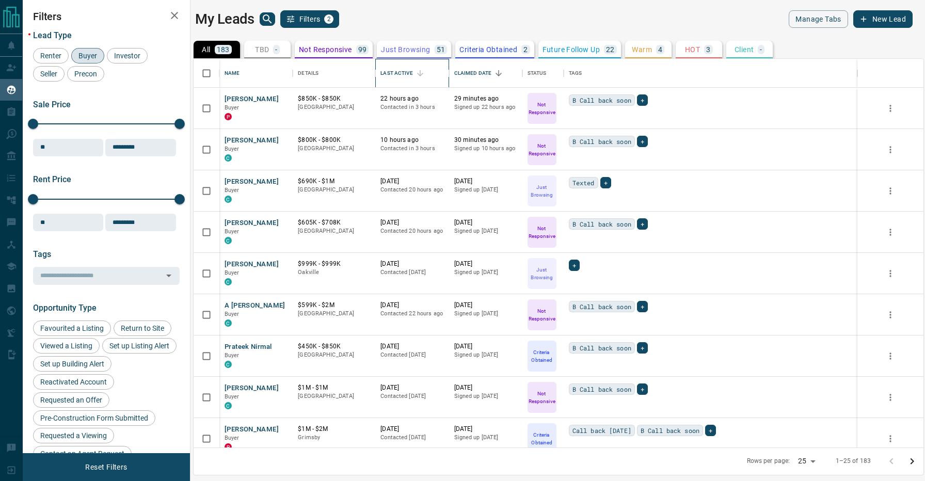
click at [401, 73] on div "Last Active" at bounding box center [397, 73] width 32 height 29
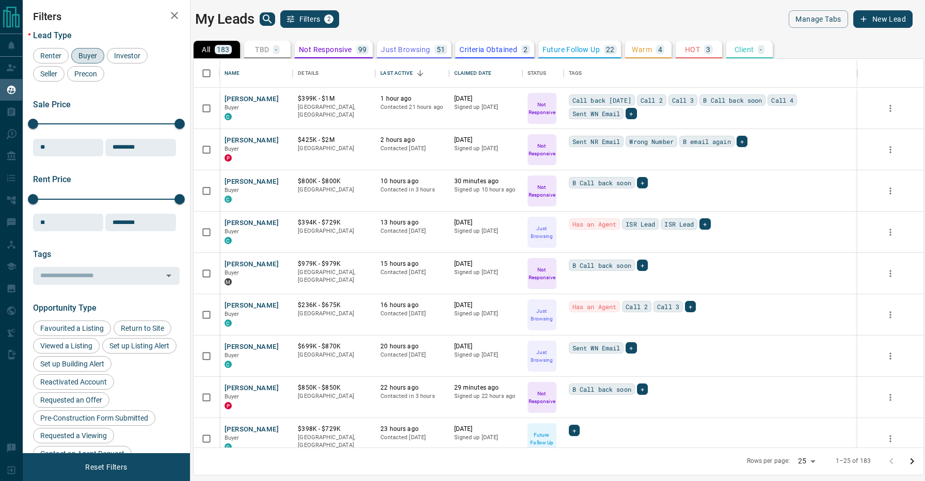
click at [406, 19] on div "My Leads Filters 2" at bounding box center [374, 19] width 359 height 18
click at [239, 180] on button "[PERSON_NAME]" at bounding box center [252, 182] width 54 height 10
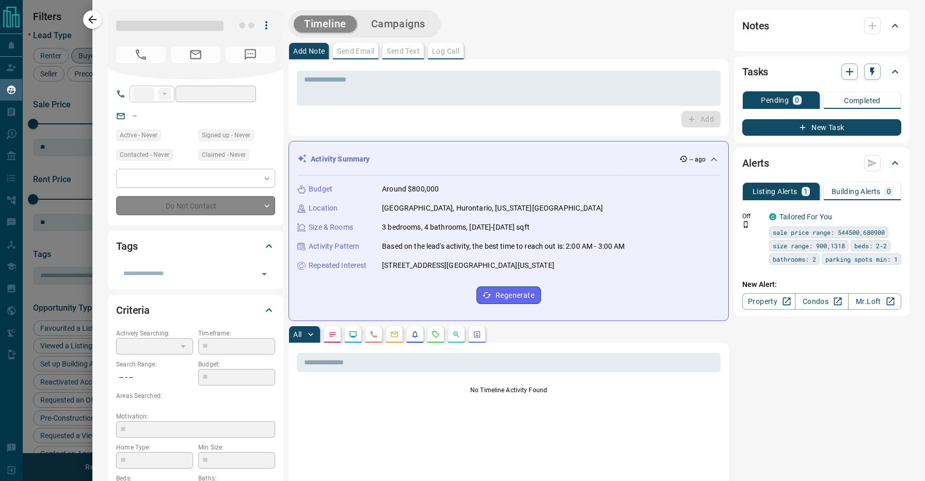
type input "**"
type input "**********"
type input "*"
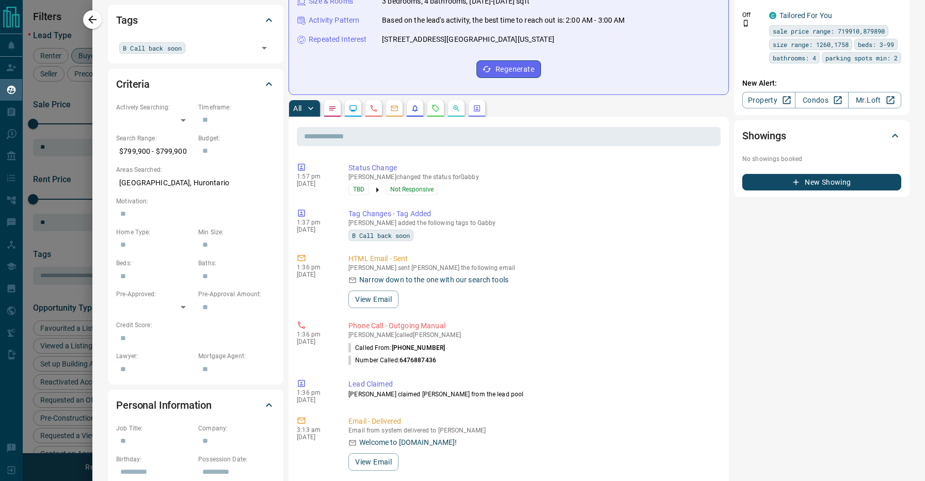
scroll to position [270, 0]
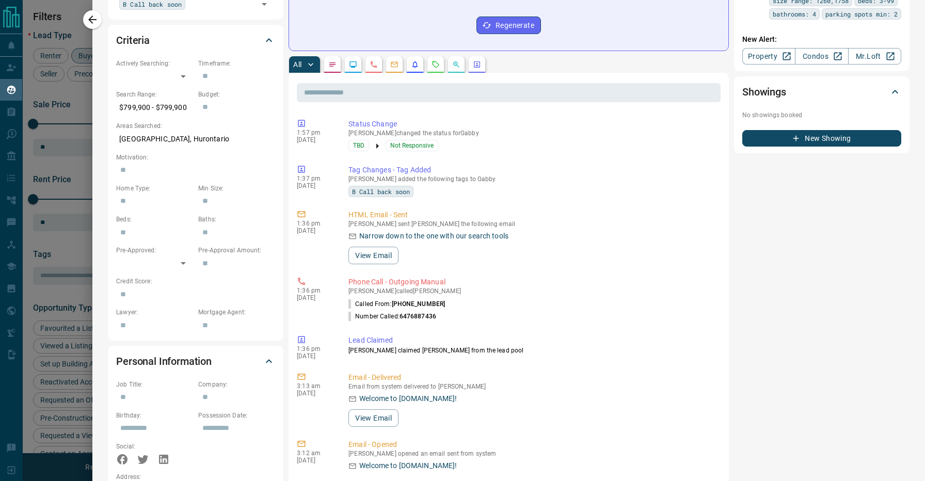
click at [79, 136] on div at bounding box center [462, 240] width 925 height 481
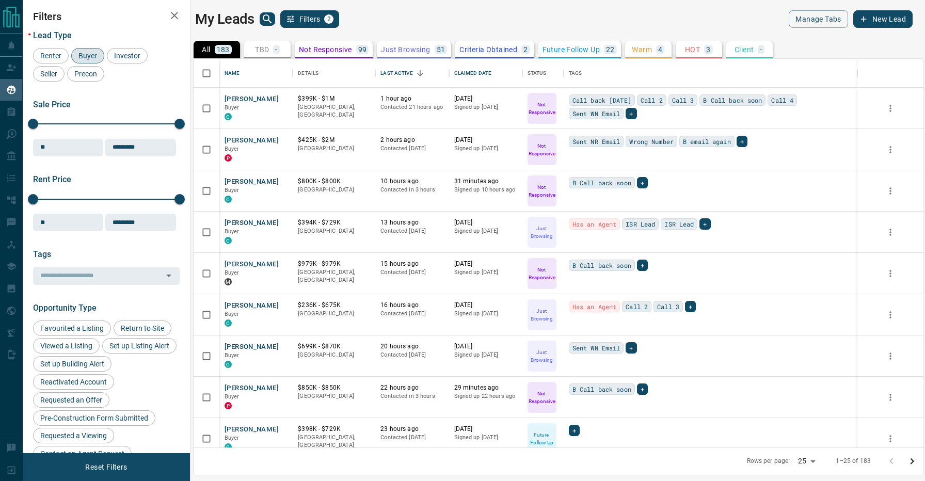
click at [405, 16] on div "My Leads Filters 2" at bounding box center [374, 19] width 359 height 18
click at [245, 222] on button "[PERSON_NAME]" at bounding box center [252, 223] width 54 height 10
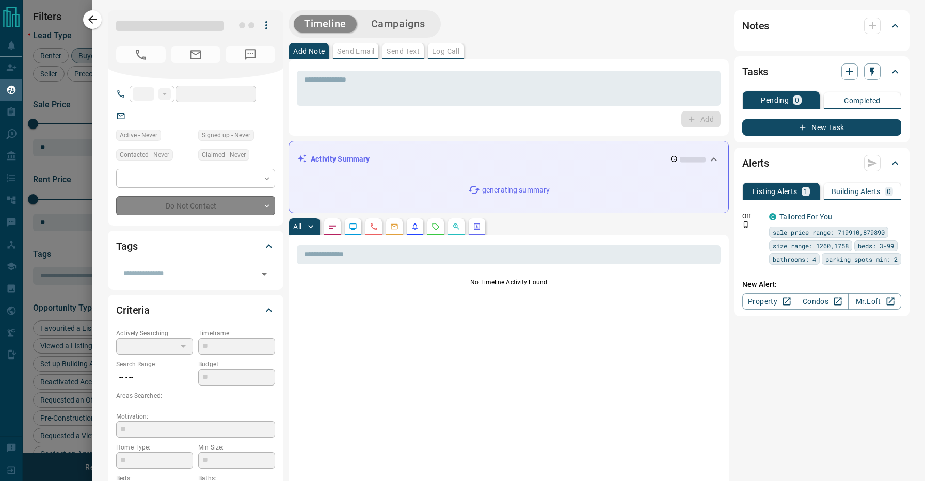
type input "**"
type input "**********"
type input "*"
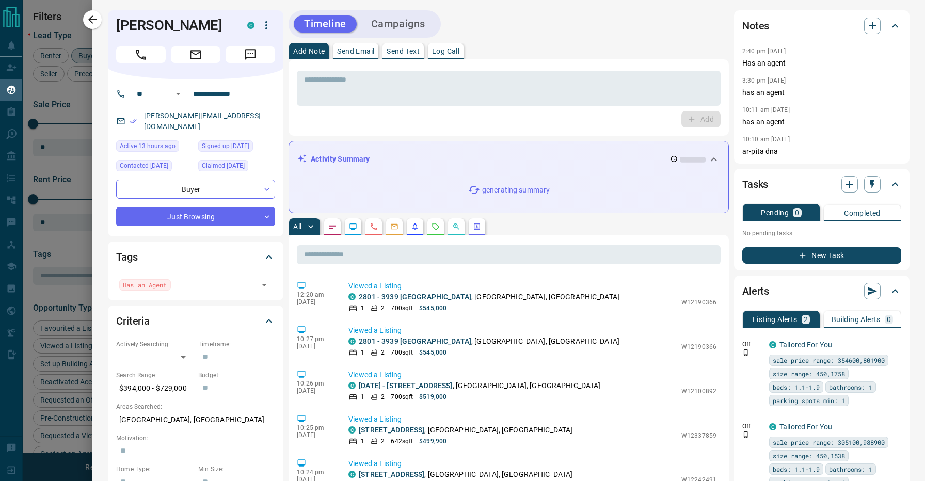
click at [562, 226] on div "All" at bounding box center [509, 226] width 440 height 17
click at [359, 55] on p "Send Email" at bounding box center [355, 51] width 37 height 7
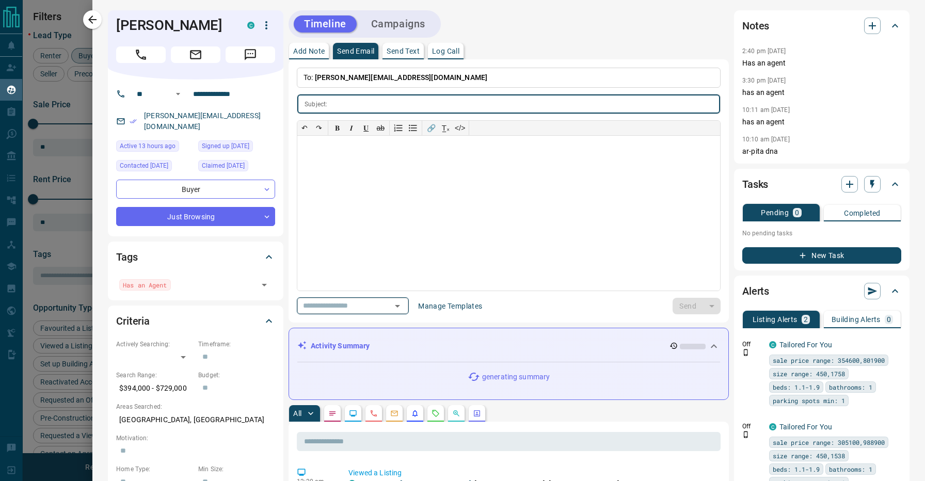
click at [359, 304] on input "text" at bounding box center [338, 306] width 78 height 13
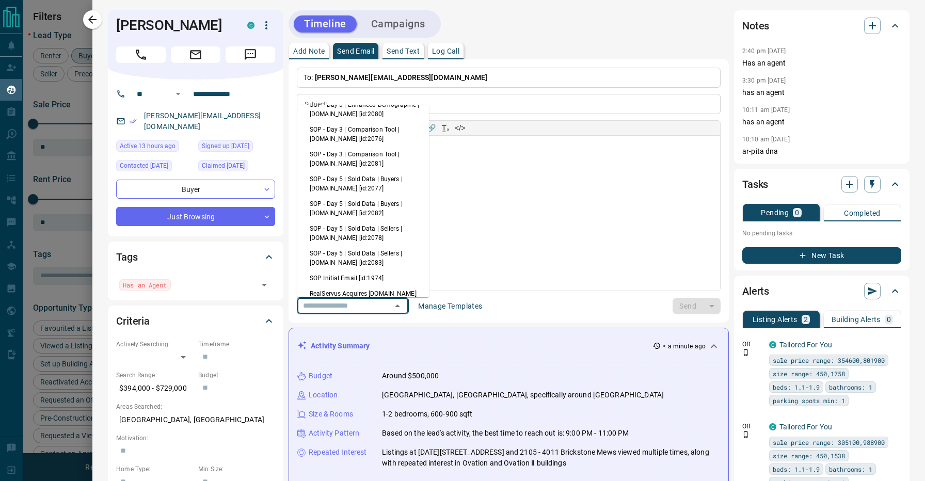
scroll to position [123, 0]
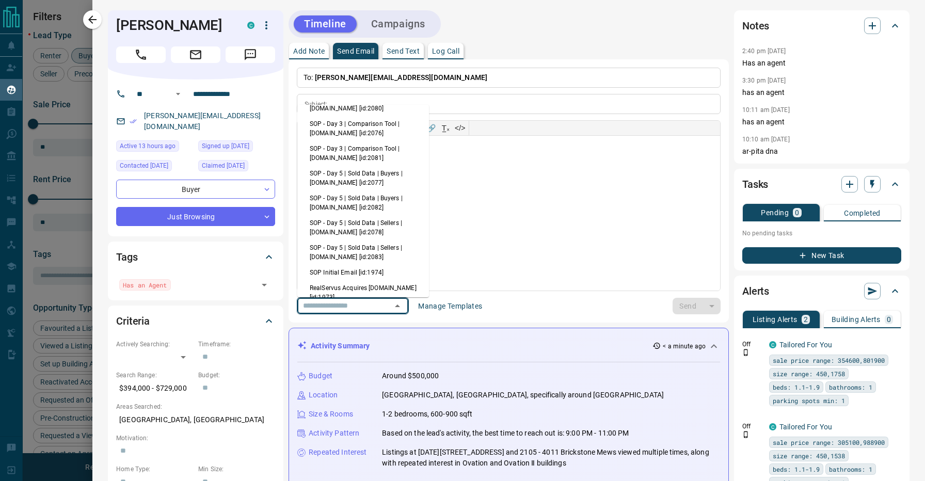
click at [388, 200] on li "SOP - Day 5 | Sold Data | Buyers | [DOMAIN_NAME] [id:2082]" at bounding box center [363, 203] width 132 height 25
type input "**********"
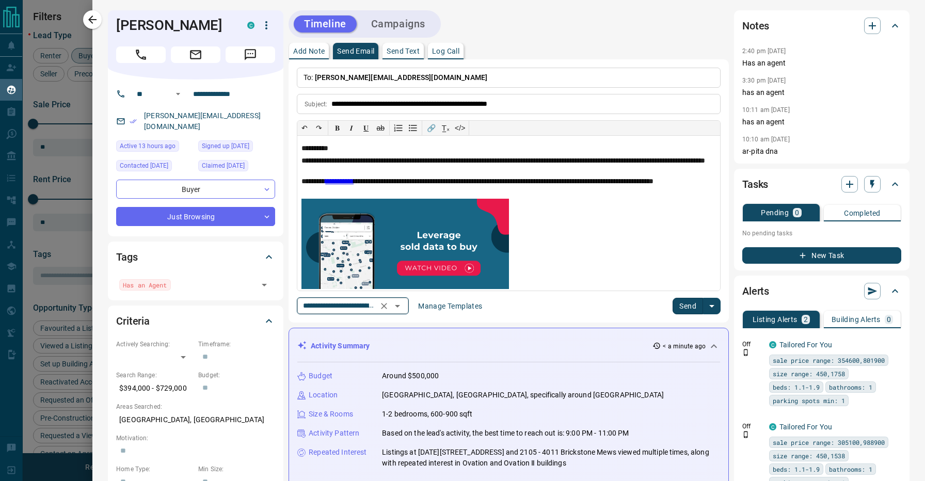
click at [369, 297] on div "**********" at bounding box center [353, 305] width 112 height 17
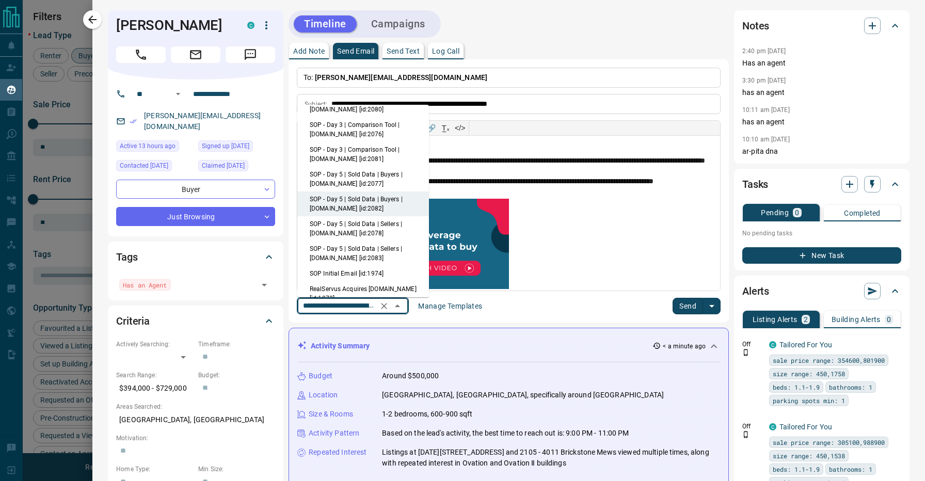
scroll to position [133, 0]
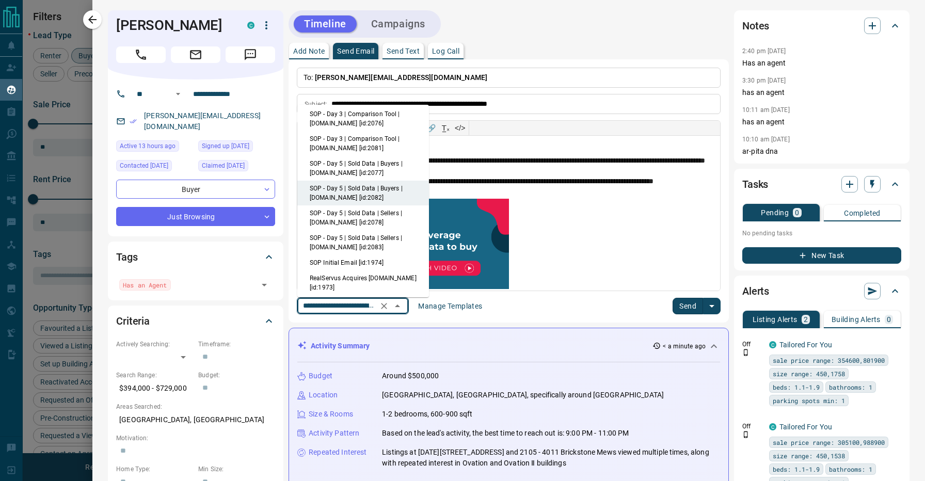
click at [380, 218] on li "SOP - Day 5 | Sold Data | Sellers | [DOMAIN_NAME] [id:2078]" at bounding box center [363, 218] width 132 height 25
type input "**********"
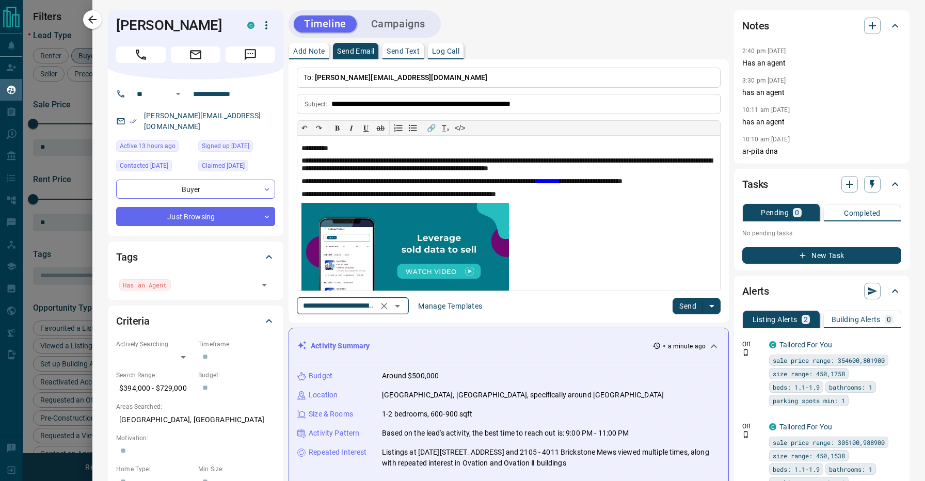
click at [372, 311] on input "**********" at bounding box center [338, 306] width 78 height 13
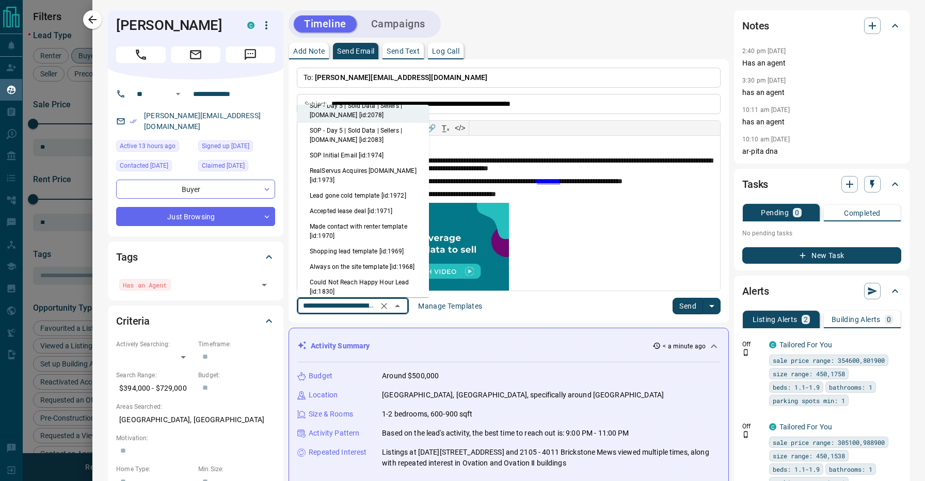
scroll to position [243, 0]
click at [340, 261] on li "Always on the site template [id:1968]" at bounding box center [363, 264] width 132 height 15
type input "**********"
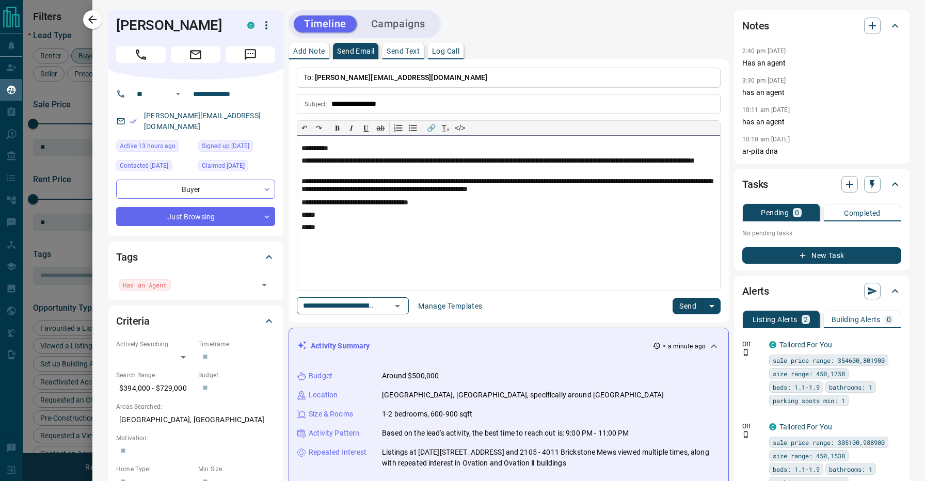
click at [446, 205] on p "**********" at bounding box center [509, 203] width 415 height 8
click at [587, 181] on p "**********" at bounding box center [509, 186] width 415 height 17
click at [684, 190] on p "**********" at bounding box center [509, 186] width 415 height 17
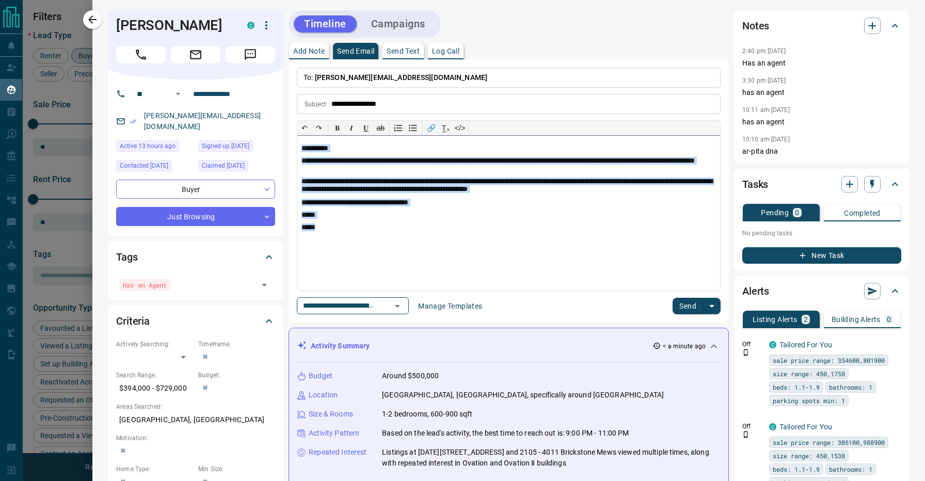
copy div "**********"
click at [685, 304] on button "Send" at bounding box center [688, 306] width 30 height 17
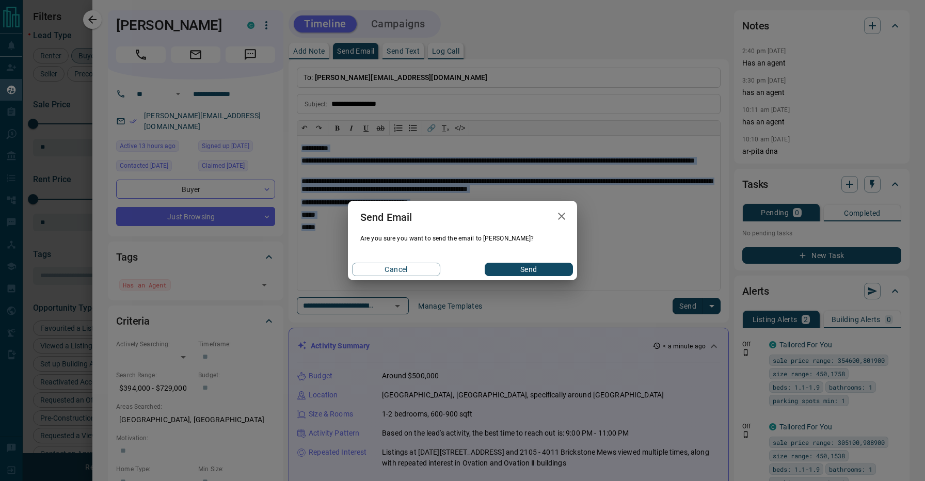
click at [539, 267] on button "Send" at bounding box center [529, 269] width 88 height 13
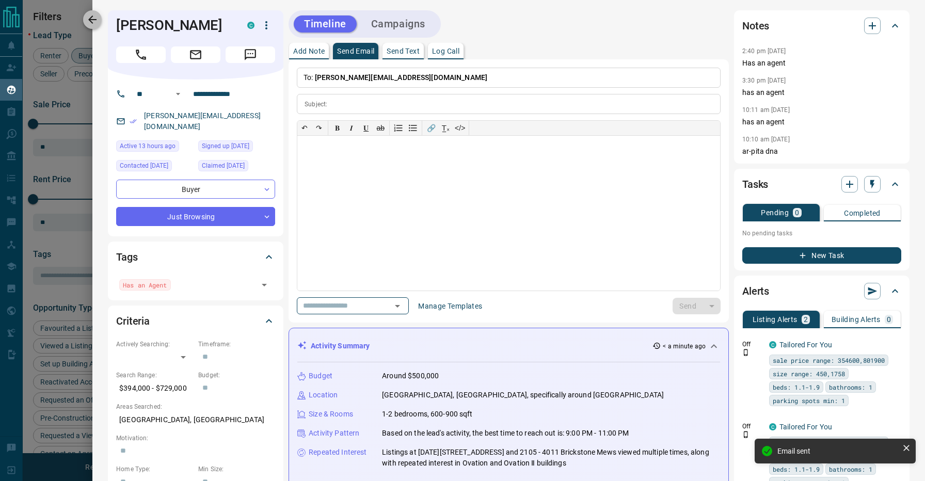
click at [97, 21] on icon "button" at bounding box center [92, 19] width 12 height 12
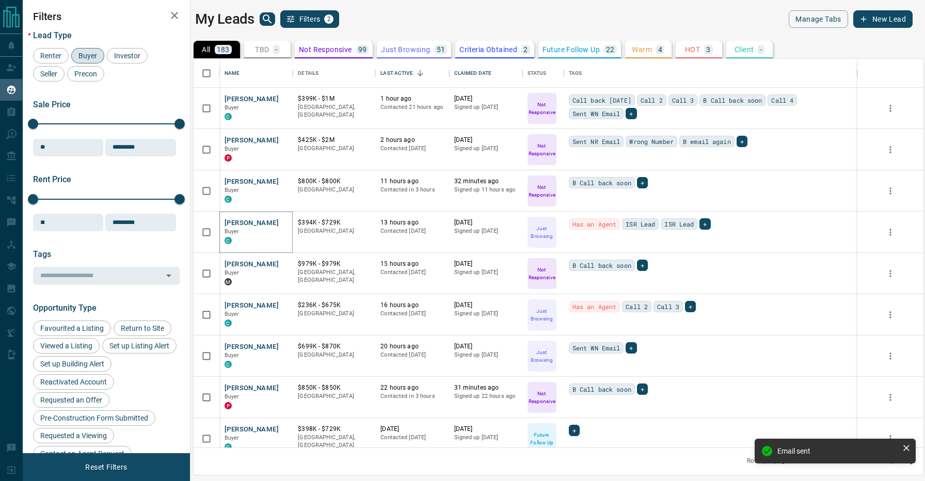
scroll to position [0, 0]
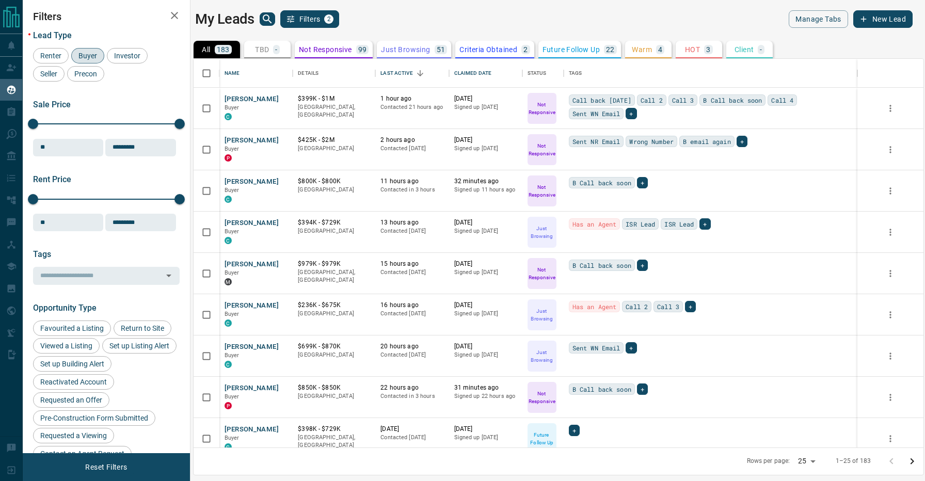
click at [409, 19] on div "My Leads Filters 2" at bounding box center [374, 19] width 359 height 18
click at [253, 264] on button "[PERSON_NAME]" at bounding box center [252, 265] width 54 height 10
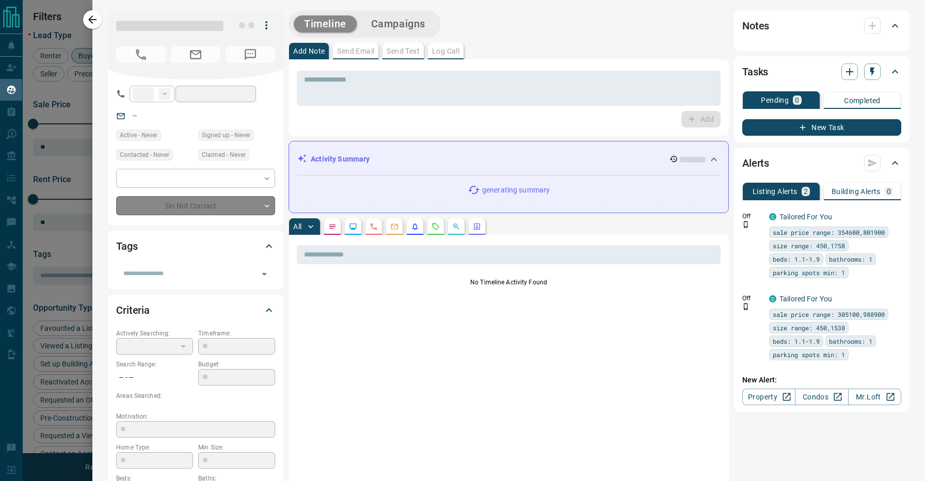
type input "**"
type input "**********"
type input "*"
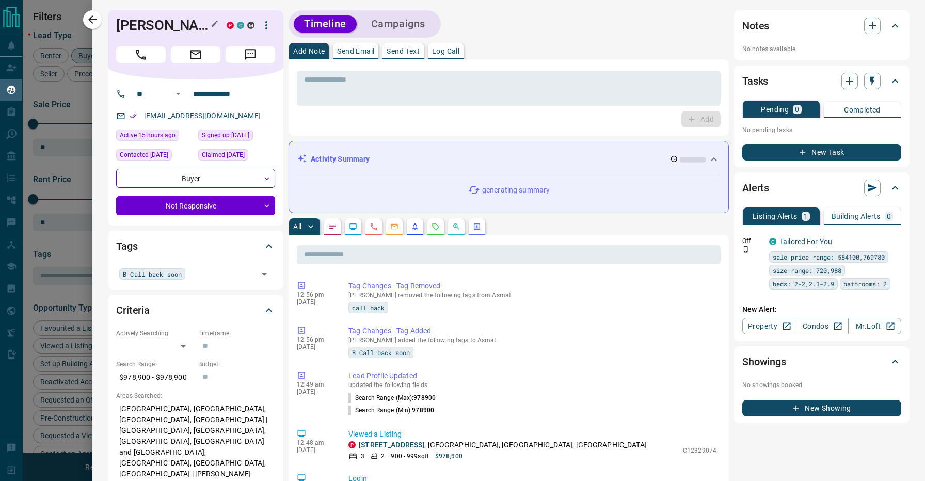
click at [138, 26] on h1 "[PERSON_NAME]" at bounding box center [163, 25] width 95 height 17
click at [510, 29] on div "Timeline Campaigns" at bounding box center [509, 23] width 440 height 27
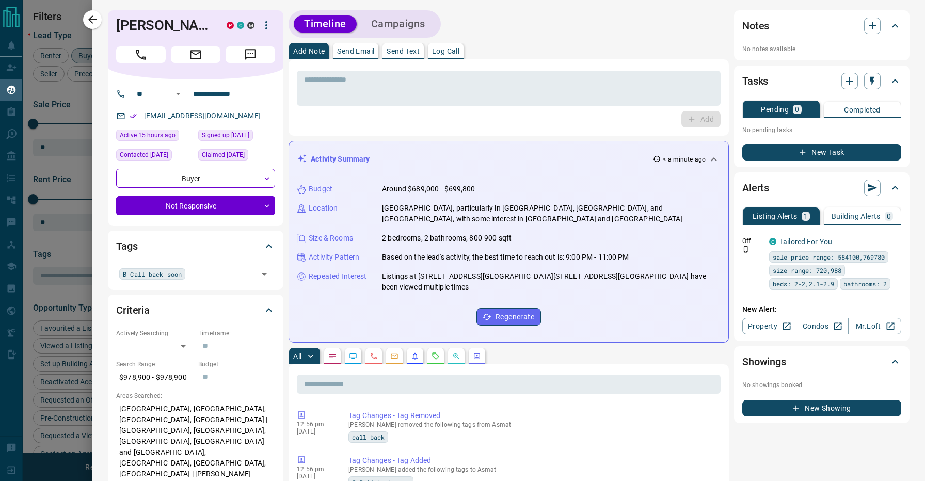
click at [239, 83] on div "**********" at bounding box center [196, 153] width 176 height 146
click at [479, 18] on div "Timeline Campaigns" at bounding box center [509, 23] width 440 height 27
click at [206, 266] on div "B Call back soon ​" at bounding box center [195, 274] width 159 height 18
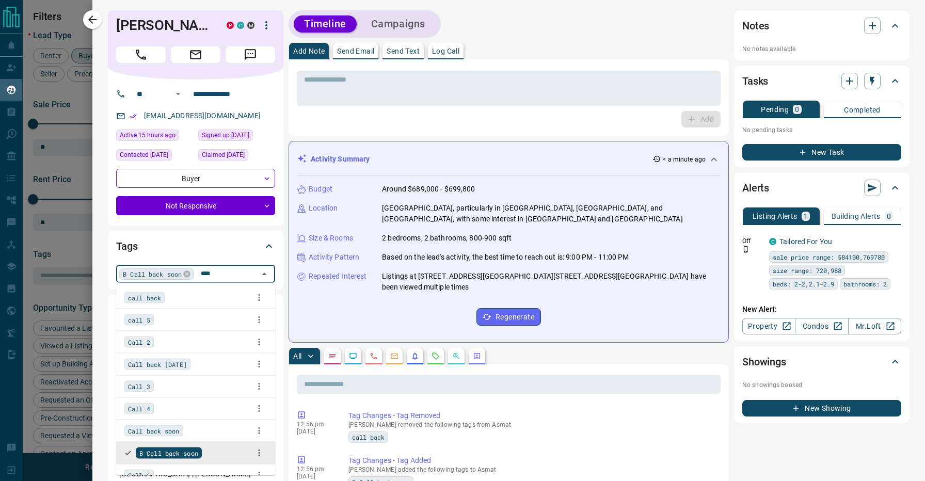
type input "****"
click at [170, 343] on div "Call 2" at bounding box center [195, 342] width 143 height 15
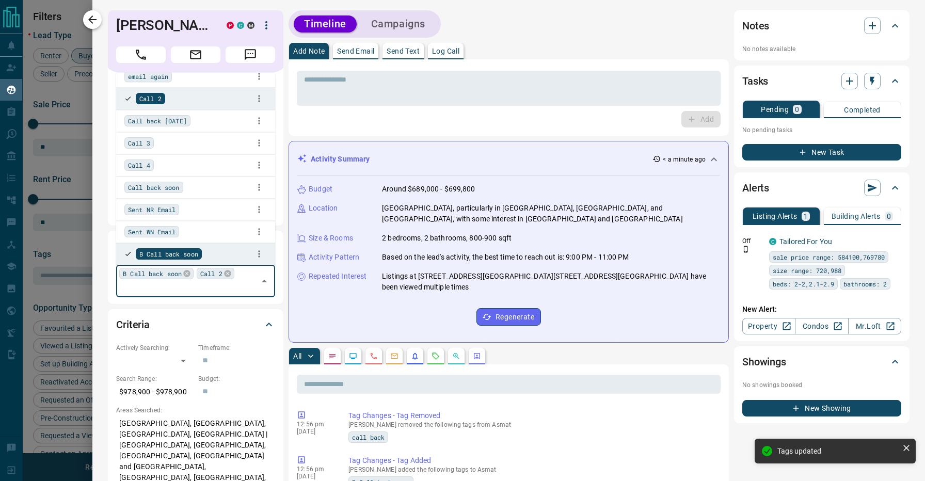
click at [95, 17] on icon "button" at bounding box center [92, 19] width 12 height 12
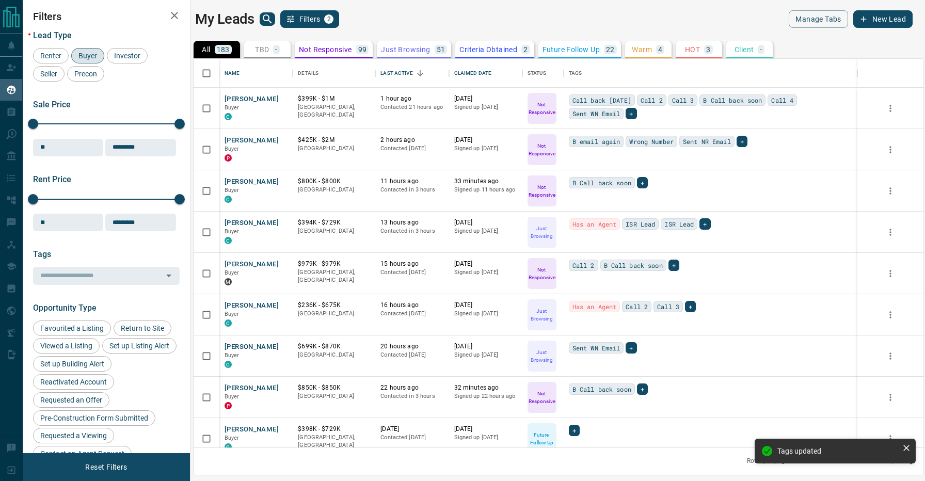
click at [396, 9] on div "My Leads Filters 2 Manage Tabs New Lead All 183 TBD - Do Not Contact - Not Resp…" at bounding box center [474, 234] width 903 height 468
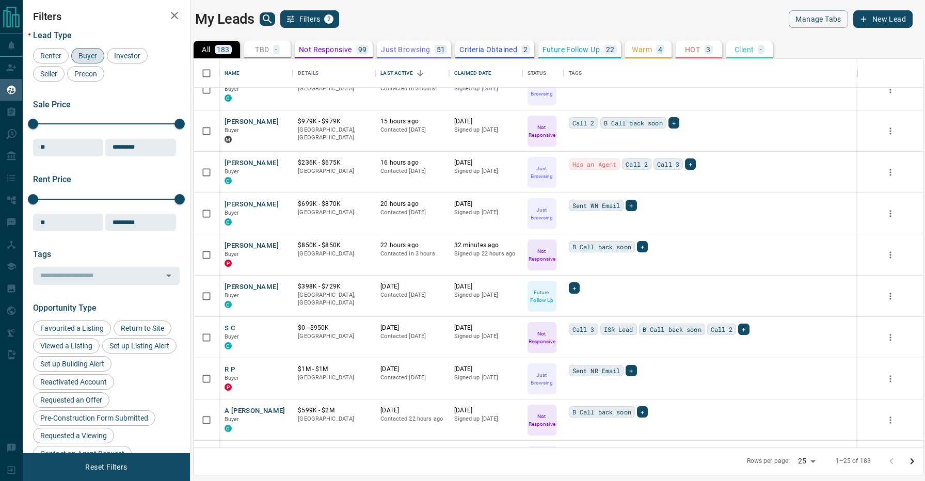
scroll to position [144, 0]
click at [241, 282] on button "[PERSON_NAME]" at bounding box center [252, 286] width 54 height 10
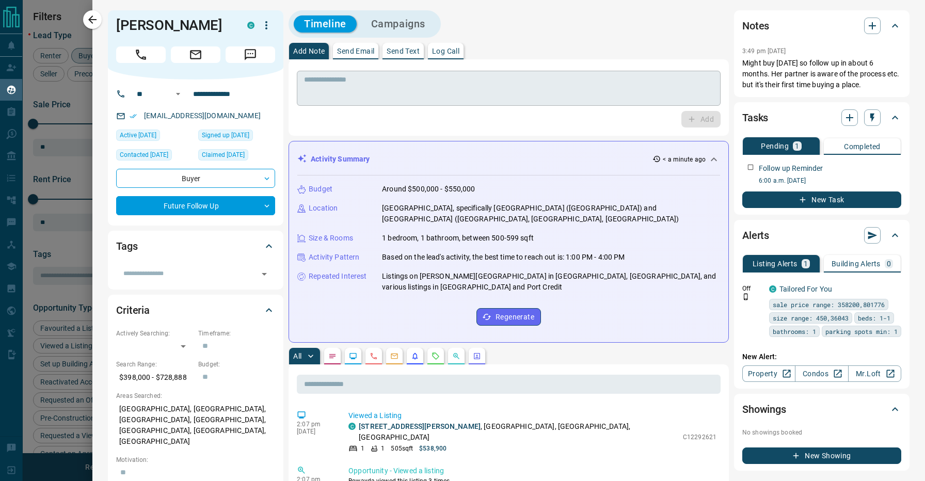
scroll to position [0, 0]
click at [95, 23] on icon "button" at bounding box center [92, 19] width 12 height 12
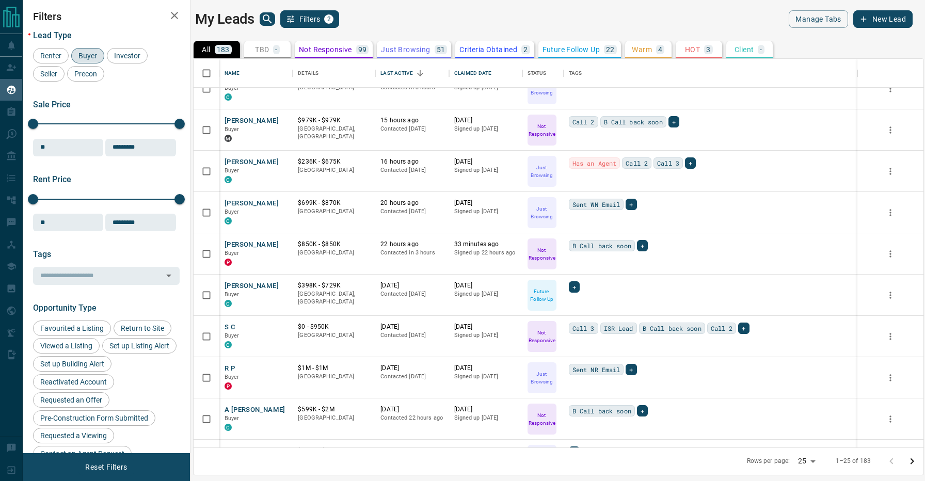
click at [386, 17] on div "My Leads Filters 2" at bounding box center [374, 19] width 359 height 18
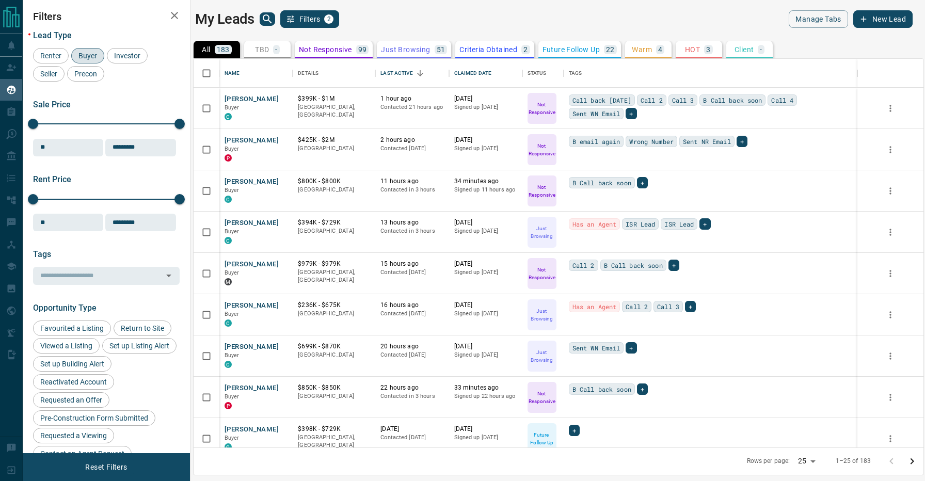
click at [397, 22] on div "My Leads Filters 2" at bounding box center [374, 19] width 359 height 18
click at [639, 46] on p "Warm" at bounding box center [642, 49] width 20 height 7
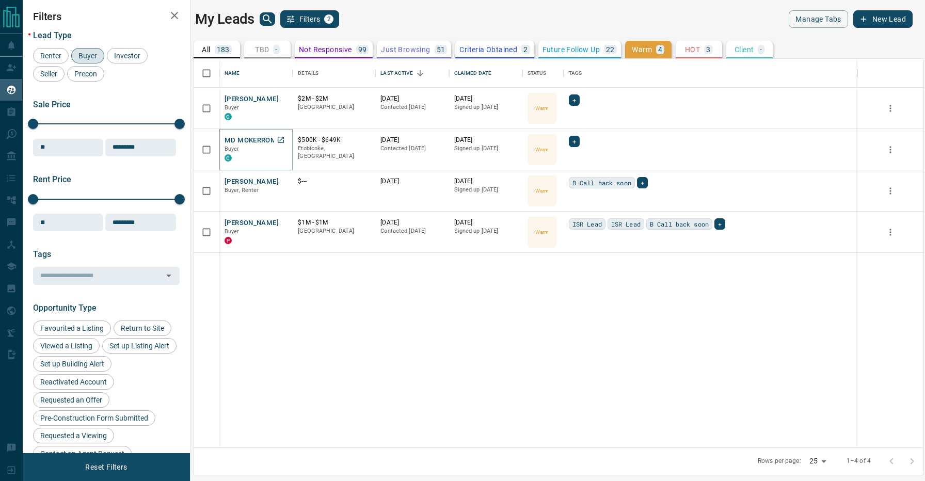
click at [249, 141] on button "MD MOKERROM" at bounding box center [251, 141] width 52 height 10
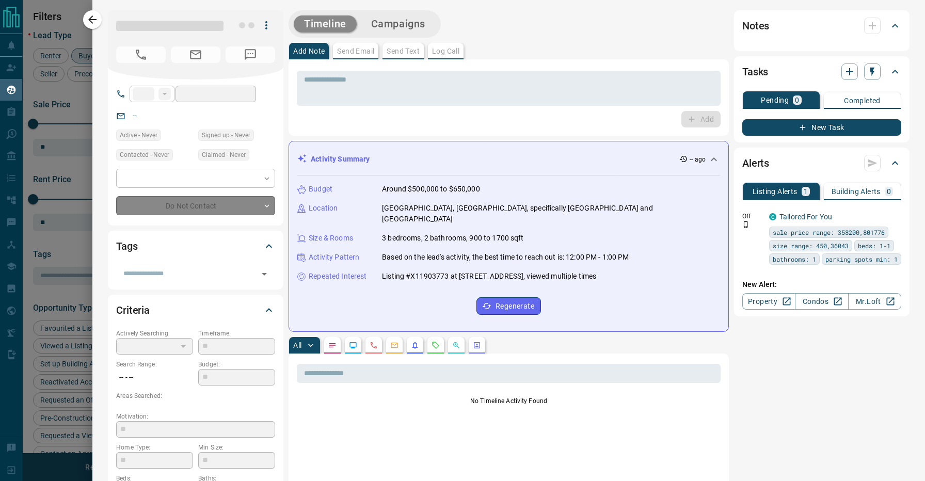
type input "**"
type input "**********"
type input "*"
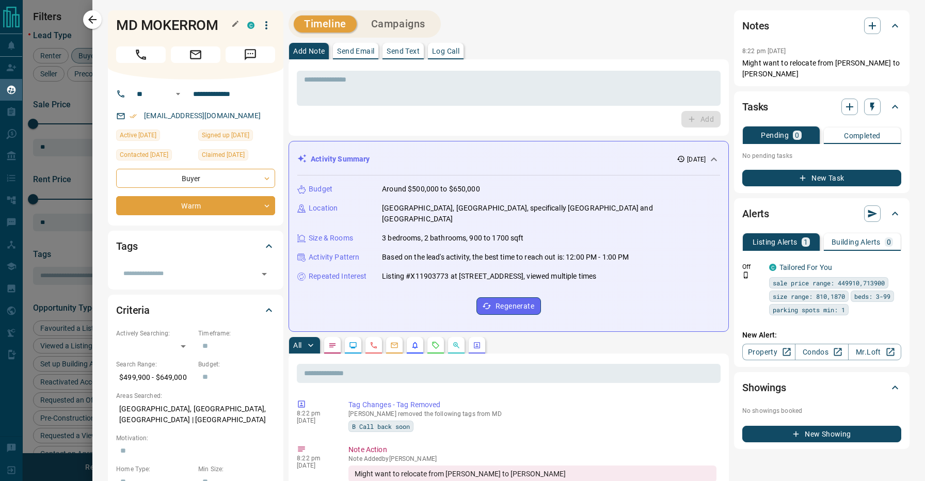
click at [167, 22] on h1 "MD MOKERROM" at bounding box center [174, 25] width 116 height 17
copy h1 "MOKERROM"
click at [94, 21] on icon "button" at bounding box center [92, 19] width 12 height 12
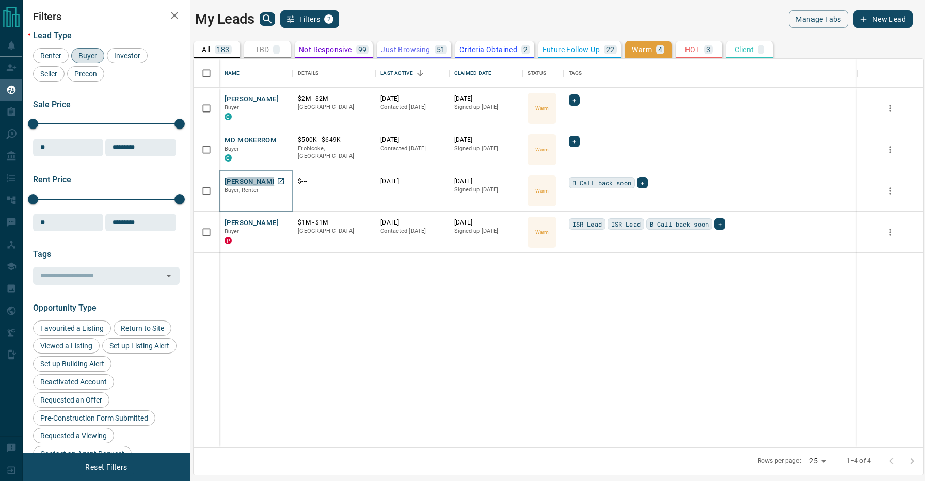
click at [256, 180] on button "[PERSON_NAME]" at bounding box center [252, 182] width 54 height 10
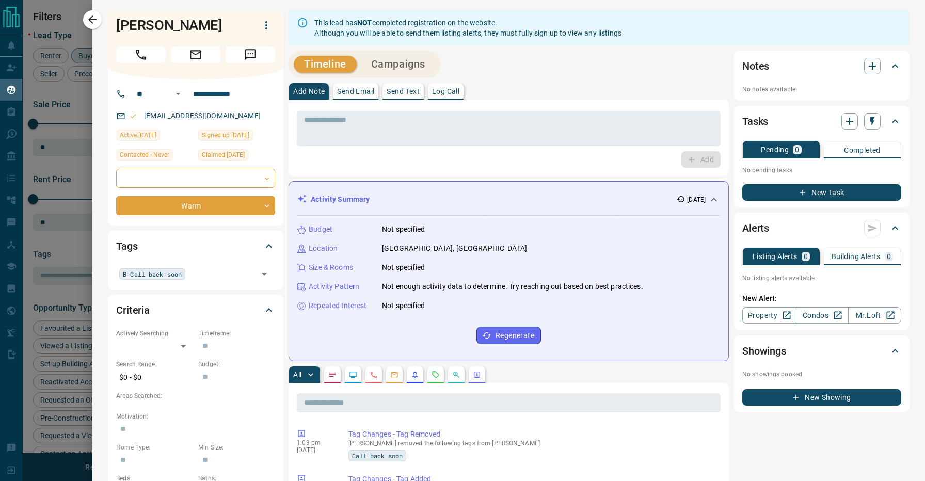
drag, startPoint x: 208, startPoint y: 26, endPoint x: 113, endPoint y: 24, distance: 95.0
click at [113, 24] on div "[PERSON_NAME]" at bounding box center [196, 44] width 176 height 69
copy h1 "[PERSON_NAME]"
click at [502, 88] on div "Add Note Send Email Send Text Log Call" at bounding box center [509, 91] width 440 height 17
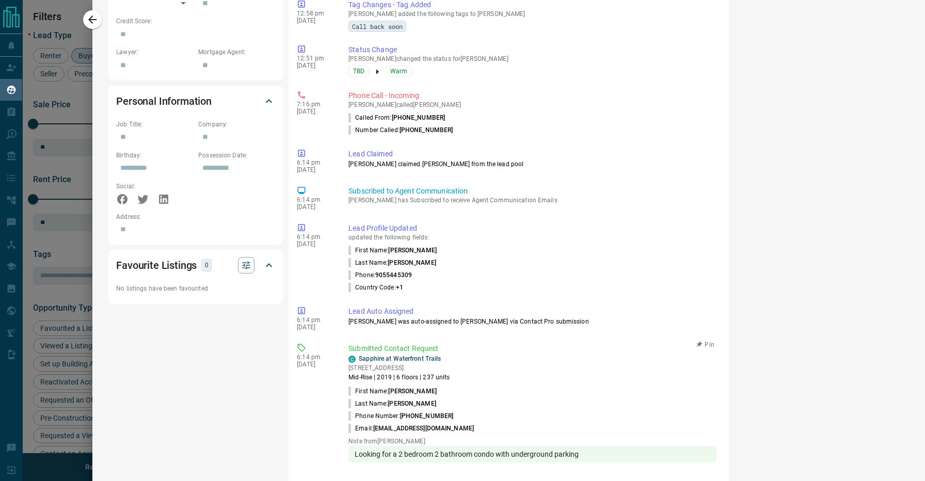
scroll to position [515, 0]
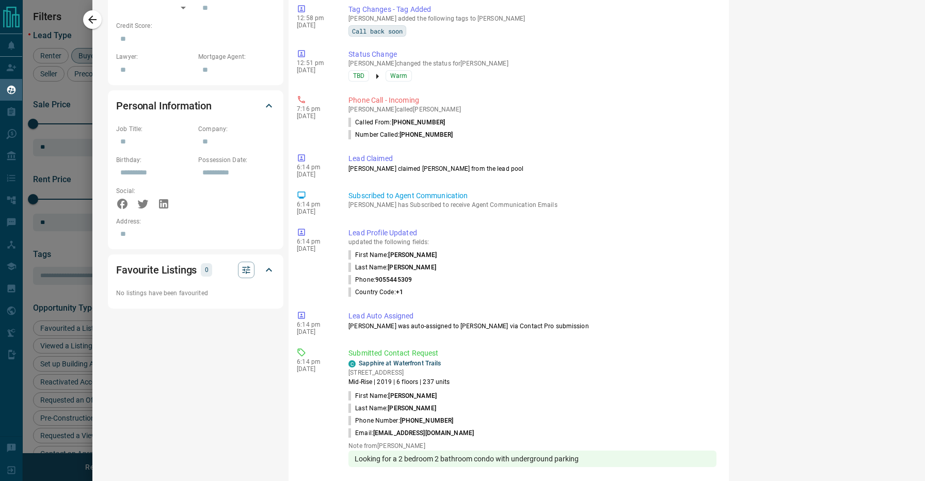
click at [798, 300] on div "Notes No notes available Tasks Pending 0 Completed No pending tasks New Task Al…" at bounding box center [822, 38] width 176 height 1005
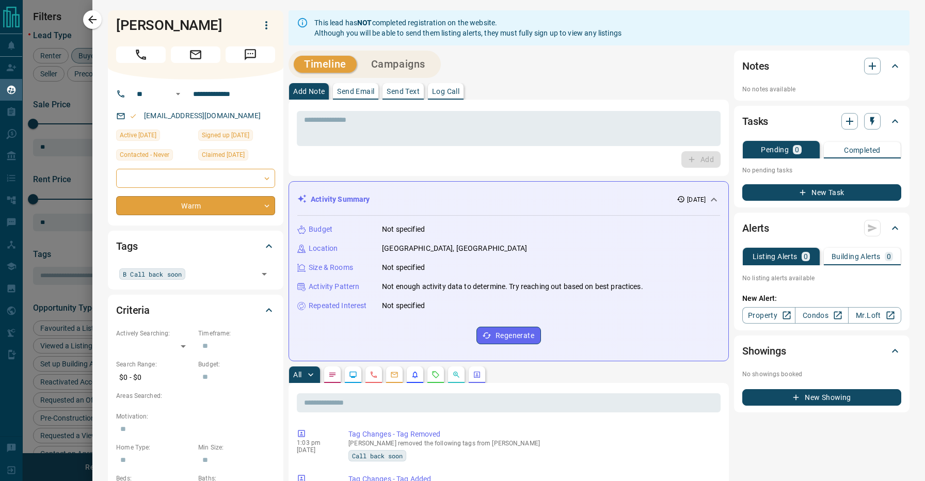
scroll to position [0, 0]
click at [520, 62] on div "Timeline Campaigns" at bounding box center [509, 64] width 440 height 27
click at [462, 59] on div "Timeline Campaigns" at bounding box center [509, 64] width 440 height 27
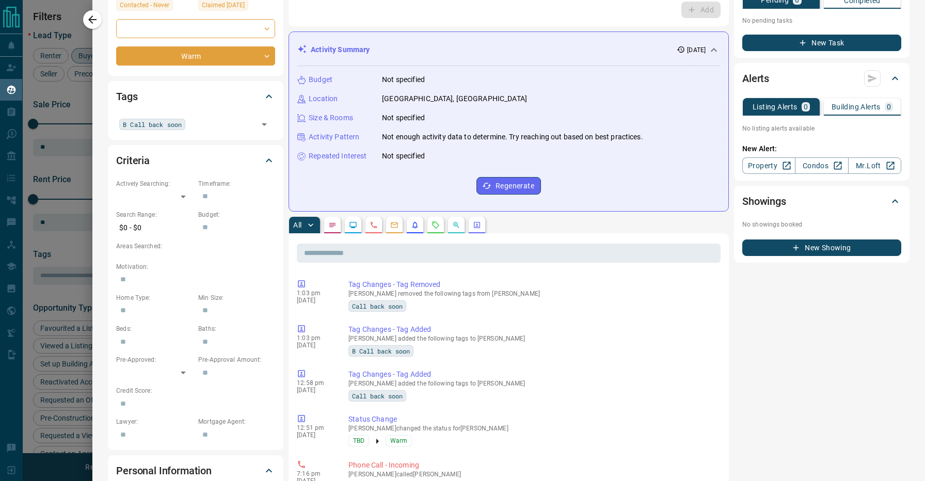
scroll to position [351, 0]
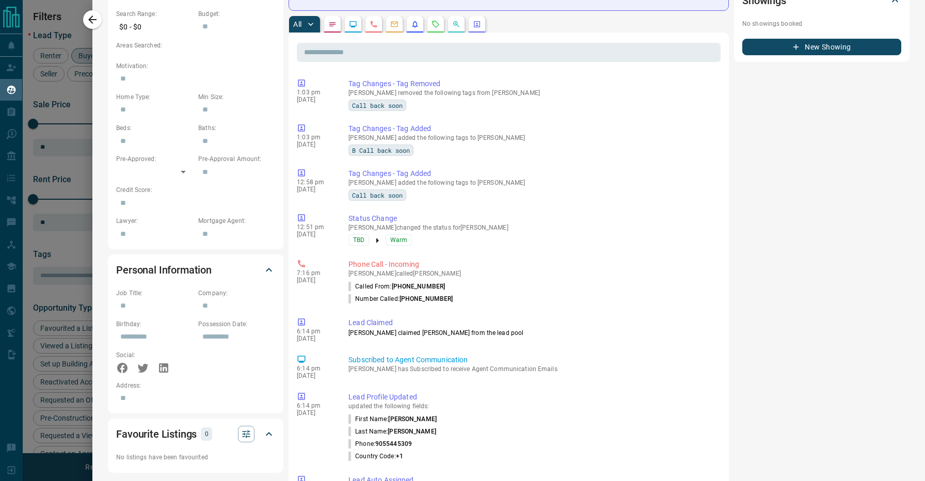
click at [743, 213] on div "Notes No notes available Tasks Pending 0 Completed No pending tasks New Task Al…" at bounding box center [822, 202] width 176 height 1005
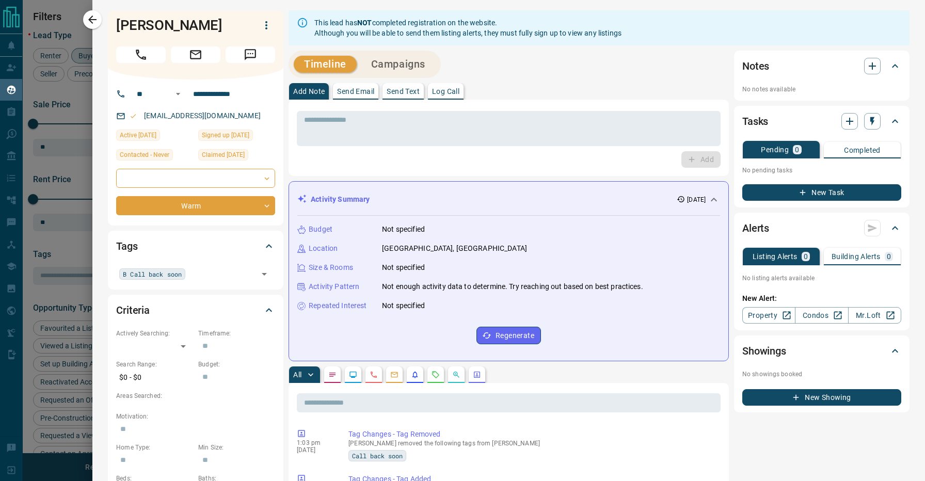
scroll to position [0, 0]
click at [454, 57] on div "Timeline Campaigns" at bounding box center [509, 64] width 440 height 27
click at [465, 59] on div "Timeline Campaigns" at bounding box center [509, 64] width 440 height 27
click at [479, 59] on div "Timeline Campaigns" at bounding box center [509, 64] width 440 height 27
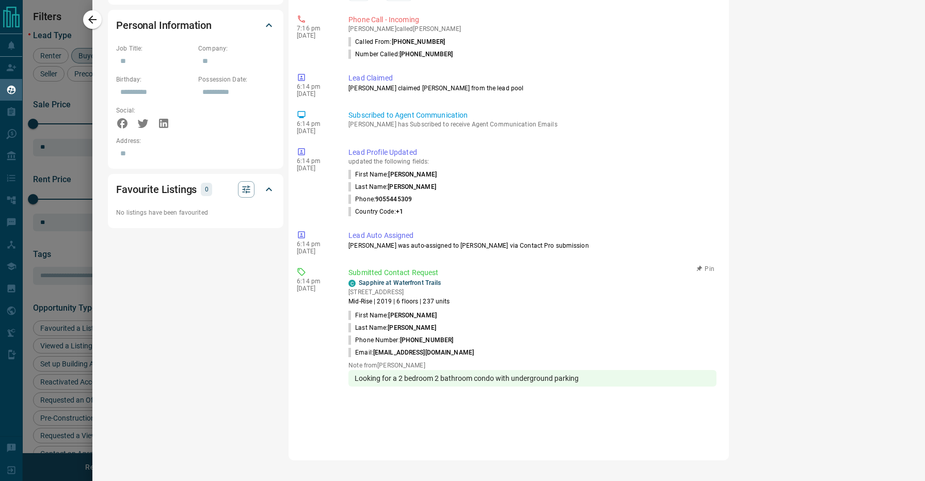
scroll to position [595, 0]
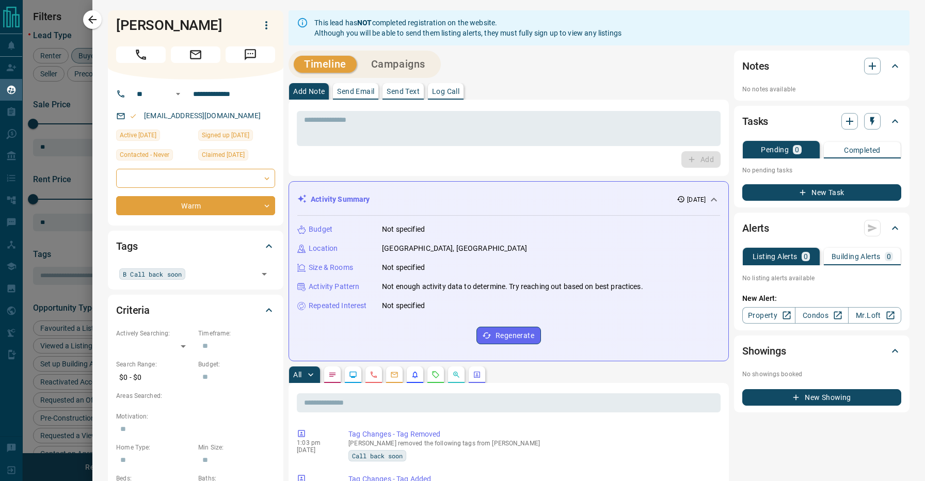
scroll to position [0, 0]
click at [464, 59] on div "Timeline Campaigns" at bounding box center [509, 64] width 440 height 27
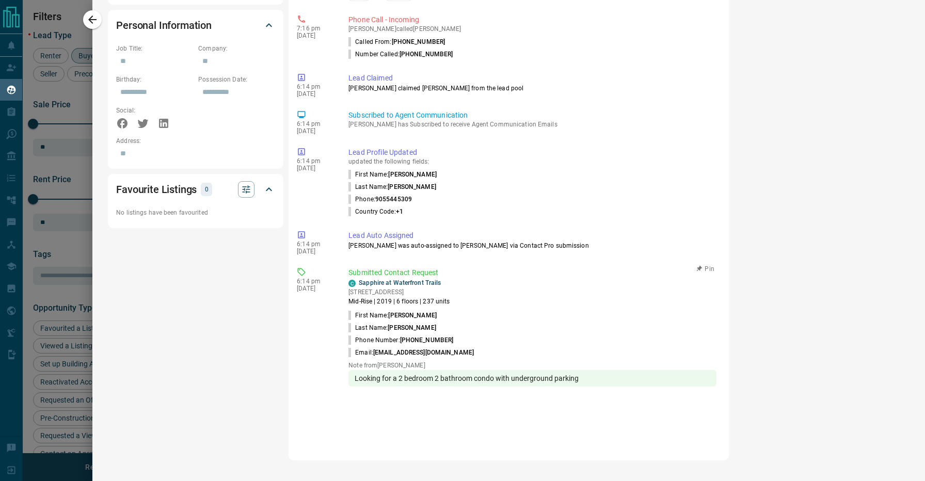
scroll to position [595, 0]
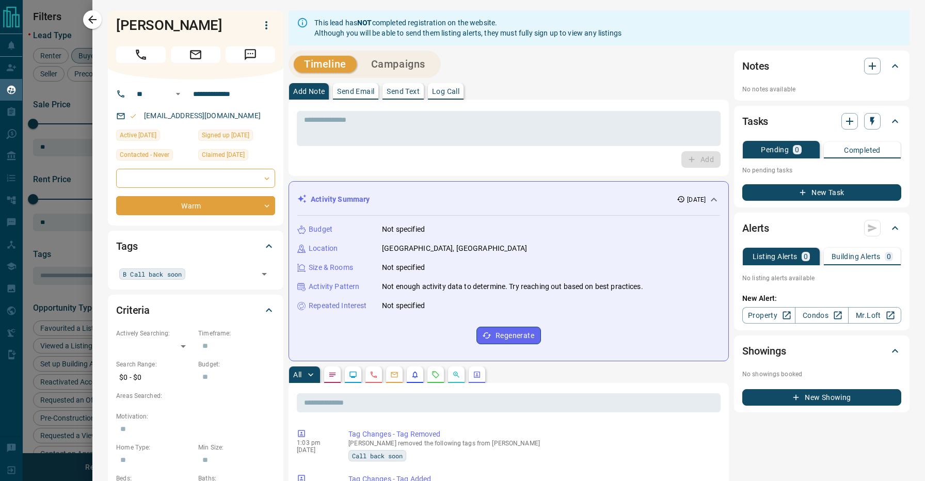
scroll to position [0, 0]
click at [549, 56] on div "Timeline Campaigns" at bounding box center [509, 64] width 440 height 27
click at [596, 368] on div "All" at bounding box center [509, 375] width 440 height 17
click at [476, 72] on div "Timeline Campaigns" at bounding box center [509, 64] width 440 height 27
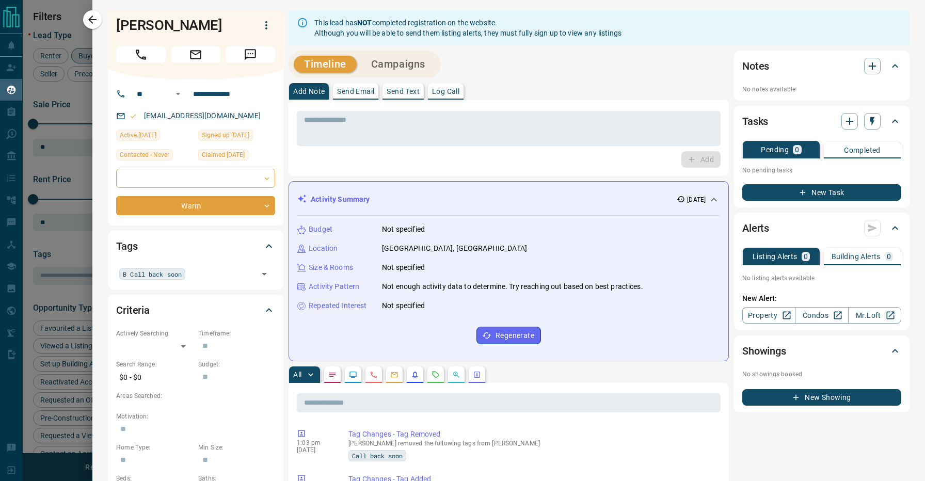
click at [451, 60] on div "Timeline Campaigns" at bounding box center [509, 64] width 440 height 27
click at [490, 92] on div "Add Note Send Email Send Text Log Call" at bounding box center [509, 91] width 440 height 17
click at [452, 58] on div "Timeline Campaigns" at bounding box center [509, 64] width 440 height 27
click at [454, 66] on div "Timeline Campaigns" at bounding box center [509, 64] width 440 height 27
click at [453, 57] on div "Timeline Campaigns" at bounding box center [509, 64] width 440 height 27
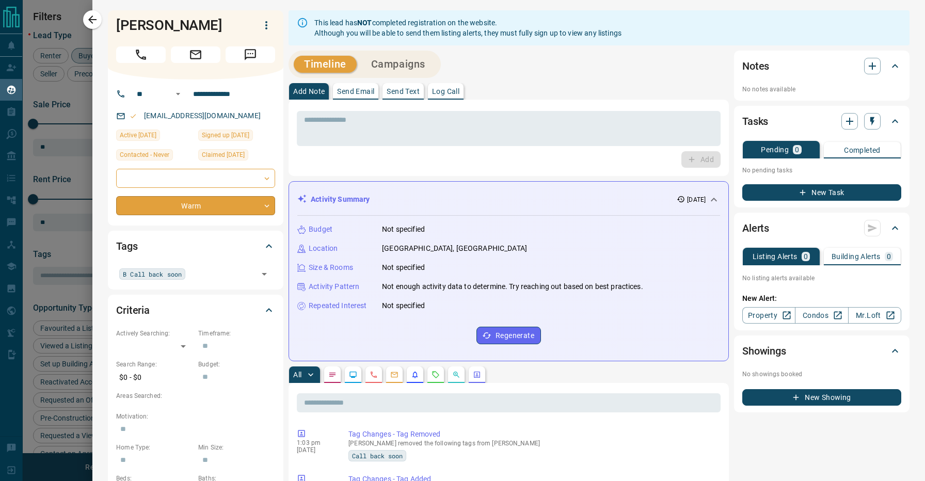
click at [210, 204] on body "Lead Transfers Claim Leads My Leads Tasks Opportunities Deals Campaigns Automat…" at bounding box center [462, 234] width 925 height 468
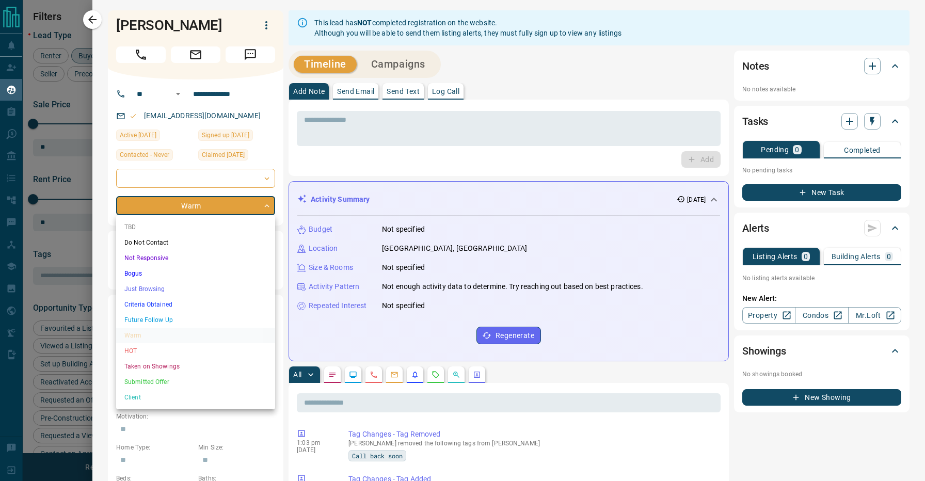
click at [179, 317] on li "Future Follow Up" at bounding box center [195, 319] width 159 height 15
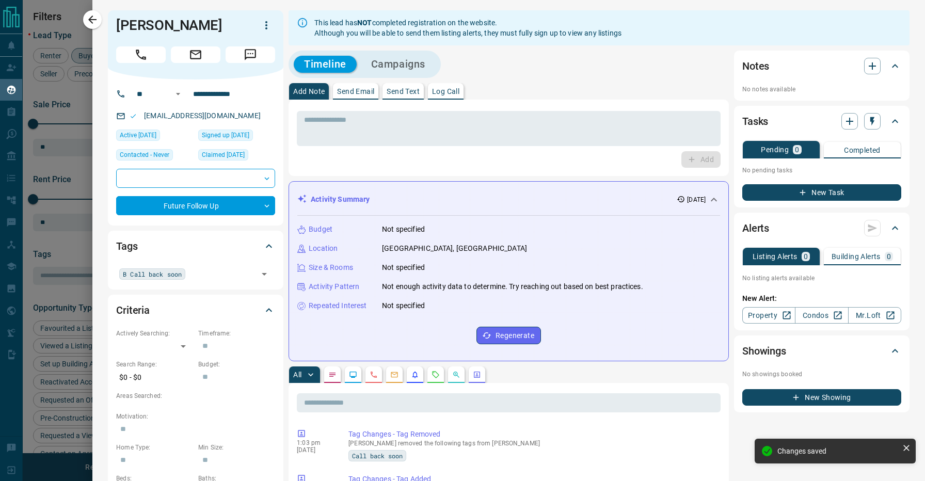
type input "*"
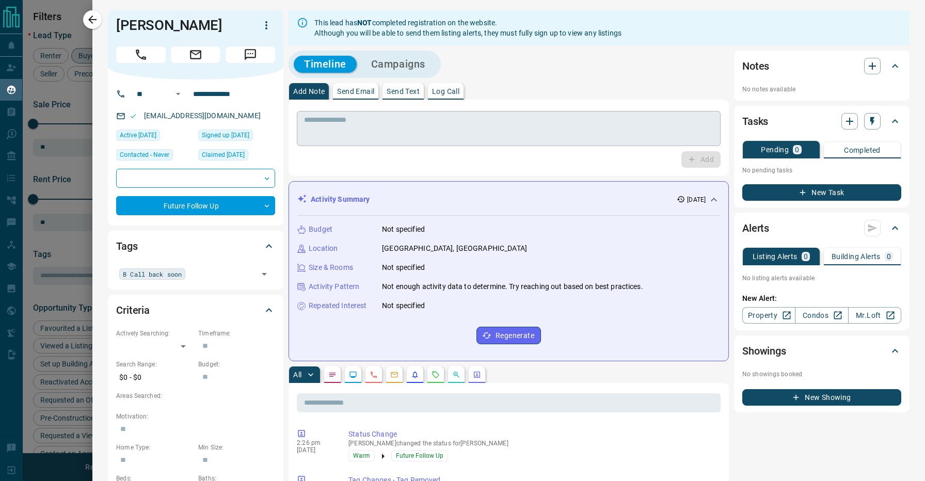
click at [357, 123] on textarea at bounding box center [509, 129] width 410 height 26
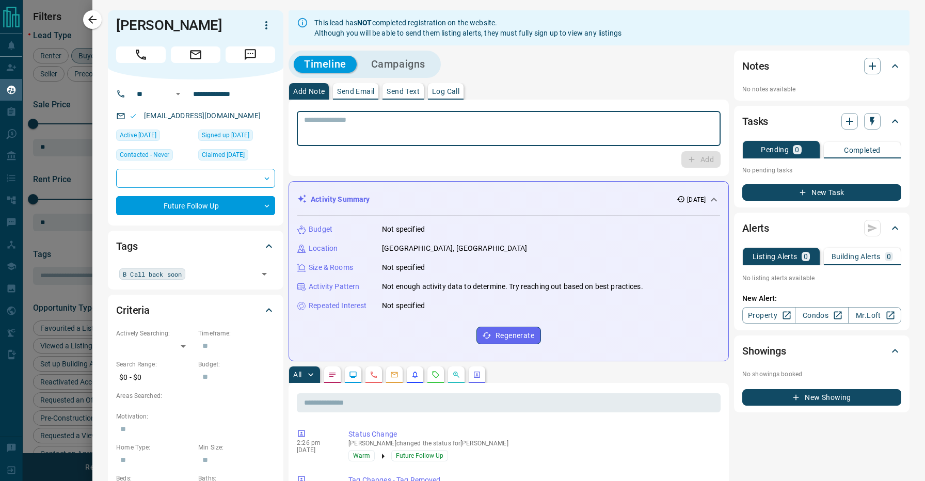
click at [410, 125] on textarea at bounding box center [509, 129] width 410 height 26
paste textarea "**********"
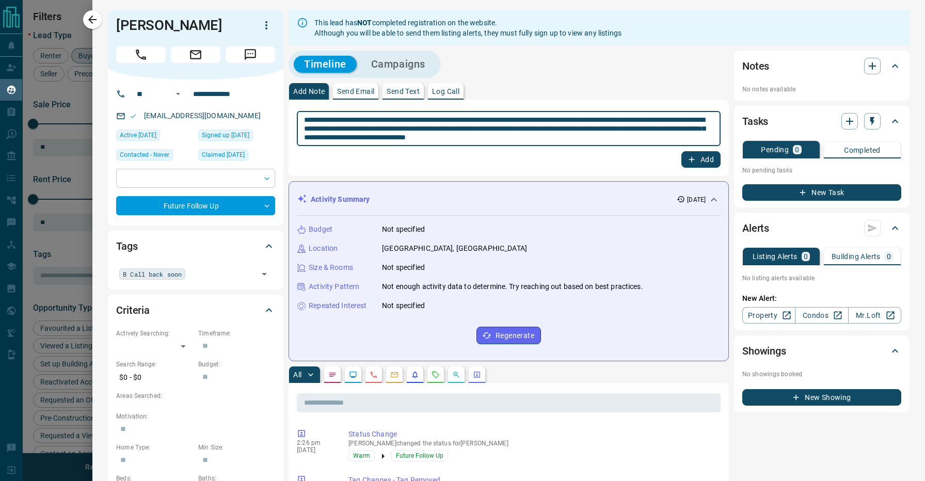
type textarea "**********"
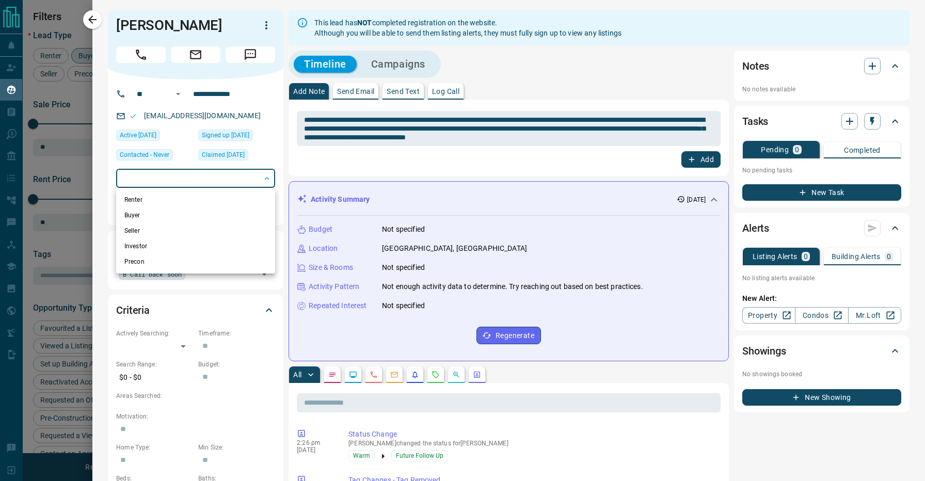
click at [176, 179] on body "Lead Transfers Claim Leads My Leads Tasks Opportunities Deals Campaigns Automat…" at bounding box center [462, 234] width 925 height 468
click at [164, 199] on li "Renter" at bounding box center [195, 199] width 159 height 15
click at [160, 228] on li "Seller" at bounding box center [195, 230] width 159 height 15
type input "**********"
click at [526, 88] on div at bounding box center [462, 240] width 925 height 481
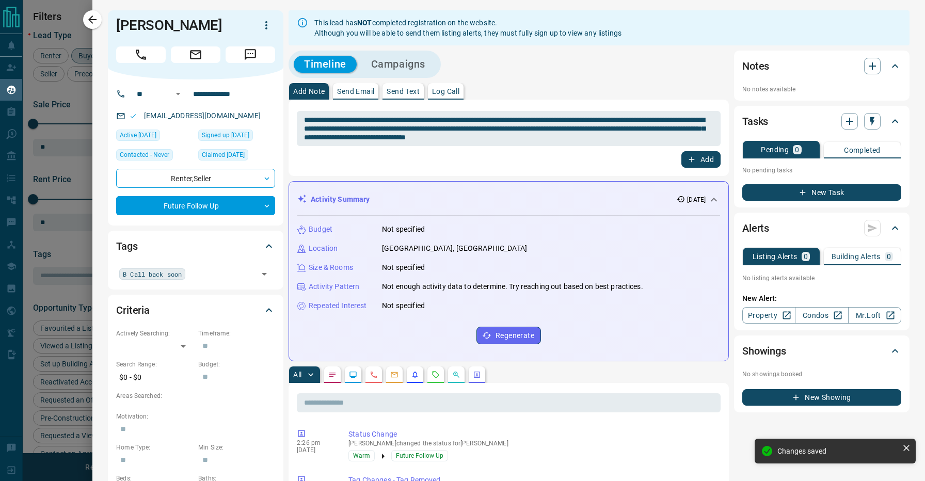
click at [437, 121] on textarea "**********" at bounding box center [509, 129] width 410 height 26
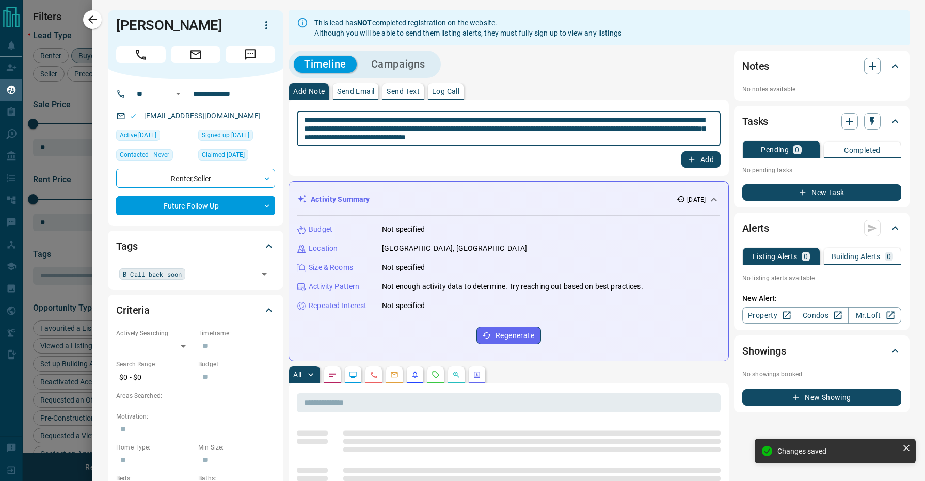
click at [491, 120] on textarea "**********" at bounding box center [509, 129] width 410 height 26
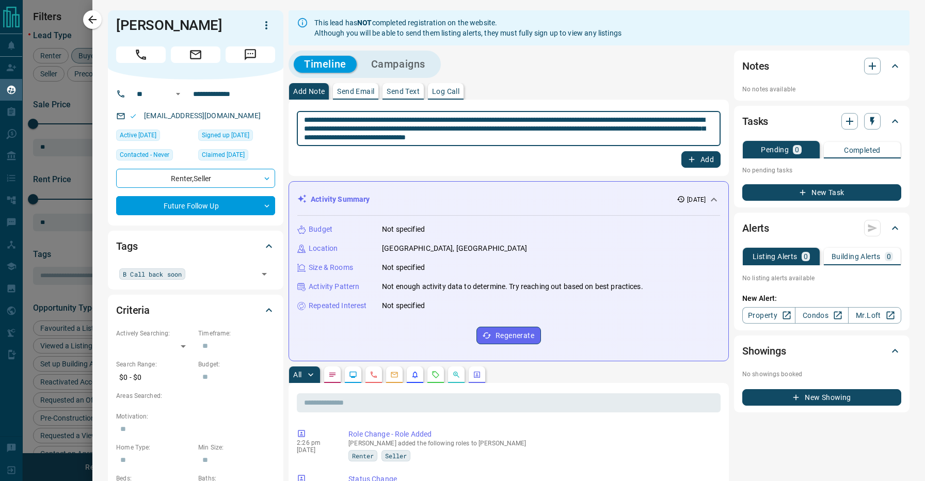
drag, startPoint x: 423, startPoint y: 136, endPoint x: 512, endPoint y: 134, distance: 89.4
click at [512, 134] on textarea "**********" at bounding box center [509, 129] width 410 height 26
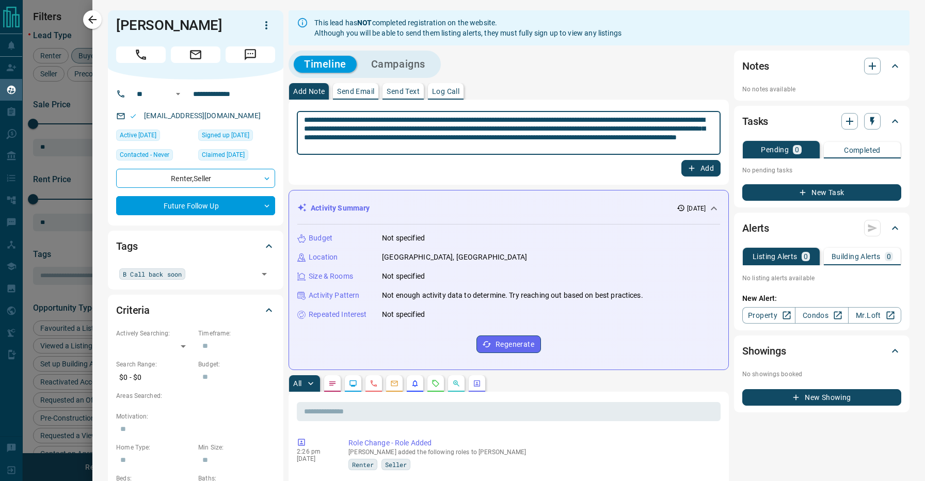
type textarea "**********"
click at [707, 168] on button "Add" at bounding box center [701, 168] width 39 height 17
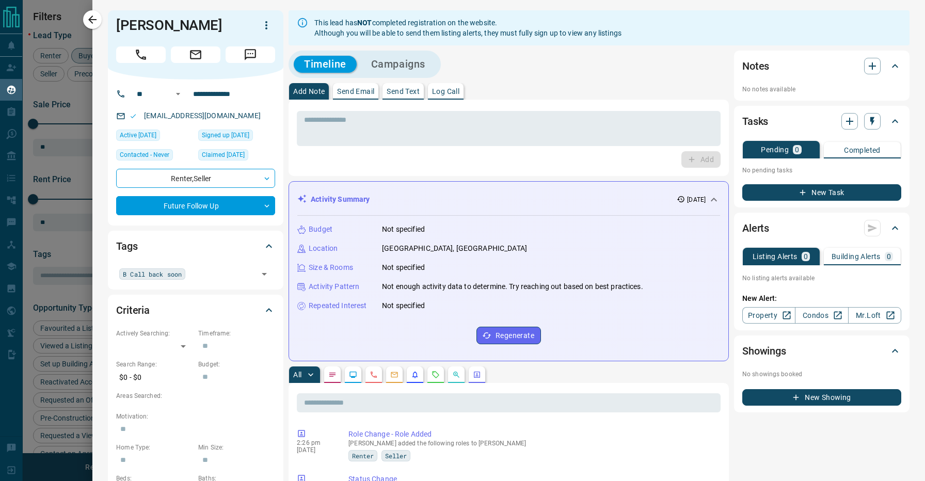
click at [839, 197] on button "New Task" at bounding box center [822, 192] width 159 height 17
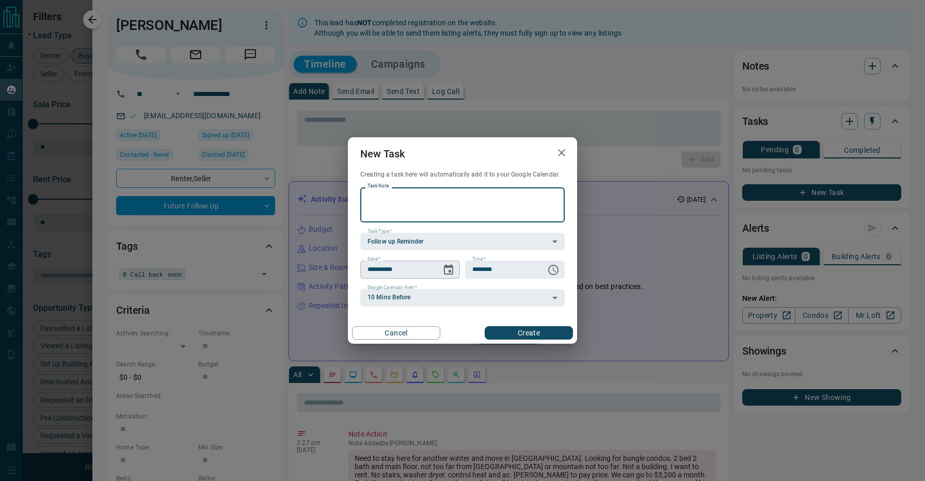
click at [447, 269] on icon "Choose date, selected date is Aug 16, 2025" at bounding box center [449, 270] width 12 height 12
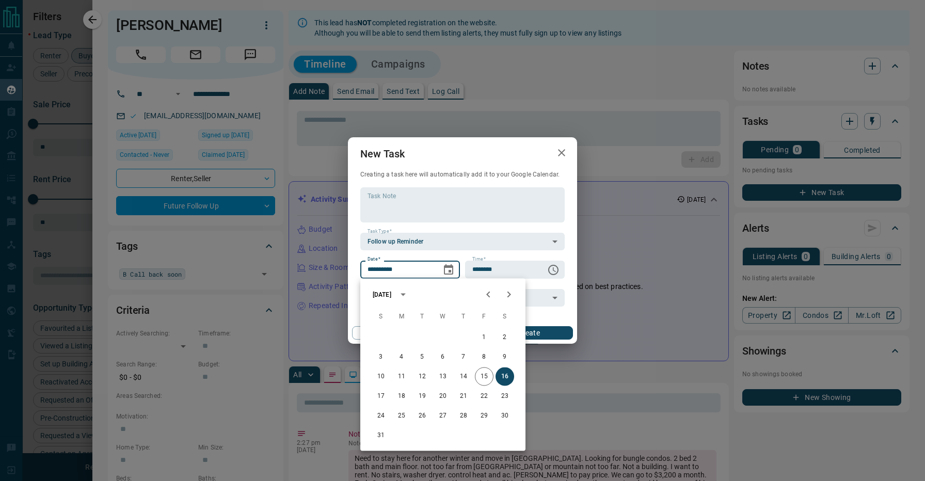
click at [560, 151] on icon "button" at bounding box center [561, 152] width 7 height 7
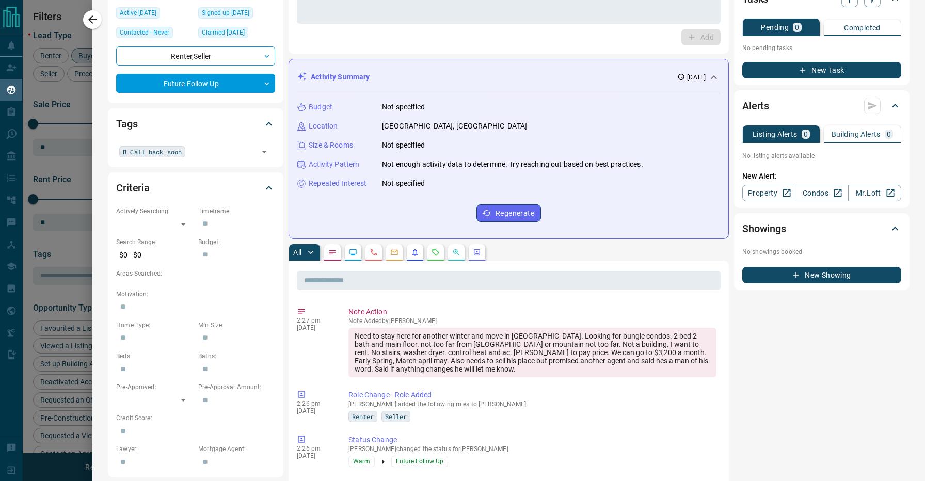
scroll to position [170, 0]
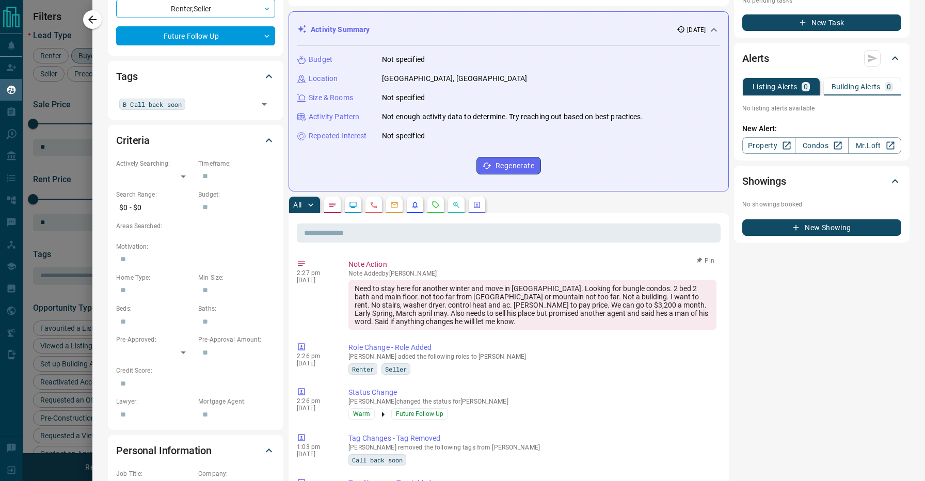
click at [505, 310] on div "Need to stay here for another winter and move in [GEOGRAPHIC_DATA]. Looking for…" at bounding box center [533, 305] width 368 height 50
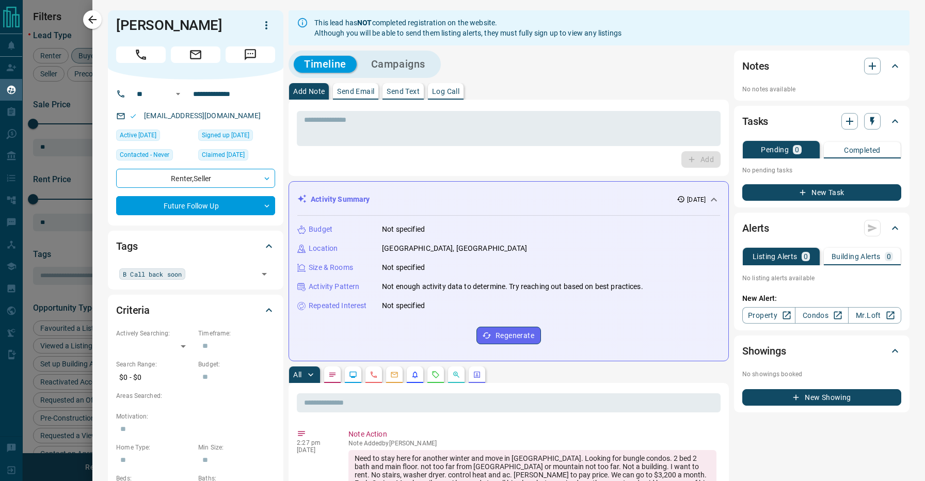
scroll to position [0, 0]
click at [822, 188] on button "New Task" at bounding box center [822, 192] width 159 height 17
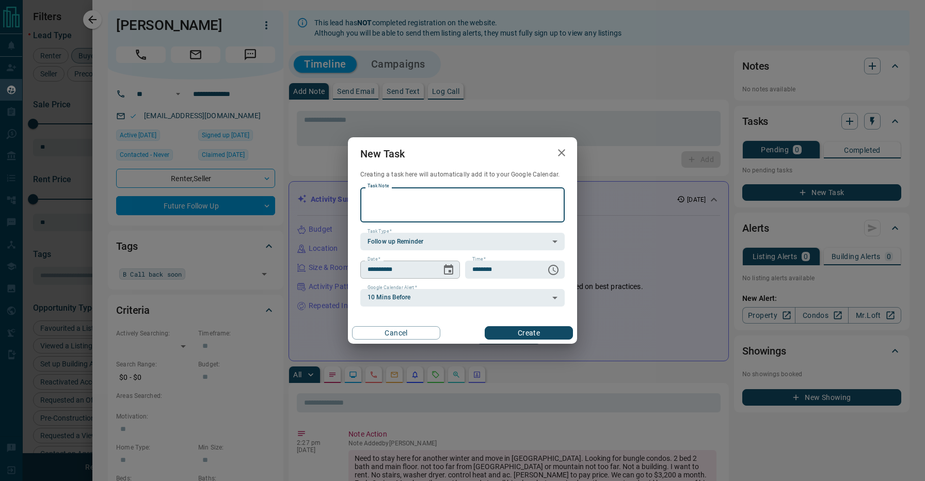
click at [451, 271] on icon "Choose date, selected date is Aug 16, 2025" at bounding box center [448, 269] width 9 height 10
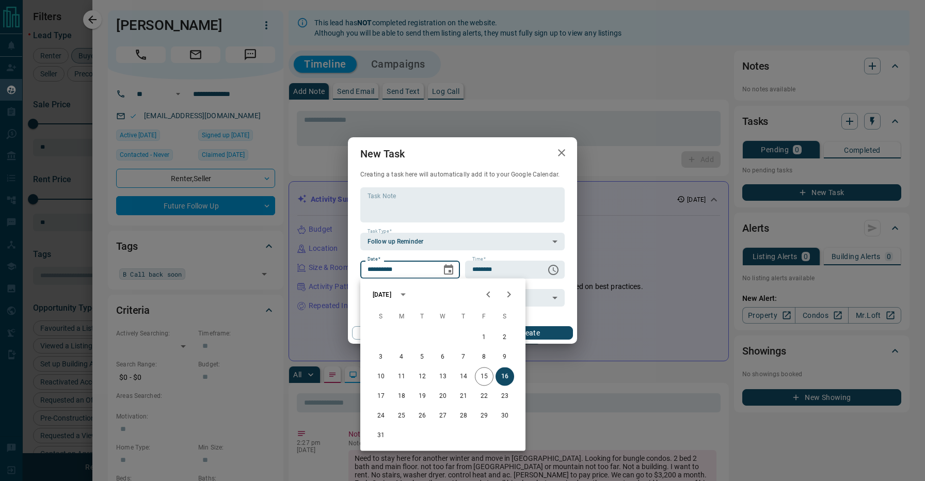
click at [508, 294] on icon "Next month" at bounding box center [509, 295] width 12 height 12
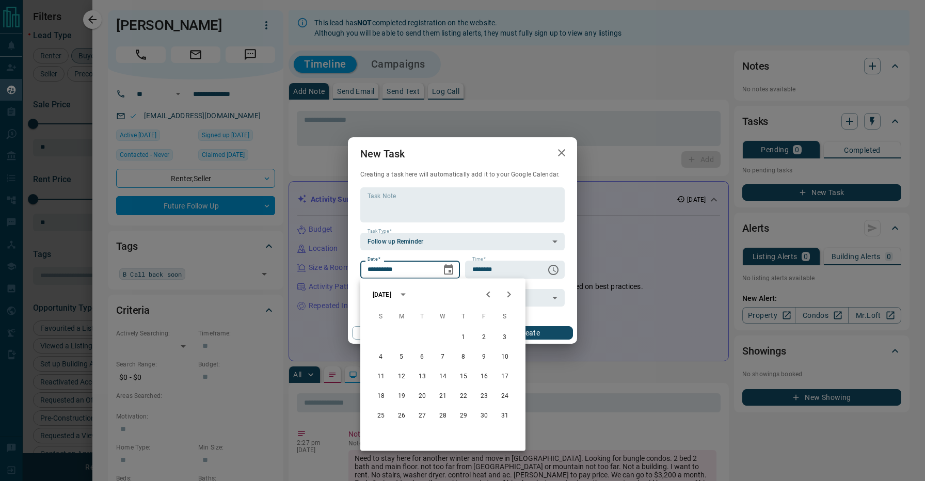
click at [508, 294] on icon "Next month" at bounding box center [509, 295] width 12 height 12
click at [485, 291] on icon "Previous month" at bounding box center [488, 295] width 12 height 12
click at [403, 415] on button "26" at bounding box center [401, 416] width 19 height 19
type input "**********"
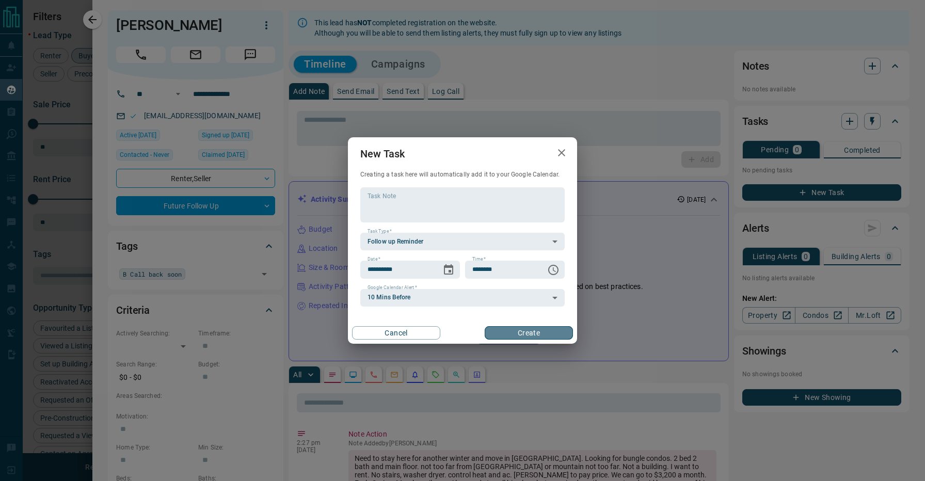
click at [517, 333] on button "Create" at bounding box center [529, 332] width 88 height 13
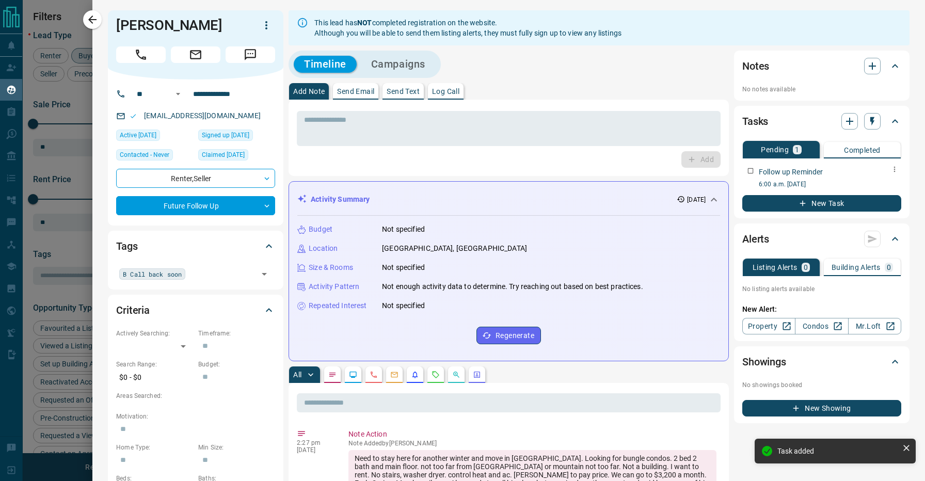
click at [783, 180] on p "6:00 a.m. [DATE]" at bounding box center [830, 184] width 143 height 9
click at [894, 169] on icon "button" at bounding box center [895, 169] width 8 height 8
click at [886, 182] on li "Edit" at bounding box center [878, 188] width 45 height 15
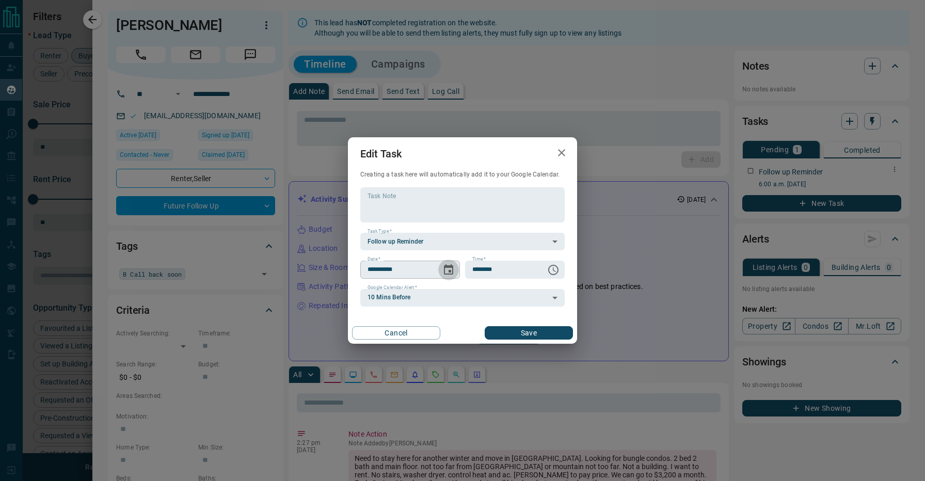
click at [448, 269] on icon "Choose date, selected date is Jan 26, 2026" at bounding box center [449, 270] width 12 height 12
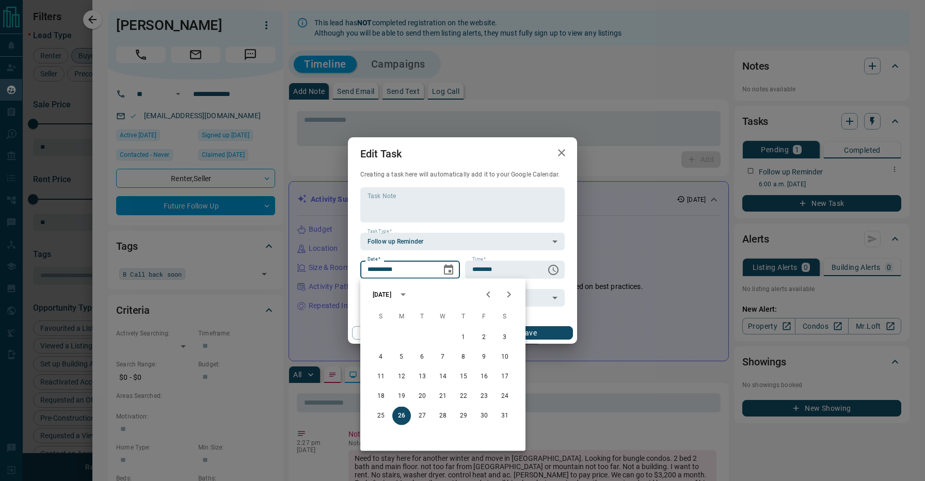
click at [486, 293] on icon "Previous month" at bounding box center [488, 295] width 12 height 12
click at [509, 297] on icon "Next month" at bounding box center [510, 295] width 4 height 6
click at [403, 381] on button "12" at bounding box center [401, 377] width 19 height 19
type input "**********"
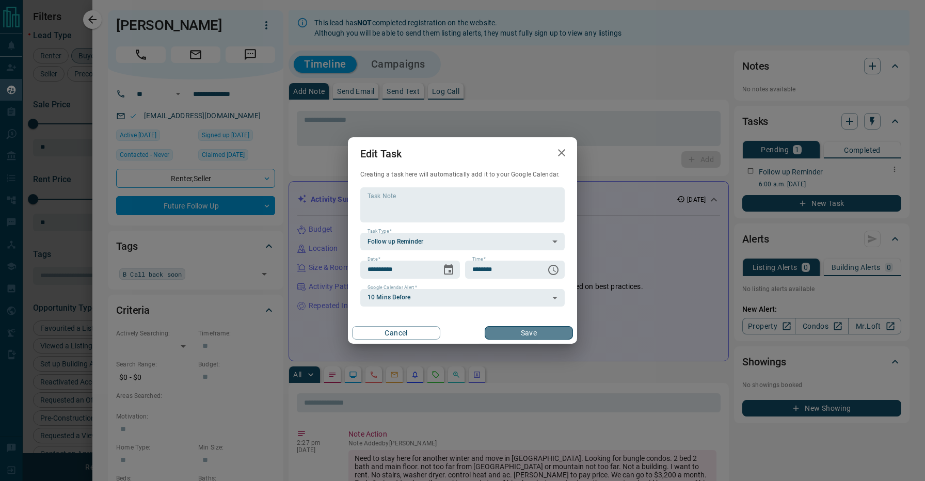
click at [518, 332] on button "Save" at bounding box center [529, 332] width 88 height 13
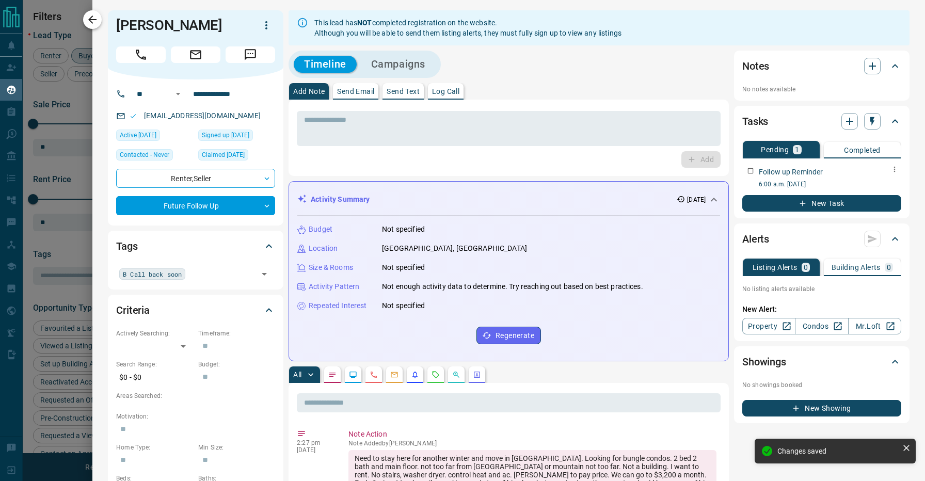
click at [89, 20] on icon "button" at bounding box center [92, 19] width 8 height 8
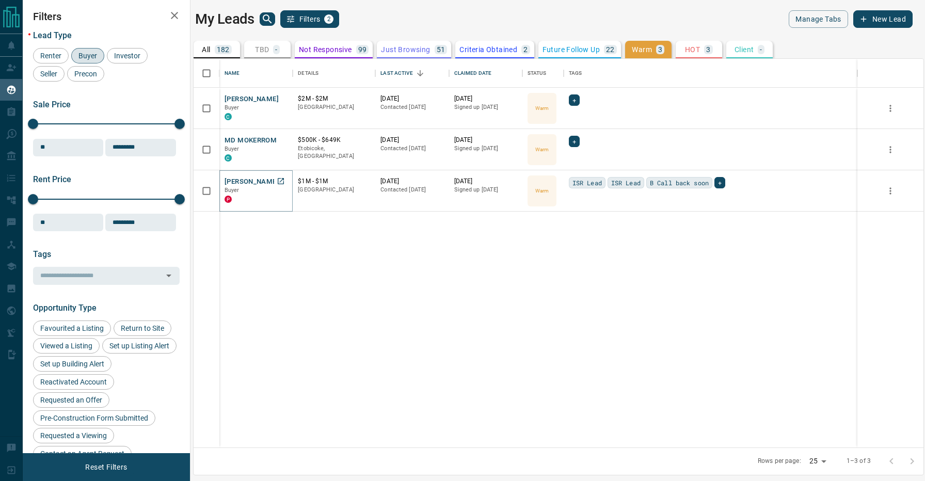
click at [251, 181] on button "[PERSON_NAME]" at bounding box center [252, 182] width 54 height 10
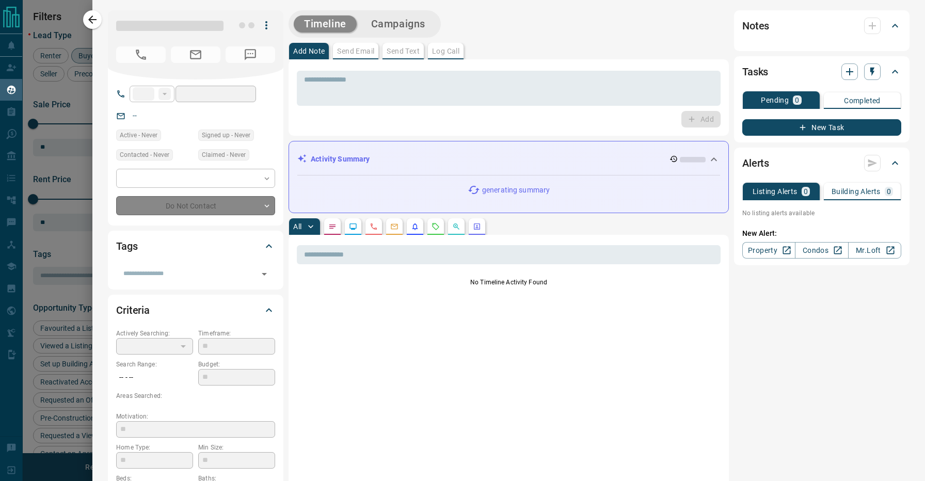
type input "**"
type input "**********"
type input "*"
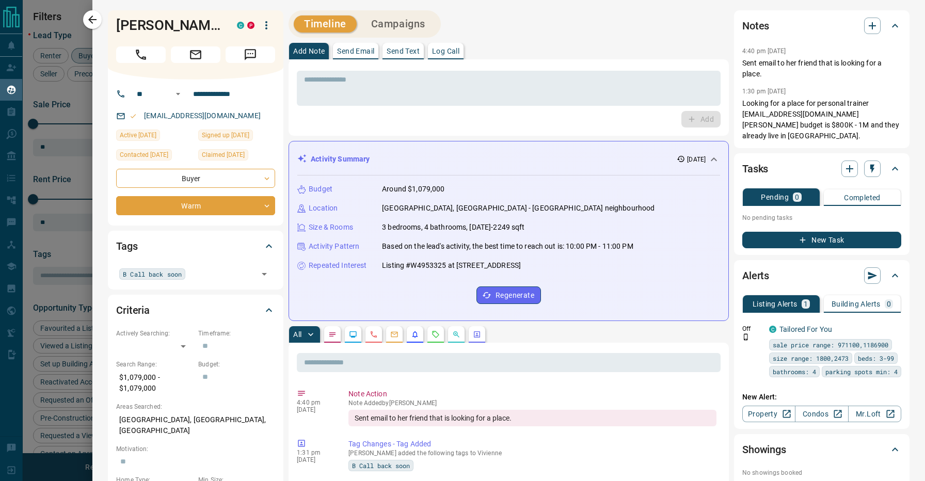
click at [535, 334] on div "All" at bounding box center [509, 334] width 440 height 17
click at [520, 36] on div "Timeline Campaigns" at bounding box center [509, 23] width 440 height 27
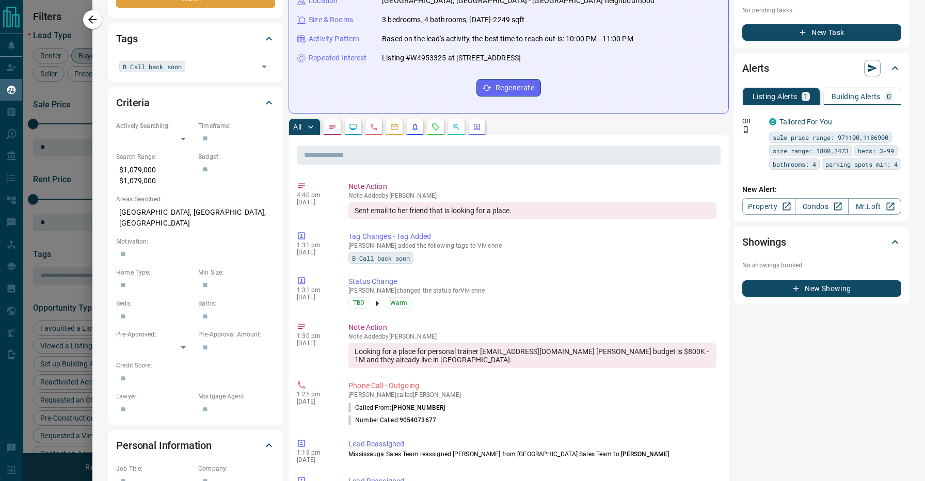
scroll to position [229, 0]
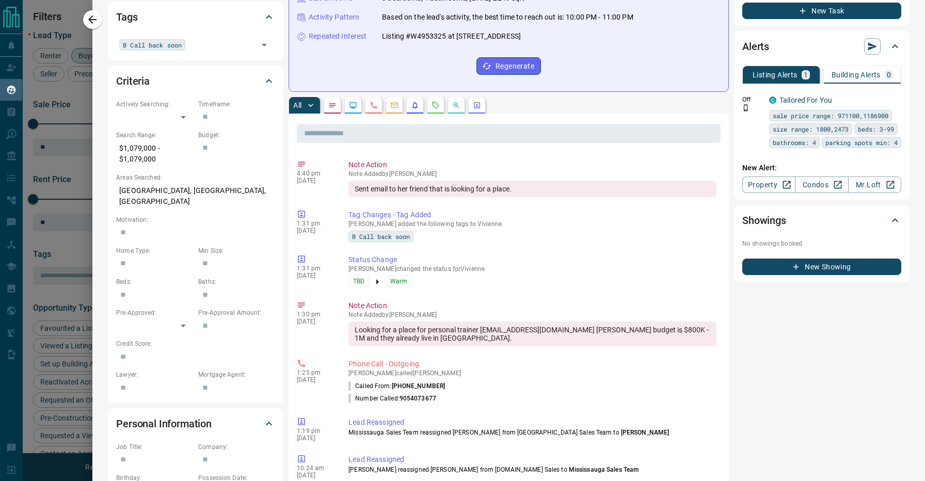
click at [773, 336] on div "Notes 4:40 pm [DATE] Sent email to her friend that is looking for a place. 1:30…" at bounding box center [822, 387] width 176 height 1212
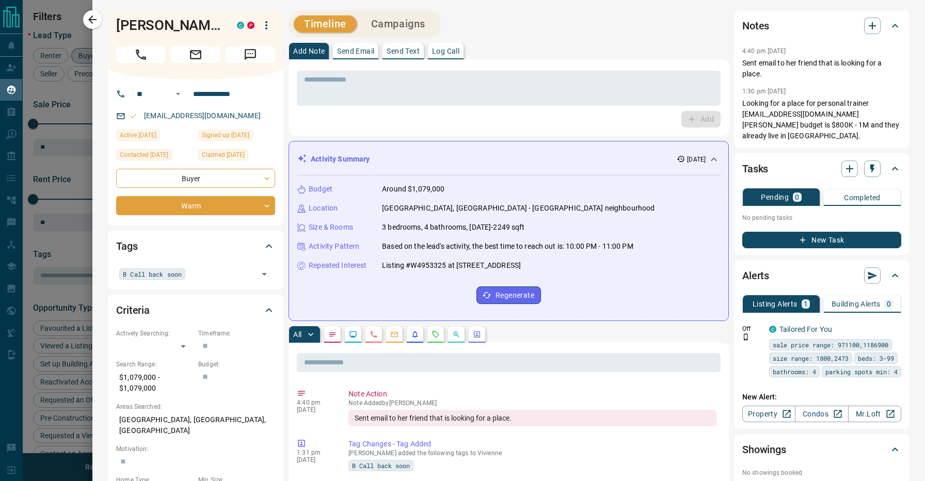
scroll to position [0, 0]
click at [145, 19] on h1 "[PERSON_NAME]" at bounding box center [168, 25] width 105 height 17
click at [601, 25] on div "Timeline Campaigns" at bounding box center [509, 23] width 440 height 27
click at [523, 16] on div "Timeline Campaigns" at bounding box center [509, 23] width 440 height 27
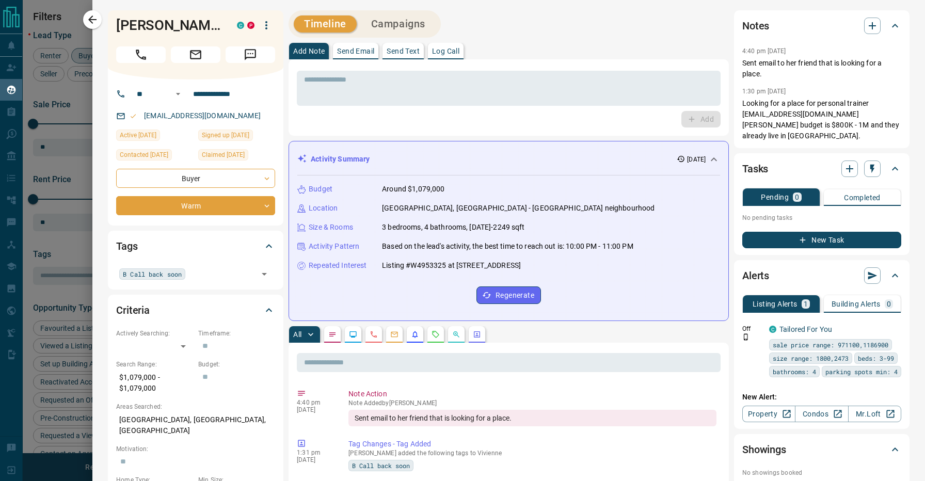
click at [518, 37] on div "Timeline Campaigns" at bounding box center [509, 23] width 440 height 27
click at [132, 24] on h1 "[PERSON_NAME]" at bounding box center [168, 25] width 105 height 17
click at [524, 22] on div "Timeline Campaigns" at bounding box center [509, 23] width 440 height 27
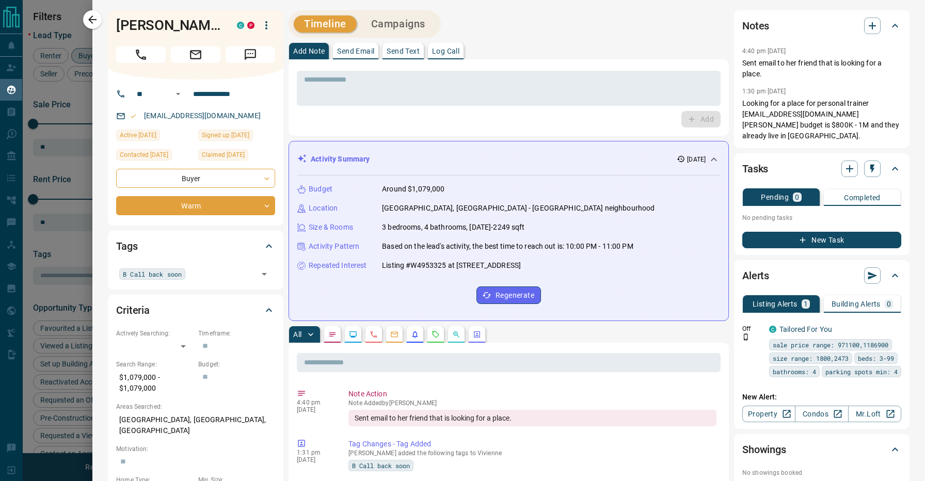
drag, startPoint x: 215, startPoint y: 26, endPoint x: 113, endPoint y: 25, distance: 102.3
click at [113, 25] on div "[PERSON_NAME] C P" at bounding box center [196, 44] width 176 height 69
copy h1 "[PERSON_NAME]"
click at [493, 15] on div "Timeline Campaigns" at bounding box center [509, 23] width 440 height 27
click at [545, 12] on div "Timeline Campaigns" at bounding box center [509, 23] width 440 height 27
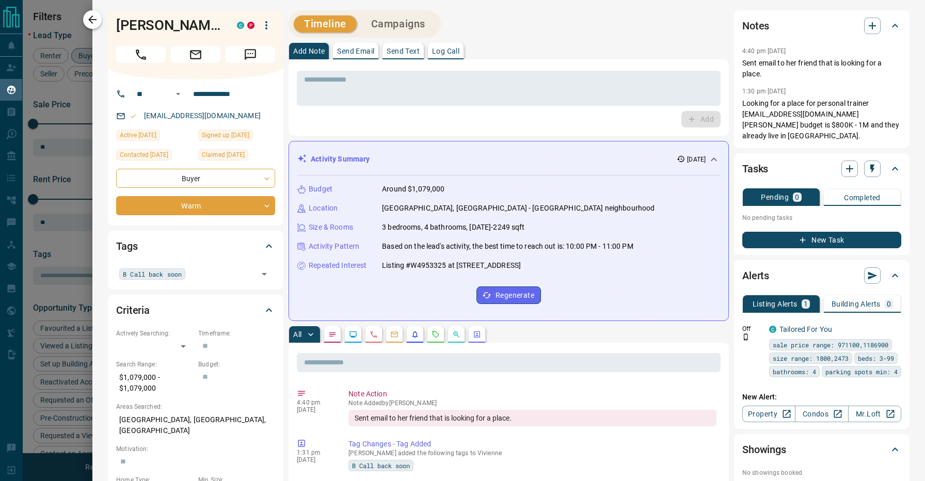
click at [96, 17] on icon "button" at bounding box center [92, 19] width 12 height 12
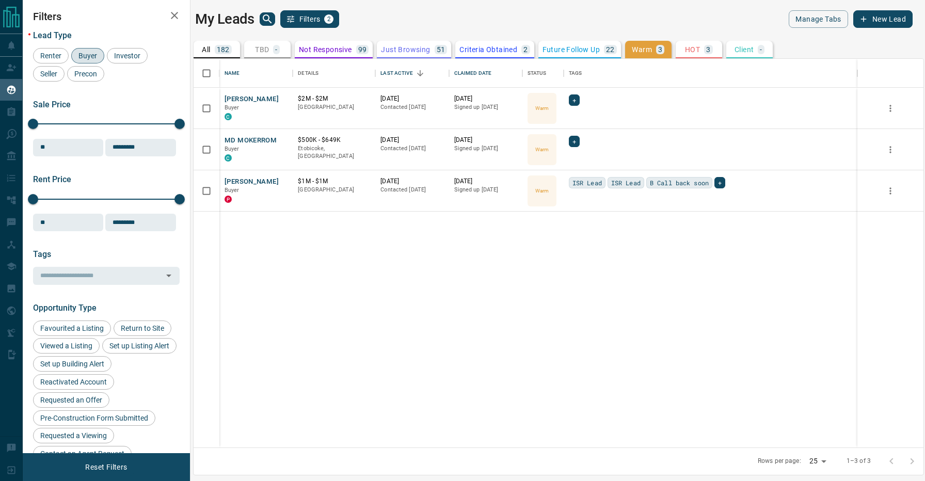
click at [207, 50] on p "All" at bounding box center [206, 49] width 8 height 7
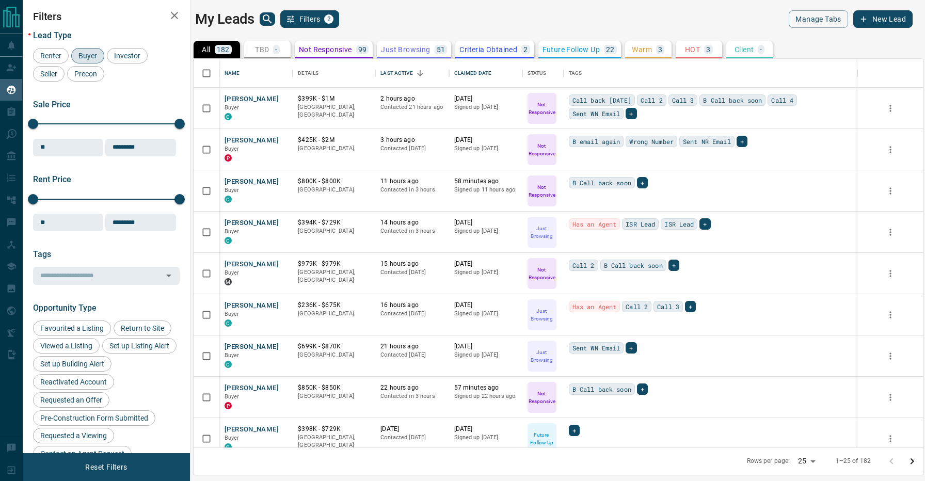
click at [398, 17] on div "My Leads Filters 2" at bounding box center [374, 19] width 359 height 18
click at [413, 20] on div "My Leads Filters 2" at bounding box center [374, 19] width 359 height 18
click at [335, 48] on p "Not Responsive" at bounding box center [325, 49] width 53 height 7
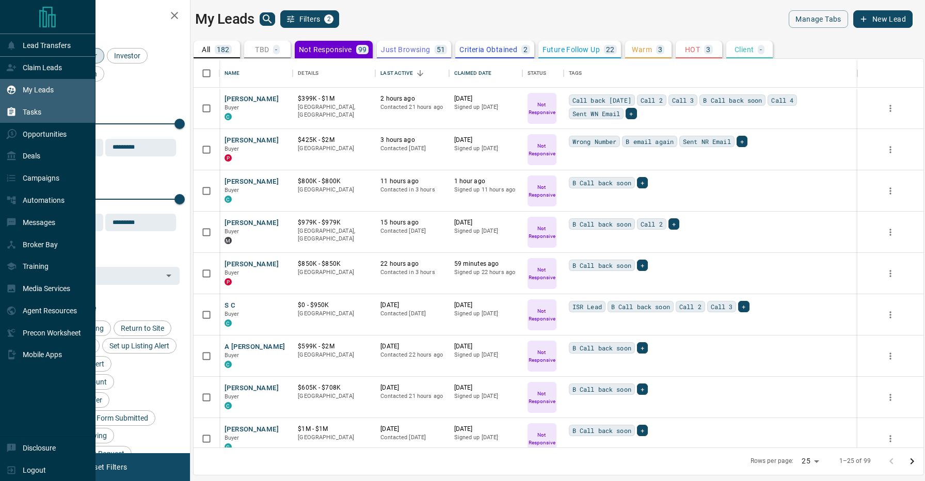
click at [12, 110] on icon at bounding box center [11, 112] width 10 height 10
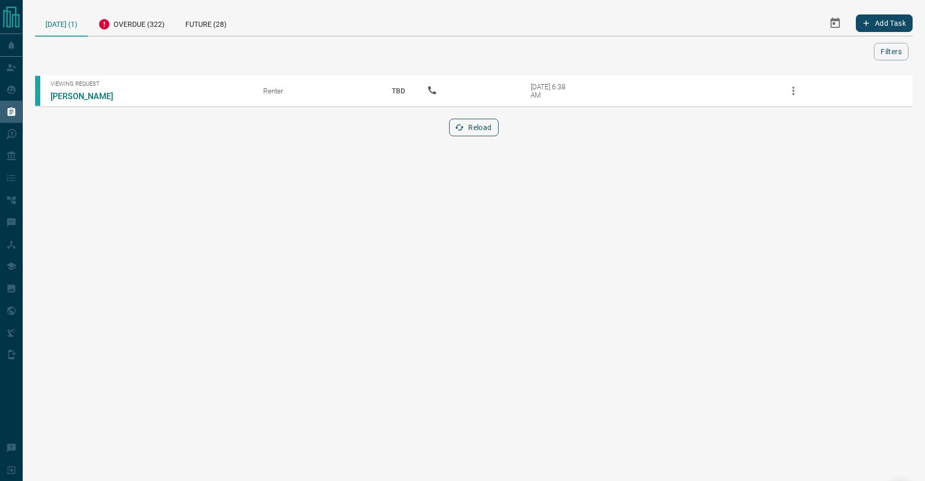
click at [471, 128] on button "Reload" at bounding box center [473, 128] width 49 height 18
click at [208, 23] on div "Future (28)" at bounding box center [206, 22] width 62 height 25
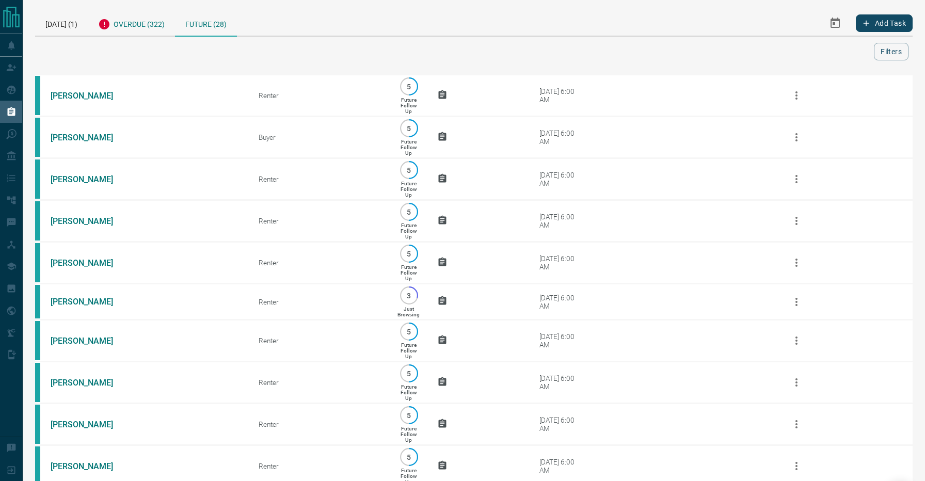
click at [111, 22] on icon at bounding box center [104, 24] width 12 height 12
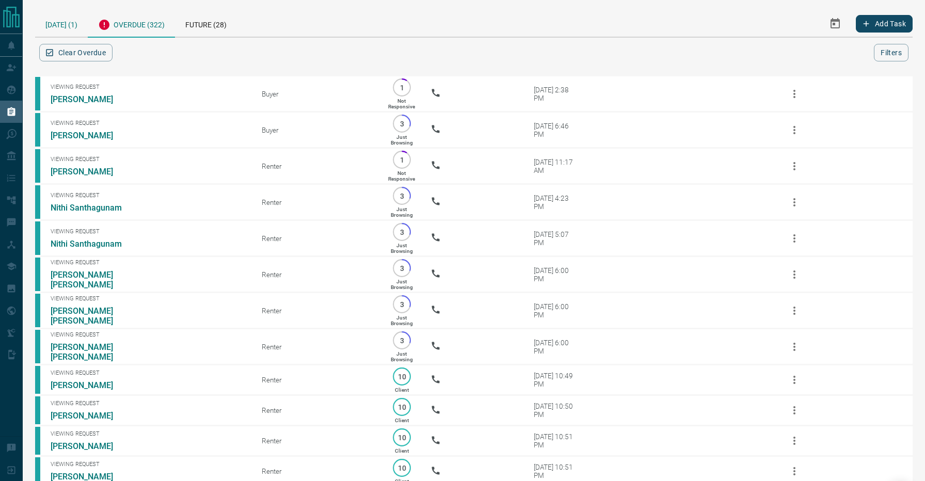
click at [62, 22] on div "[DATE] (1)" at bounding box center [61, 23] width 53 height 26
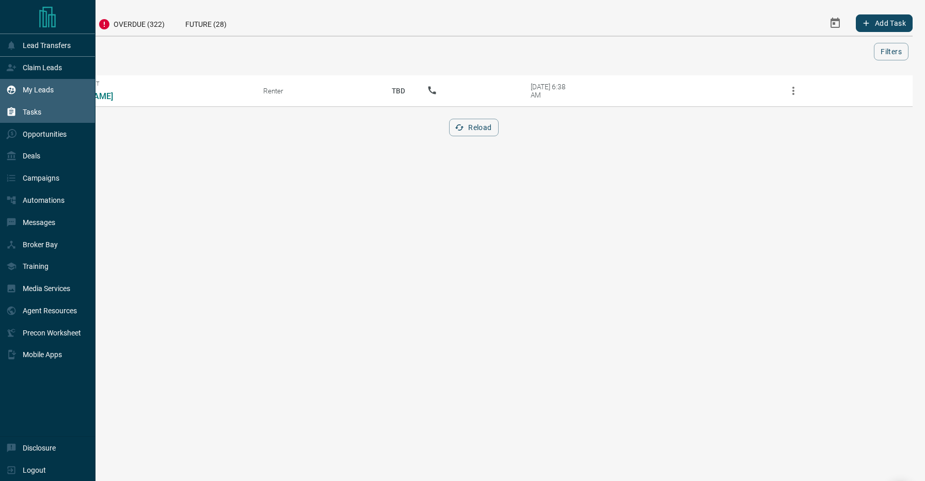
click at [15, 79] on div "My Leads" at bounding box center [48, 90] width 96 height 22
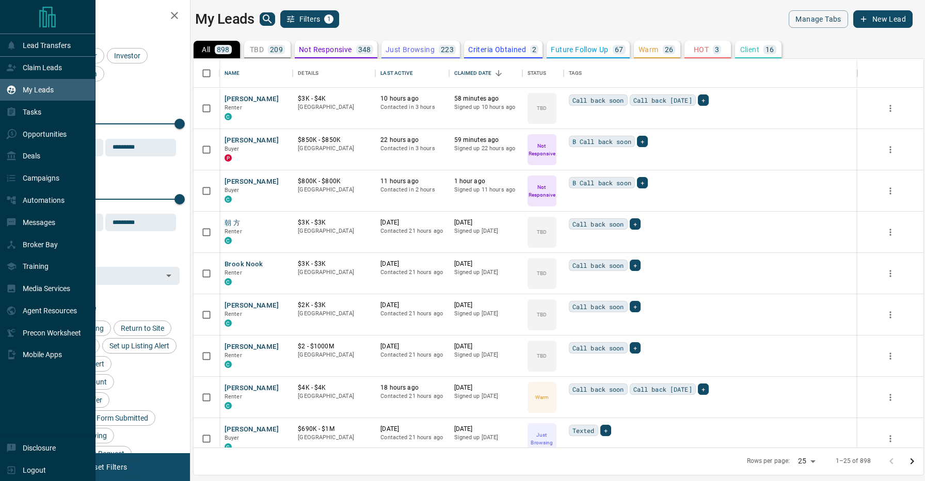
scroll to position [1, 1]
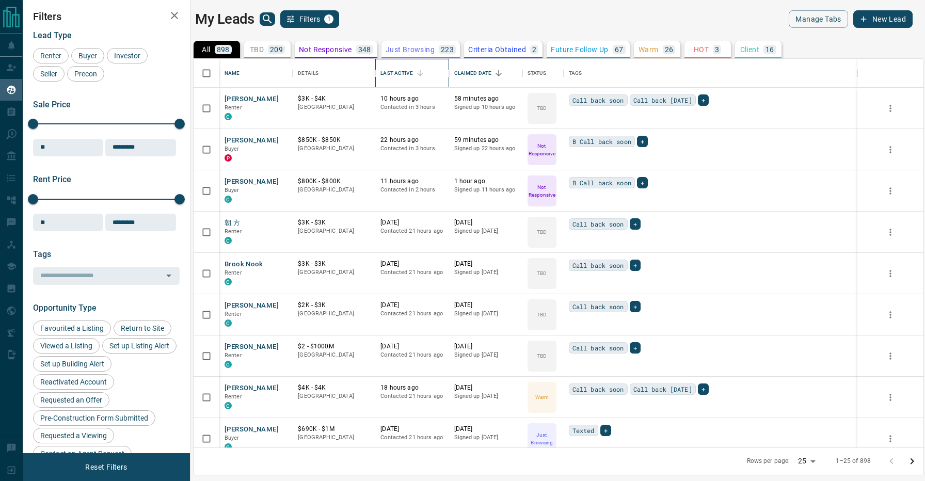
click at [394, 70] on div "Last Active" at bounding box center [397, 73] width 32 height 29
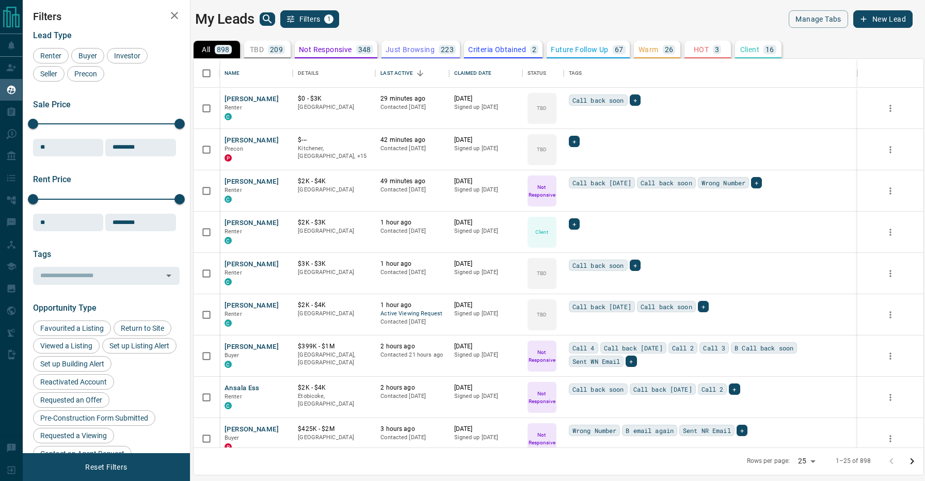
click at [406, 22] on div "My Leads Filters 1" at bounding box center [374, 19] width 359 height 18
click at [391, 14] on div "My Leads Filters 1" at bounding box center [374, 19] width 359 height 18
click at [355, 13] on div "My Leads Filters 1" at bounding box center [374, 19] width 359 height 18
click at [253, 101] on button "[PERSON_NAME]" at bounding box center [252, 100] width 54 height 10
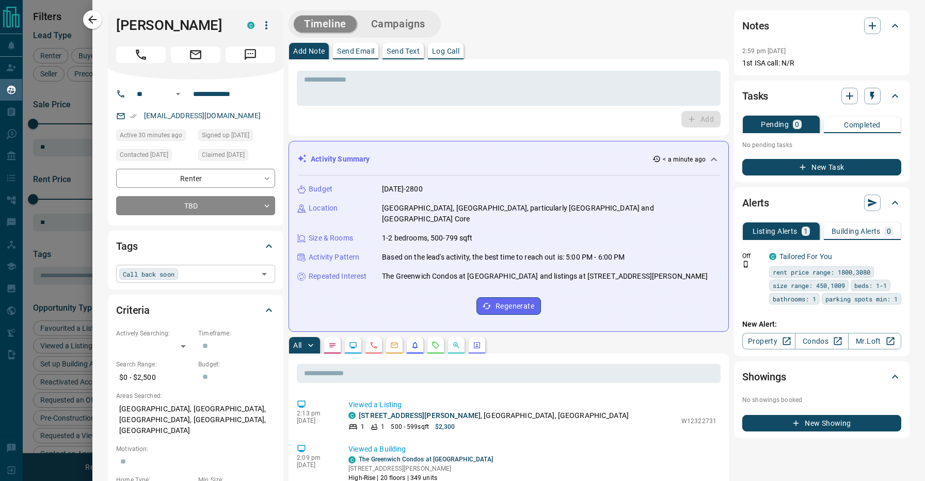
scroll to position [0, 0]
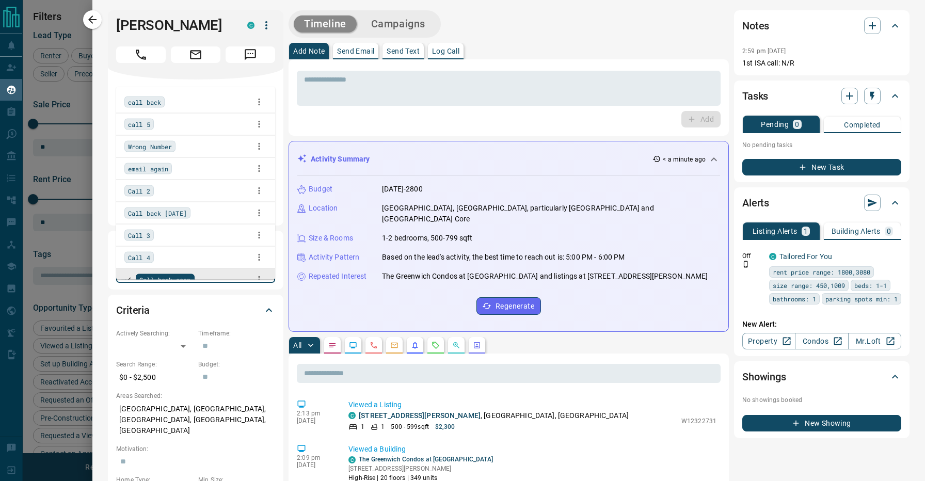
click at [195, 279] on input "text" at bounding box center [223, 273] width 66 height 11
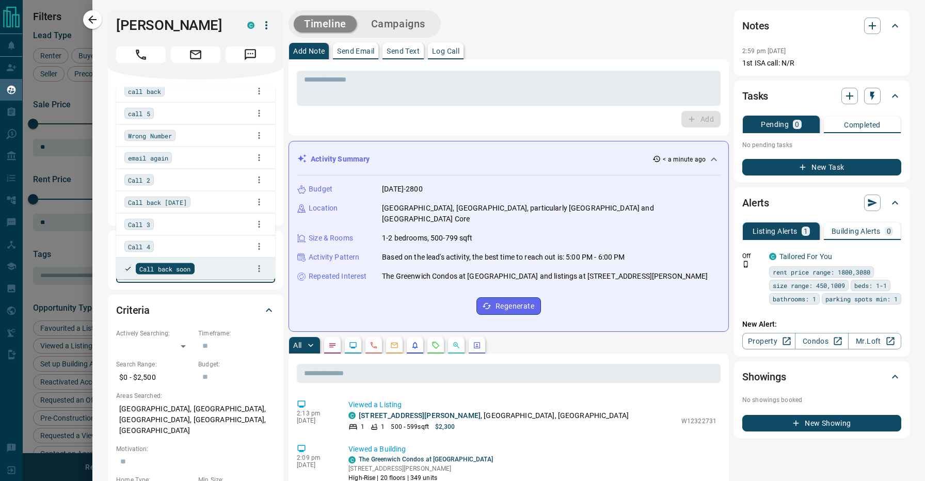
click at [171, 90] on div "call back" at bounding box center [195, 91] width 143 height 15
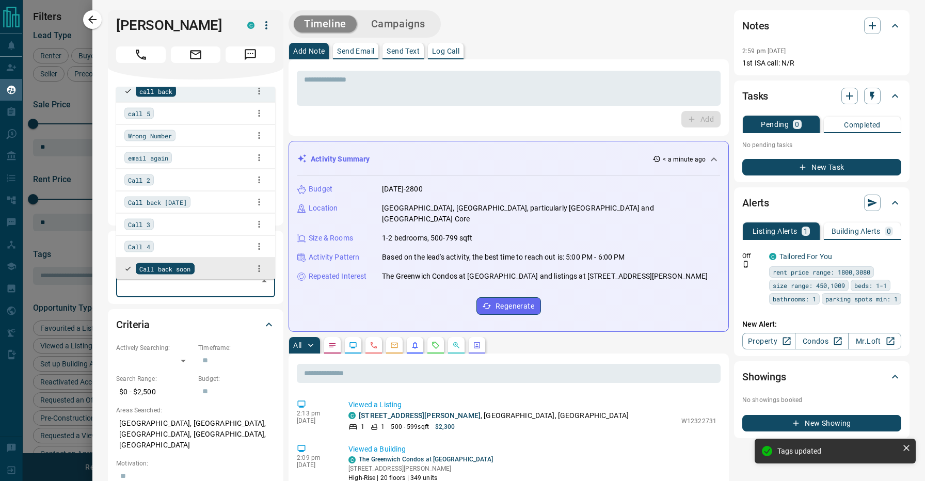
click at [215, 267] on div "Call back soon" at bounding box center [195, 268] width 143 height 15
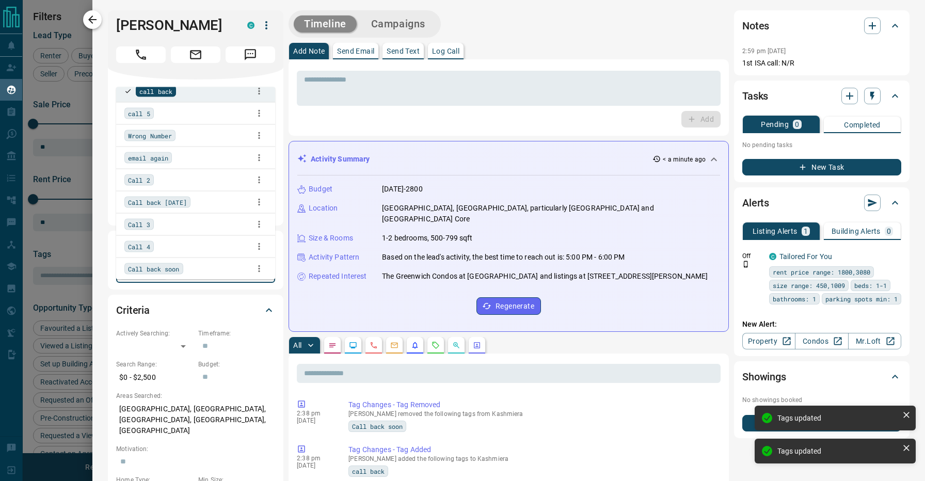
click at [93, 18] on icon "button" at bounding box center [92, 19] width 12 height 12
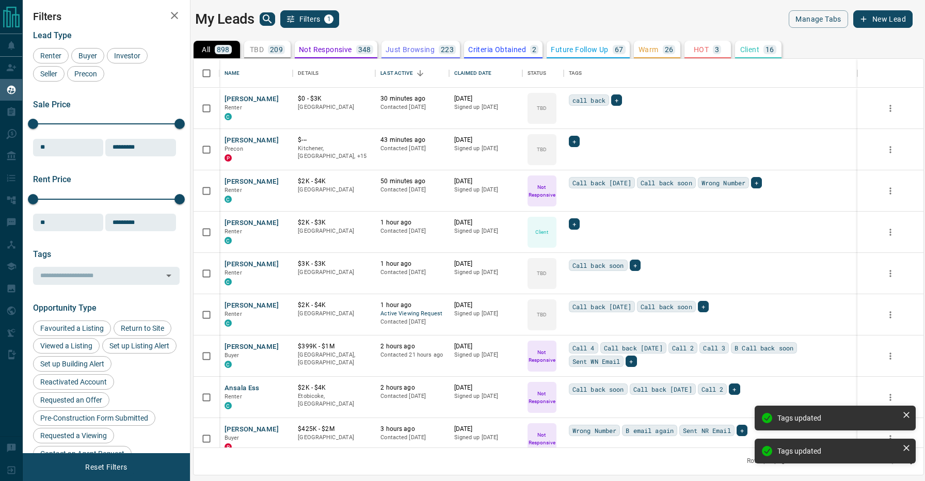
click at [426, 19] on div "My Leads Filters 1" at bounding box center [374, 19] width 359 height 18
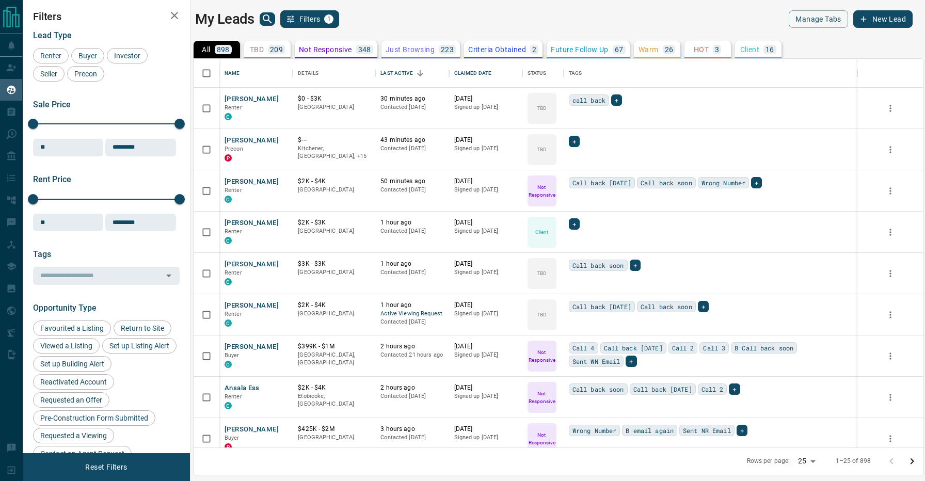
click at [403, 24] on div "My Leads Filters 1" at bounding box center [374, 19] width 359 height 18
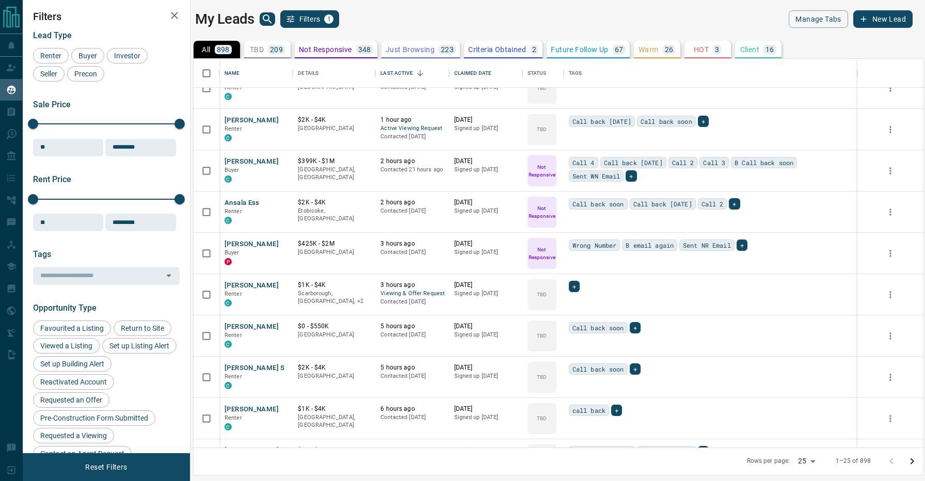
scroll to position [188, 0]
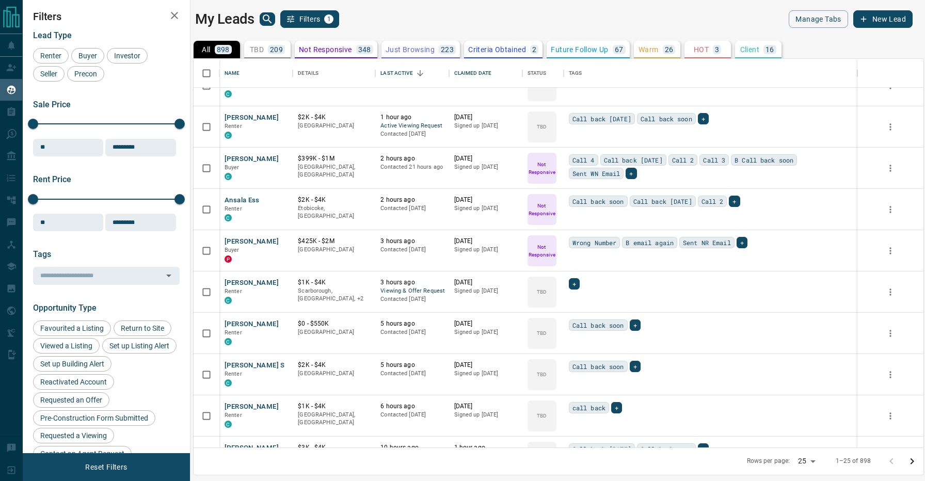
click at [405, 13] on div "My Leads Filters 1" at bounding box center [374, 19] width 359 height 18
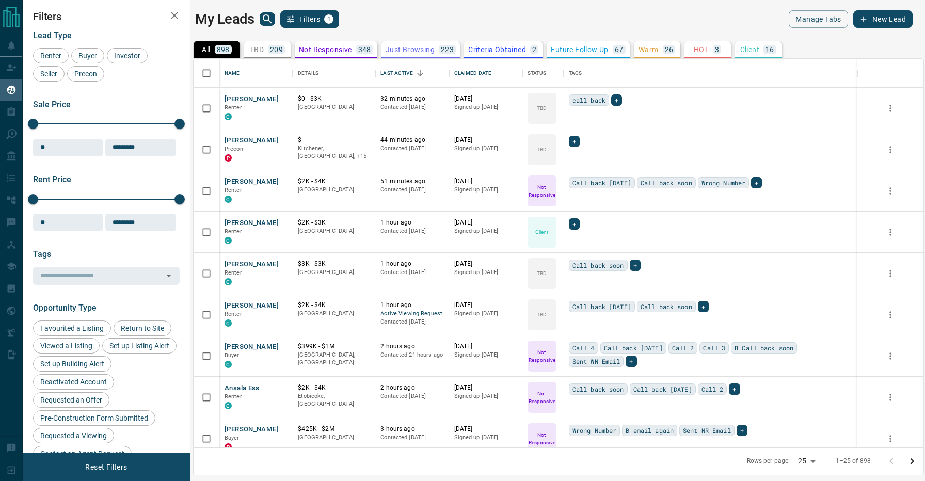
scroll to position [0, 0]
click at [388, 7] on div "My Leads Filters 1 Manage Tabs New Lead All 898 TBD 209 Do Not Contact - Not Re…" at bounding box center [474, 234] width 903 height 468
click at [406, 13] on div "My Leads Filters 1" at bounding box center [374, 19] width 359 height 18
click at [415, 26] on div "My Leads Filters 1" at bounding box center [374, 19] width 359 height 18
click at [414, 24] on div "My Leads Filters 1" at bounding box center [374, 19] width 359 height 18
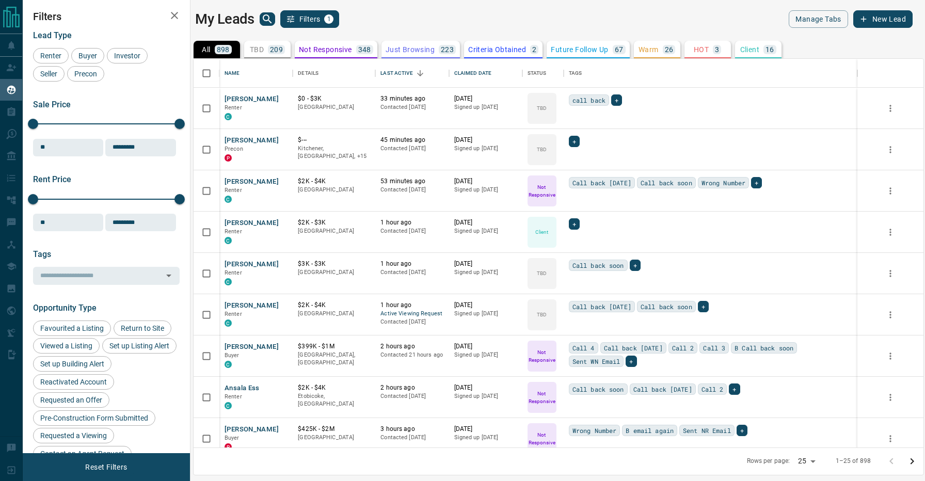
click at [407, 20] on div "My Leads Filters 1" at bounding box center [374, 19] width 359 height 18
click at [423, 20] on div "My Leads Filters 1" at bounding box center [374, 19] width 359 height 18
